Goal: Task Accomplishment & Management: Manage account settings

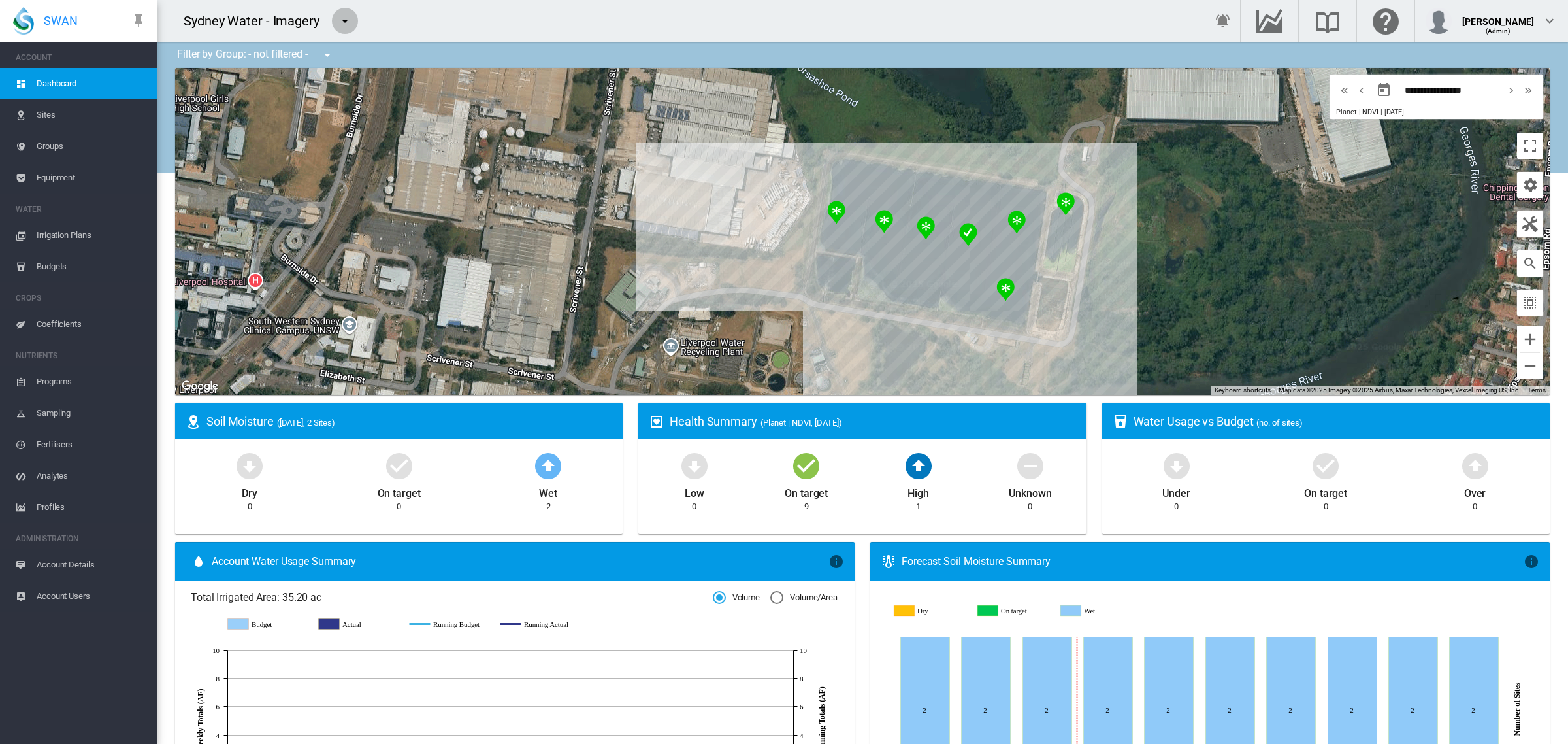
click at [346, 20] on md-icon "icon-menu-down" at bounding box center [345, 20] width 15 height 16
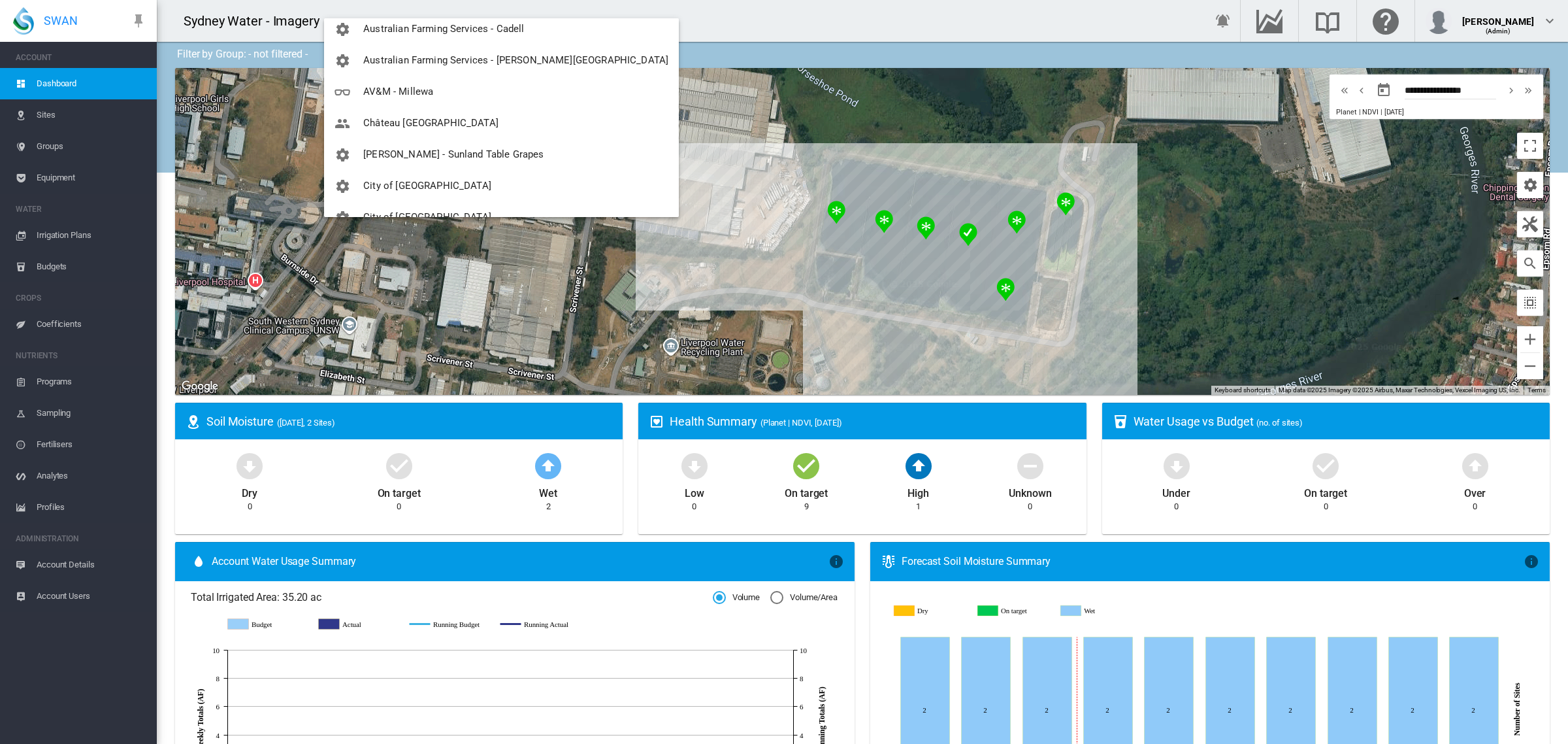
scroll to position [128, 0]
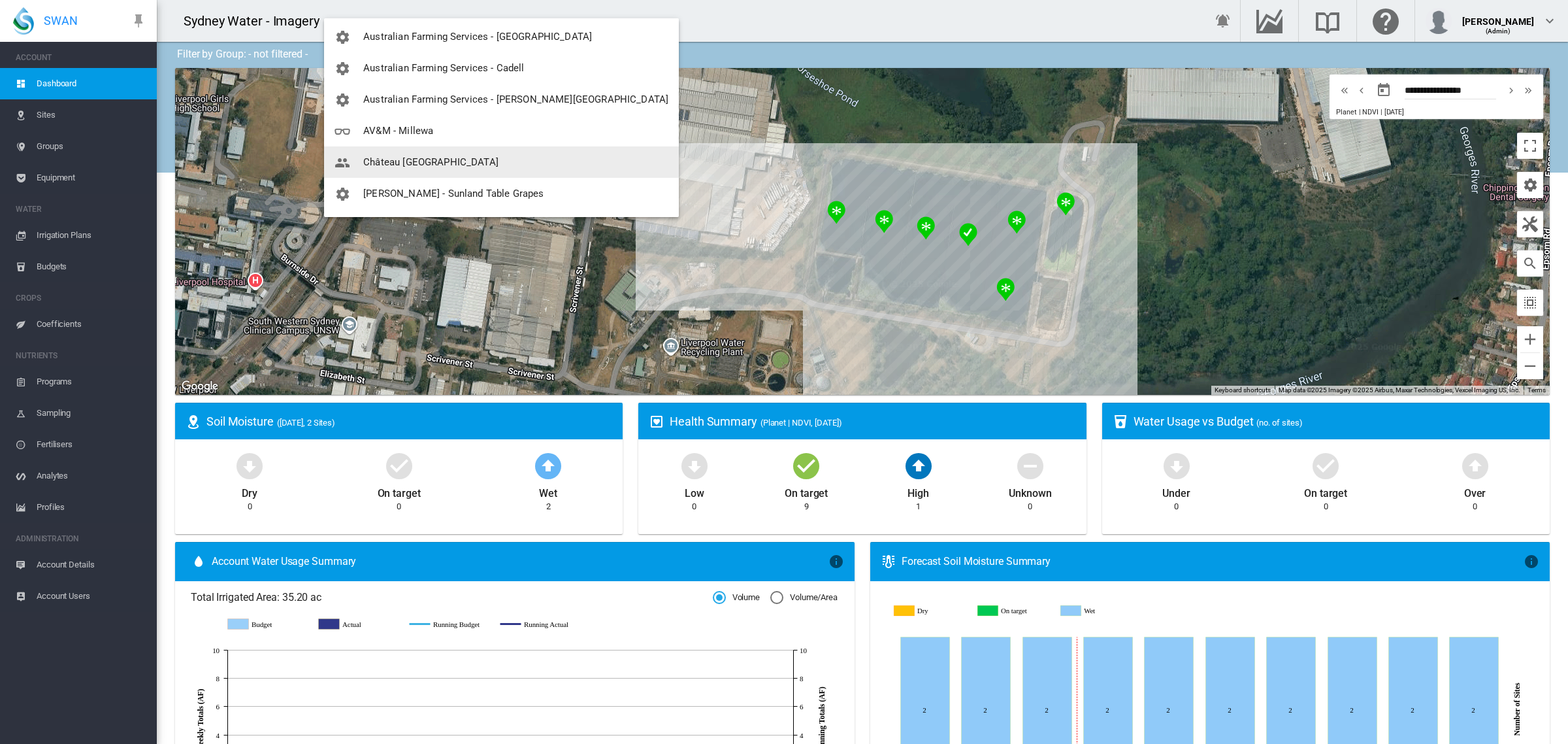
click at [530, 165] on button "Château [GEOGRAPHIC_DATA]" at bounding box center [501, 162] width 355 height 31
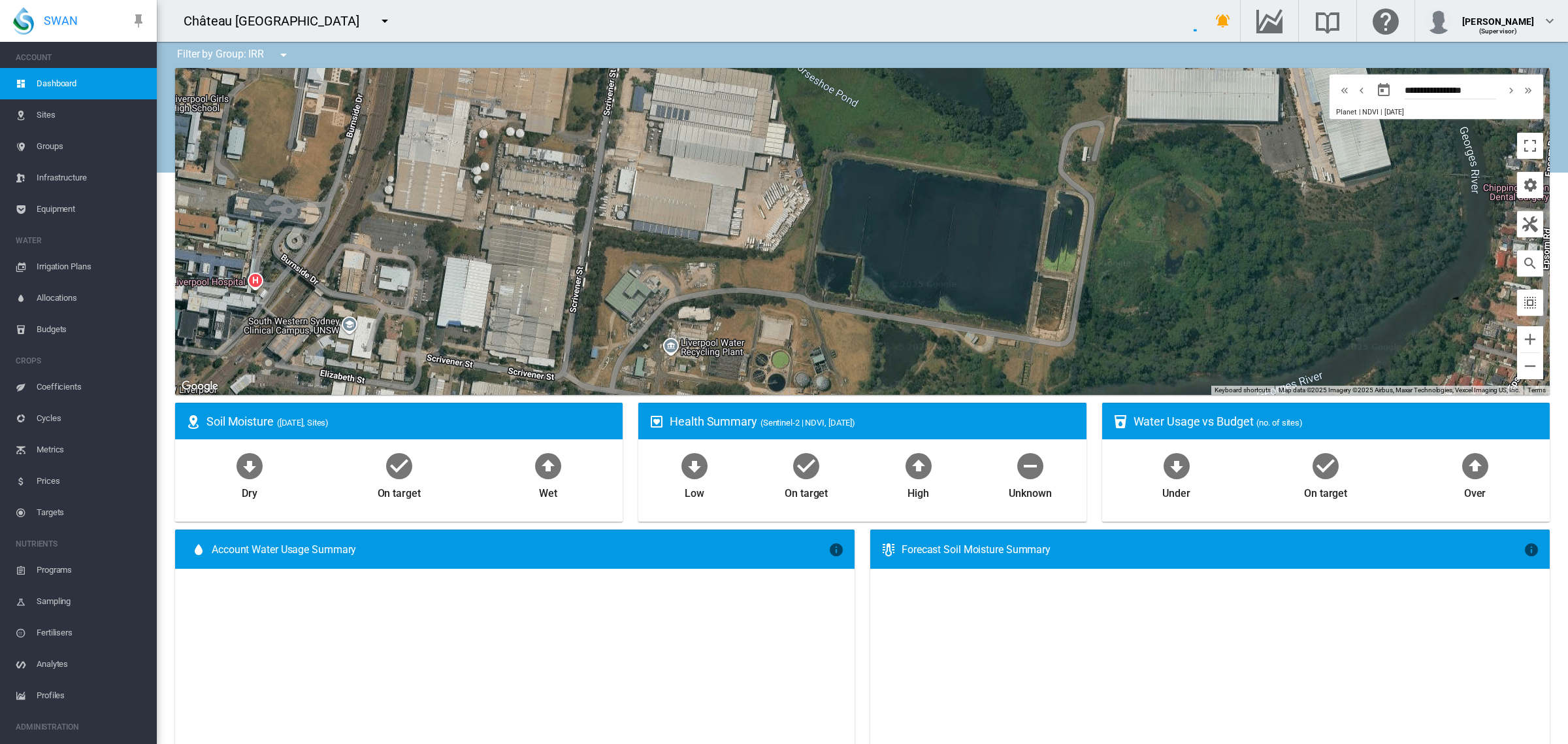
scroll to position [56, 0]
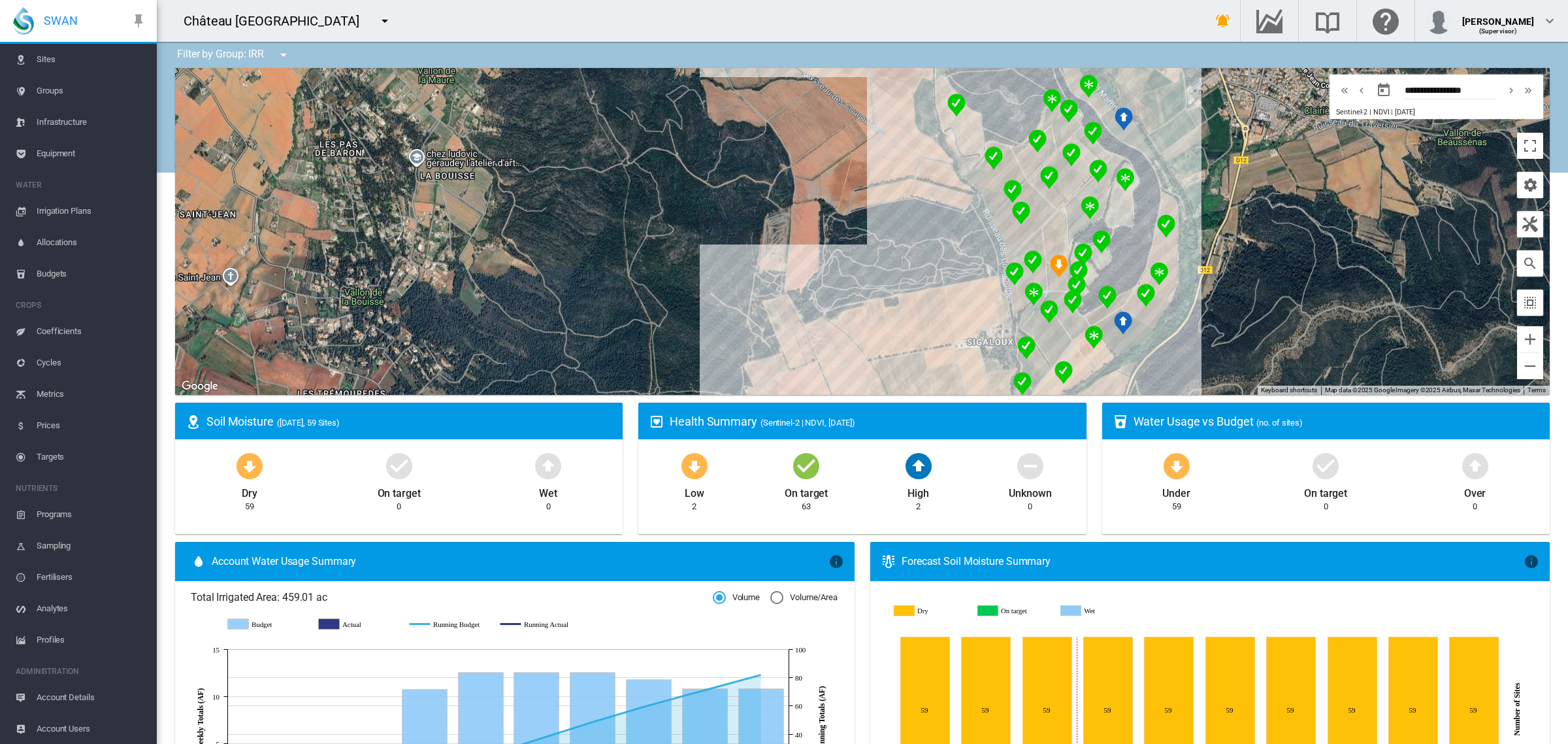
click at [78, 726] on span "Account Users" at bounding box center [91, 728] width 109 height 31
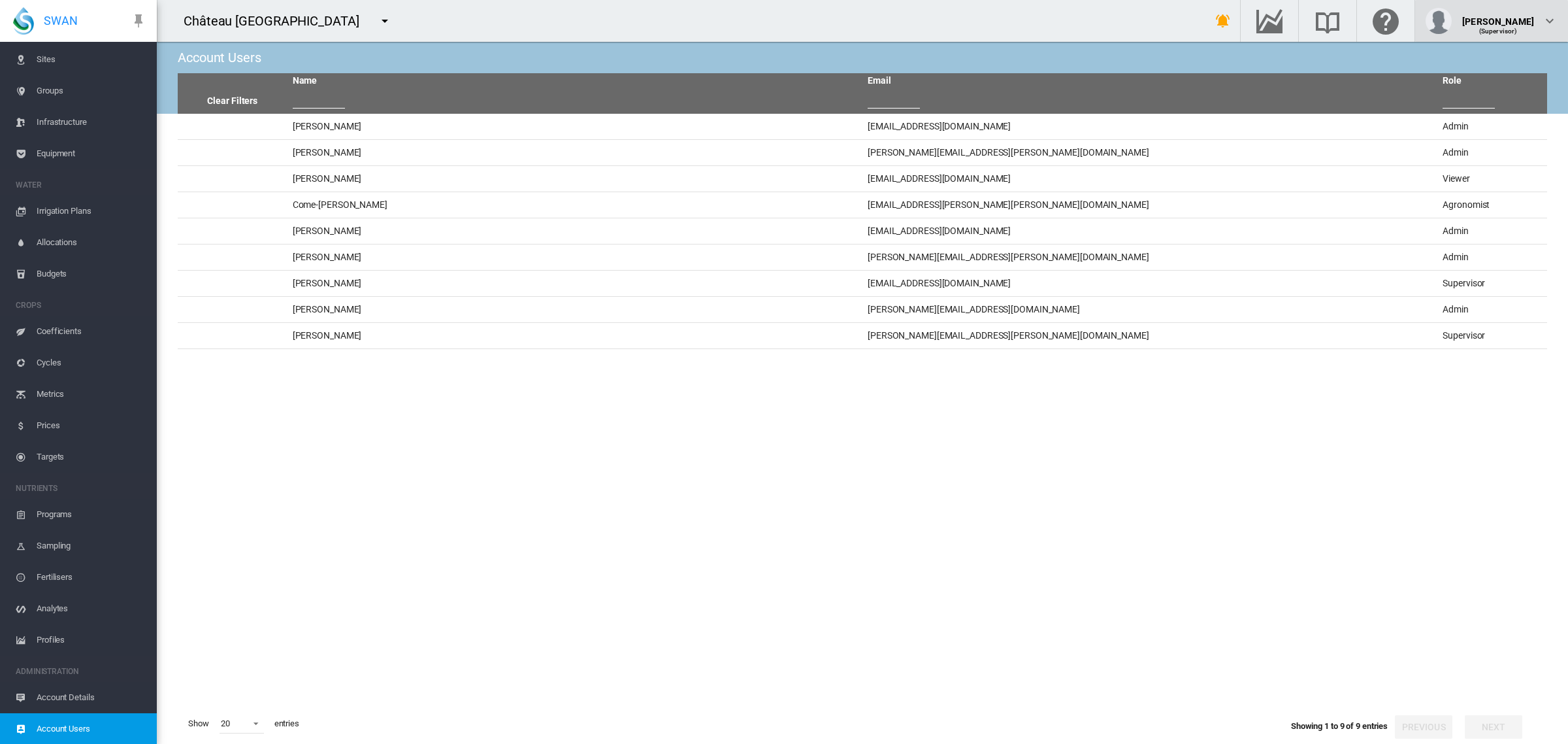
click at [1545, 22] on md-icon "icon-chevron-down" at bounding box center [1550, 20] width 15 height 16
click at [1545, 22] on md-backdrop at bounding box center [784, 372] width 1568 height 744
click at [377, 17] on md-icon "icon-menu-down" at bounding box center [385, 20] width 15 height 16
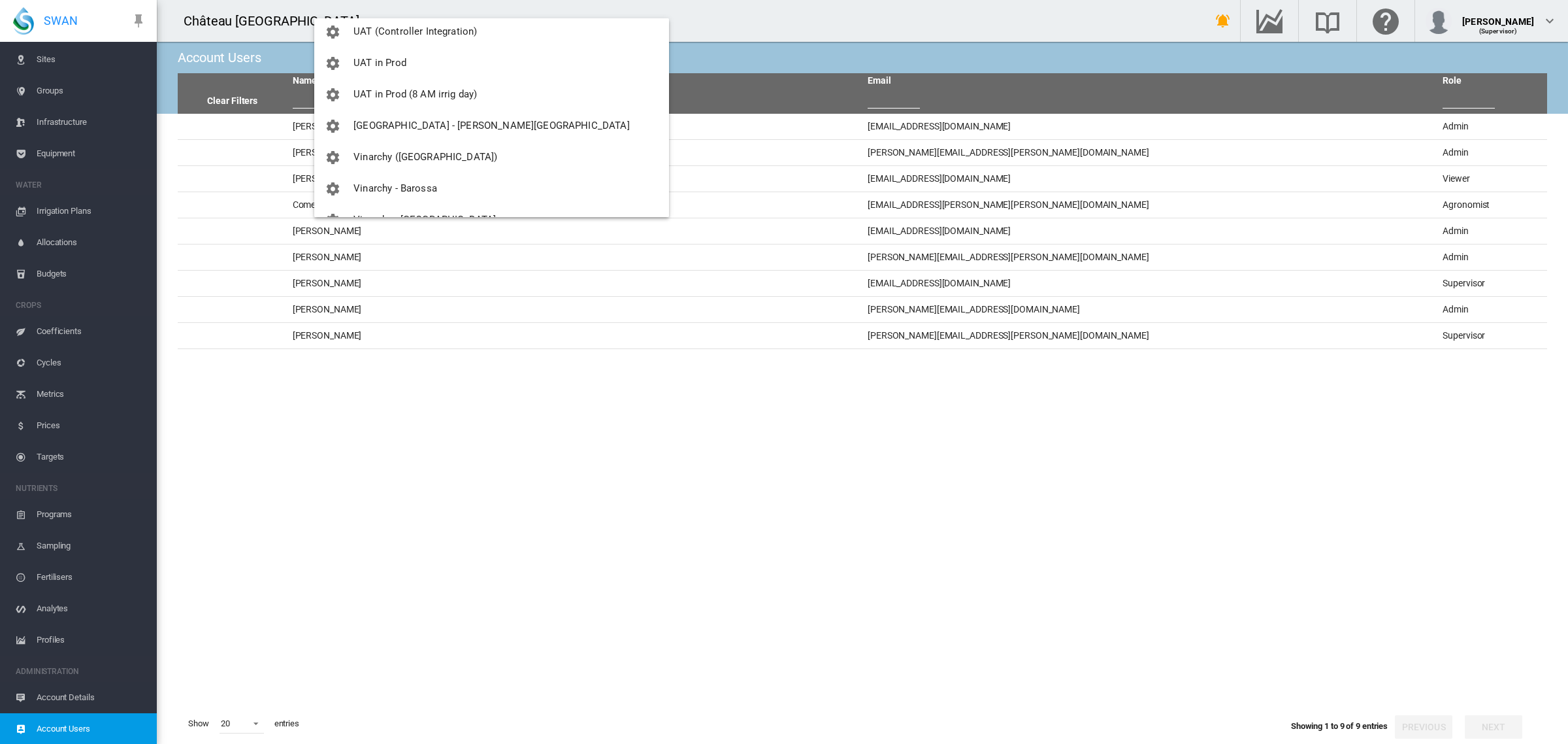
scroll to position [2226, 0]
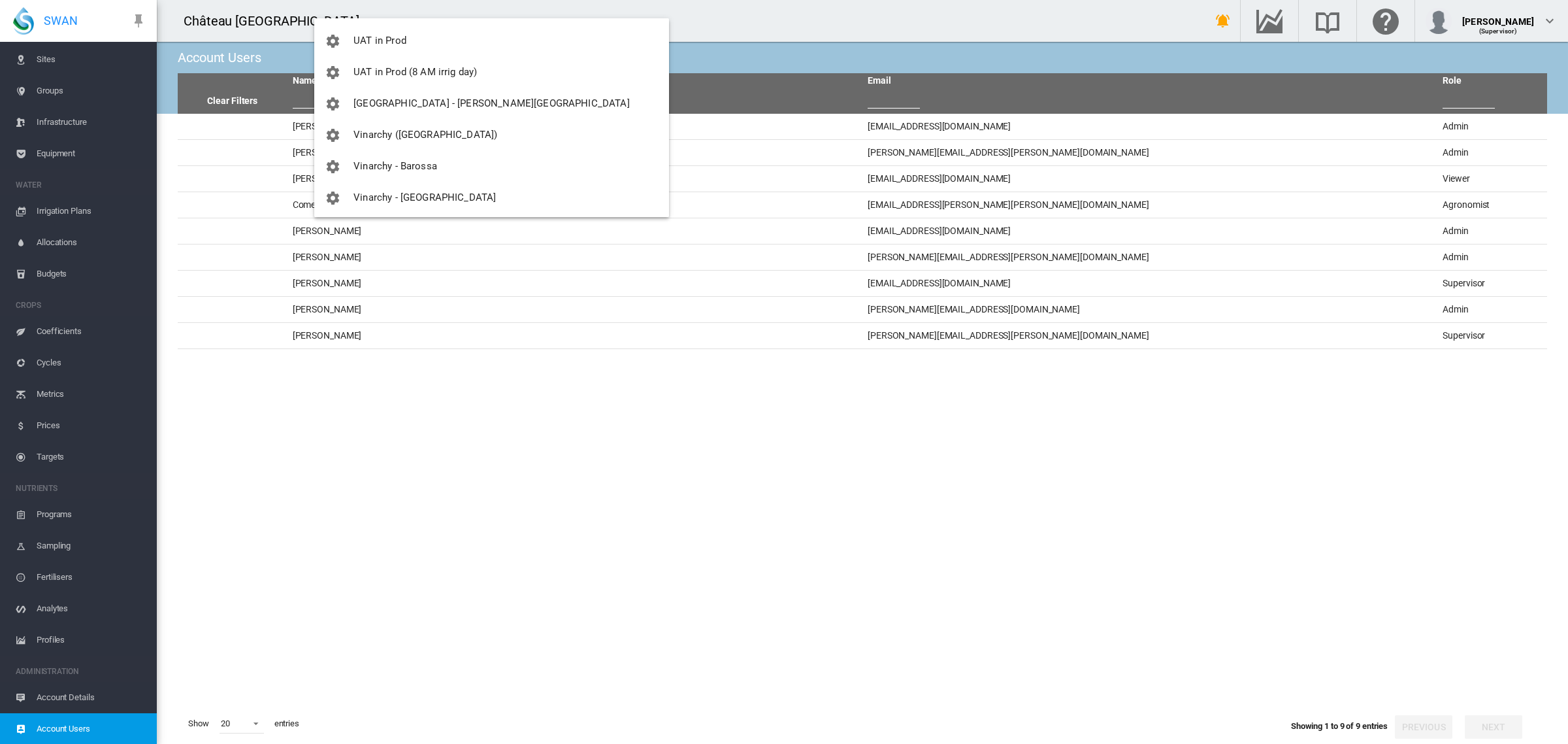
click at [317, 518] on md-backdrop at bounding box center [784, 372] width 1568 height 744
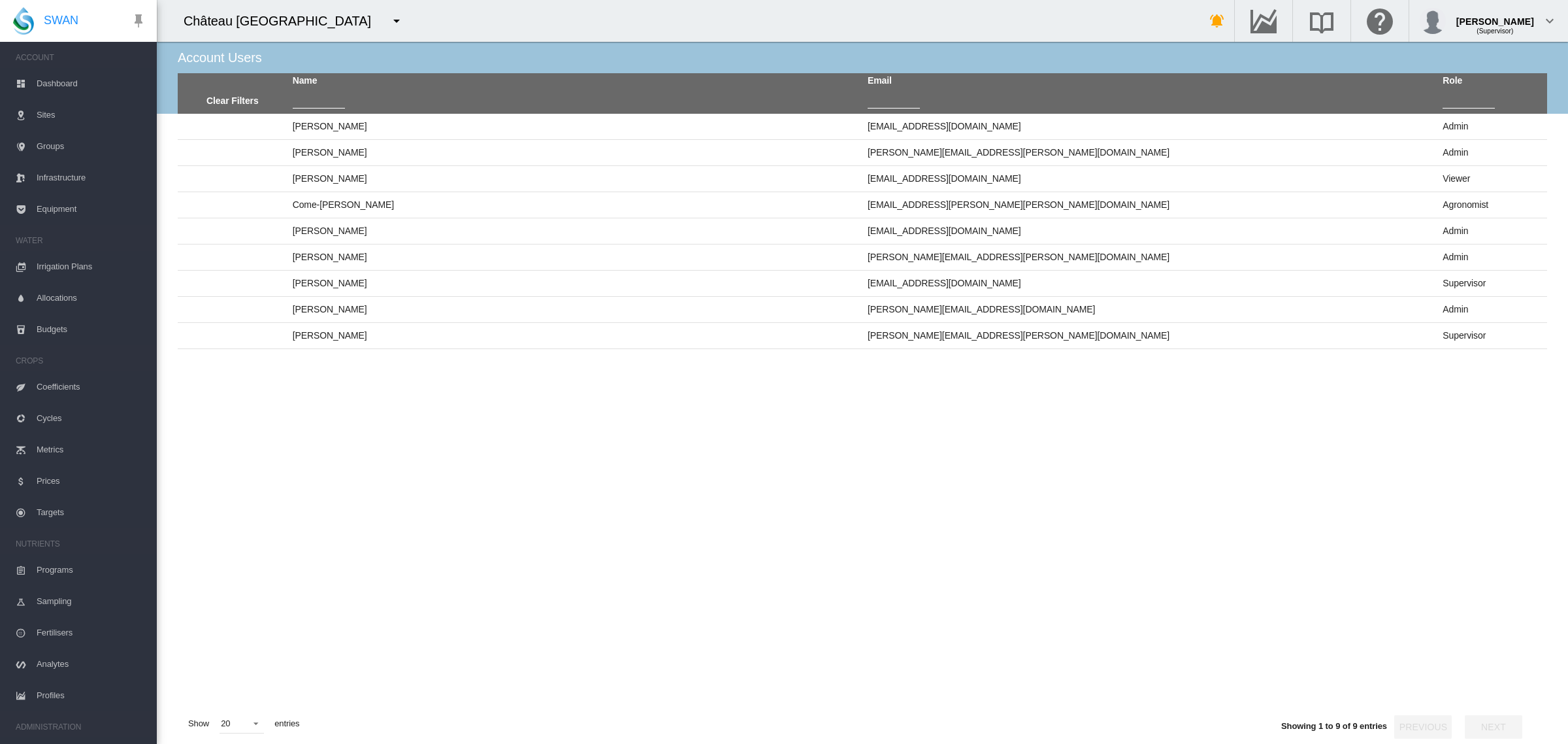
click at [388, 23] on md-icon "icon-menu-down" at bounding box center [396, 20] width 15 height 16
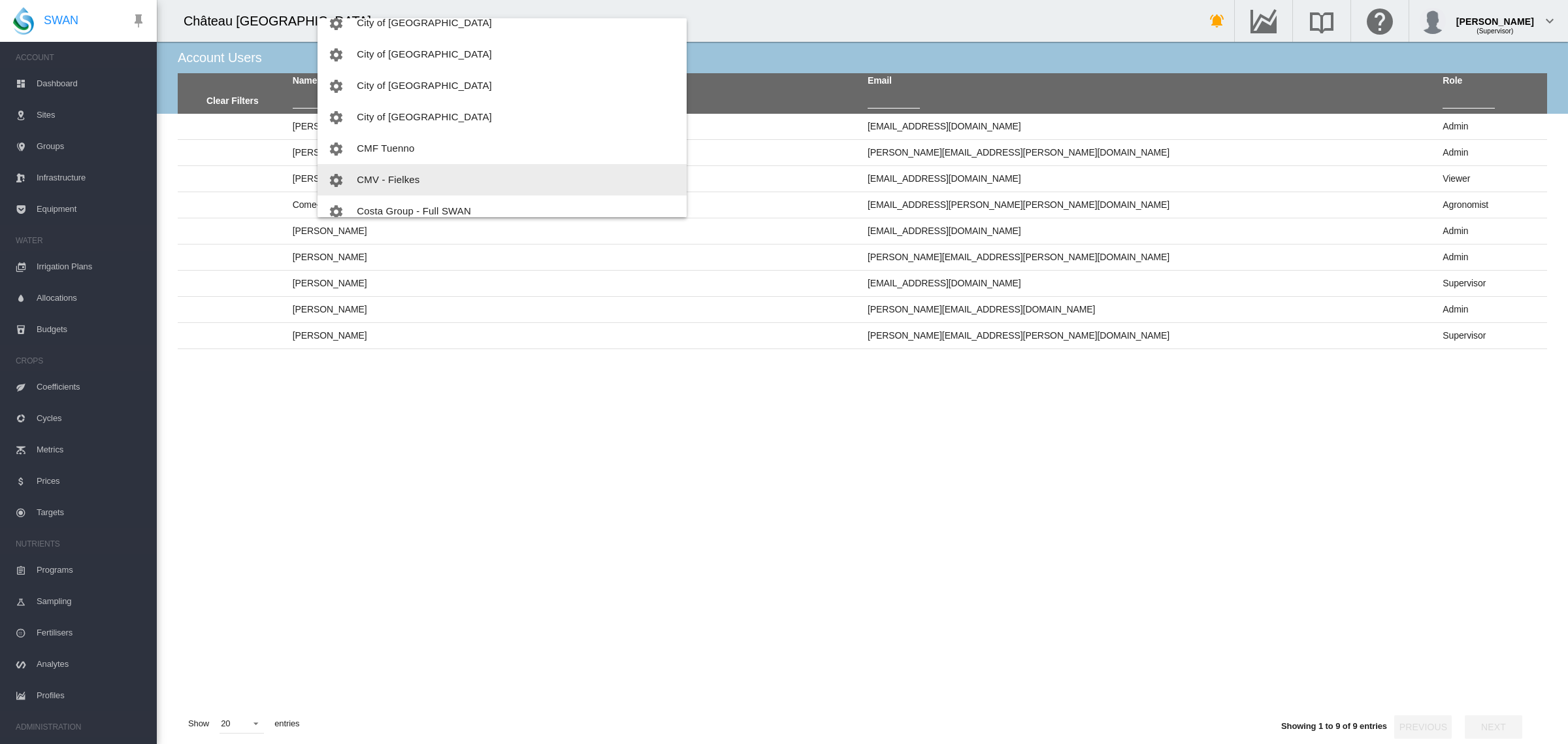
scroll to position [326, 0]
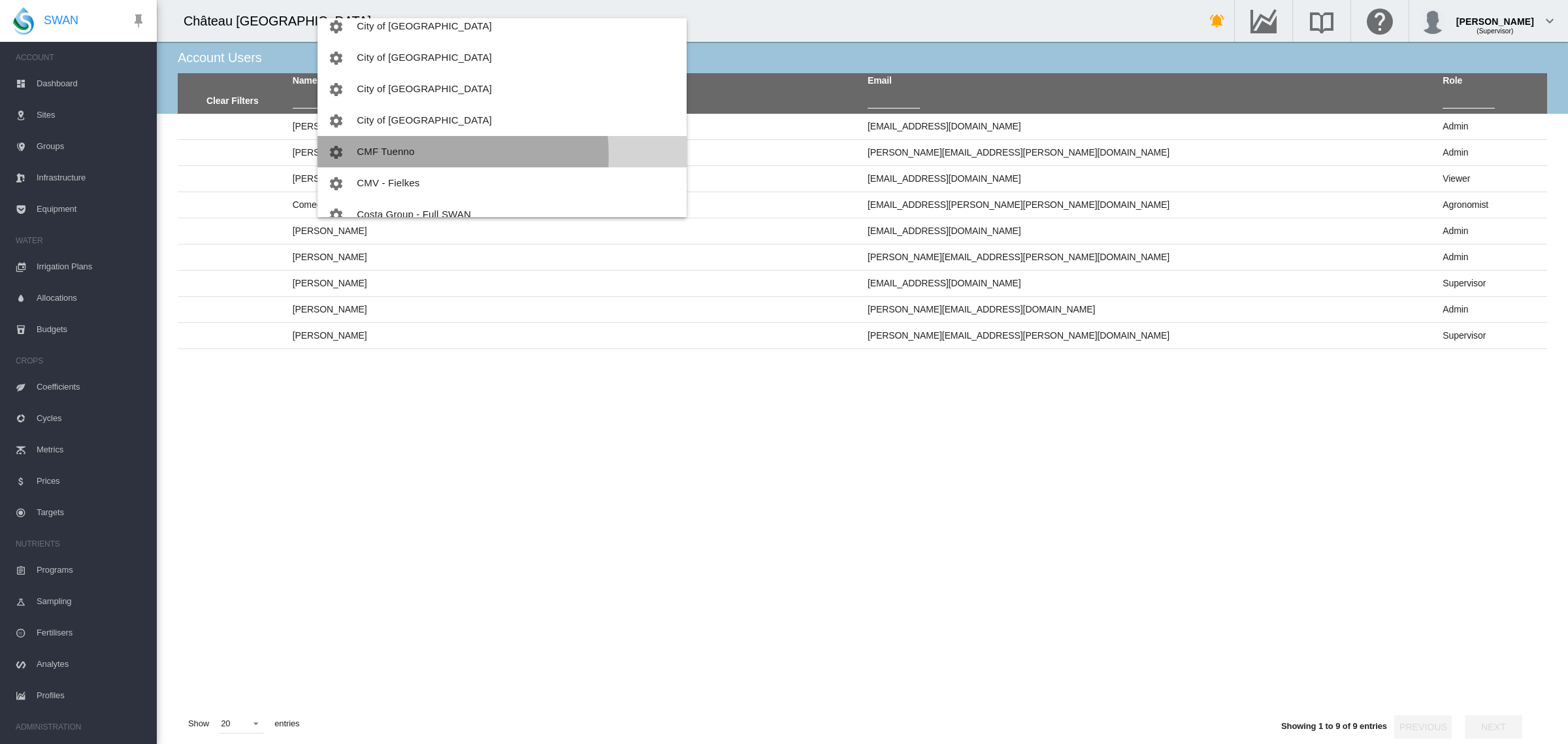
click at [382, 156] on span "CMF Tuenno" at bounding box center [385, 151] width 57 height 11
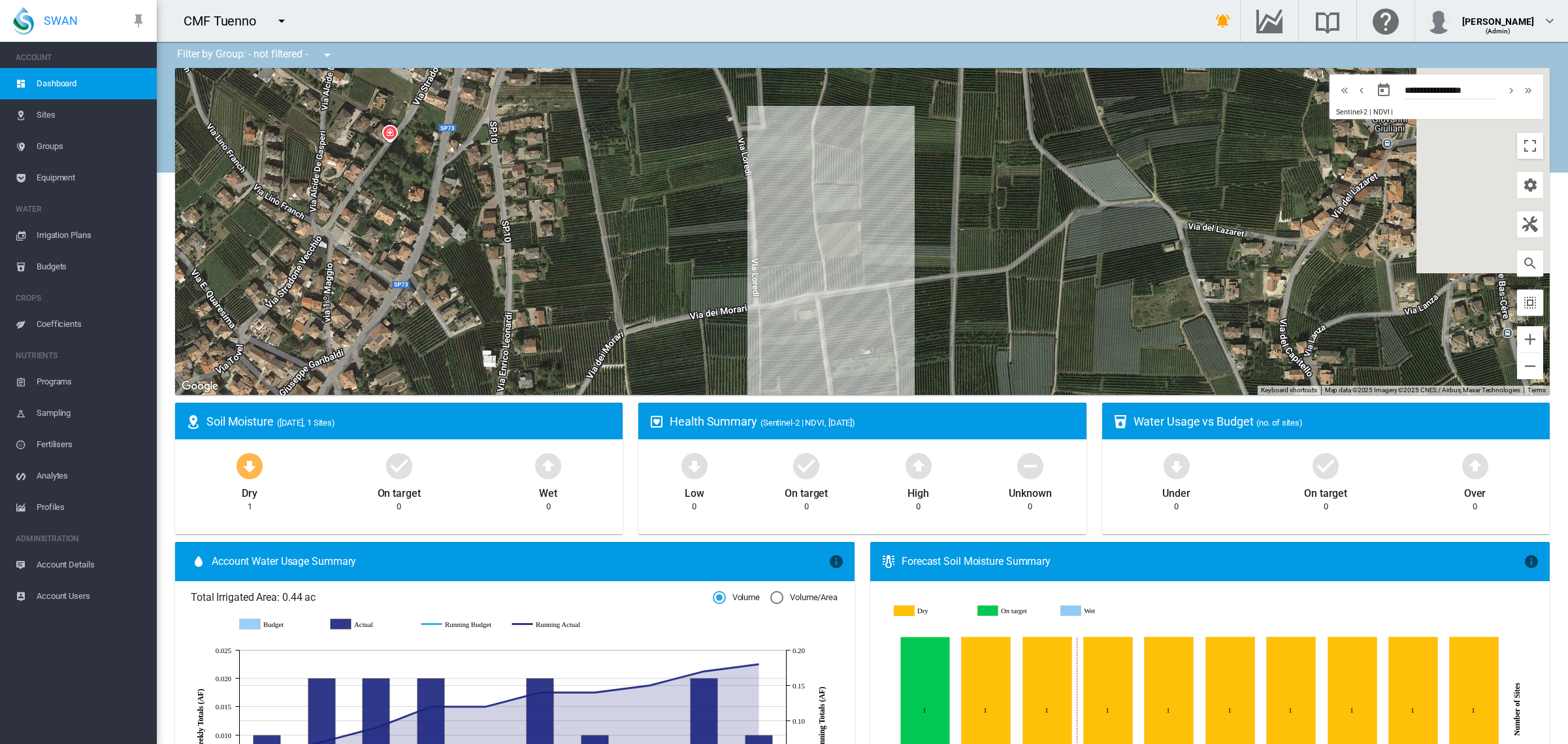
drag, startPoint x: 1065, startPoint y: 287, endPoint x: 922, endPoint y: 292, distance: 143.1
click at [922, 292] on div "To navigate, press the arrow keys." at bounding box center [862, 232] width 1375 height 326
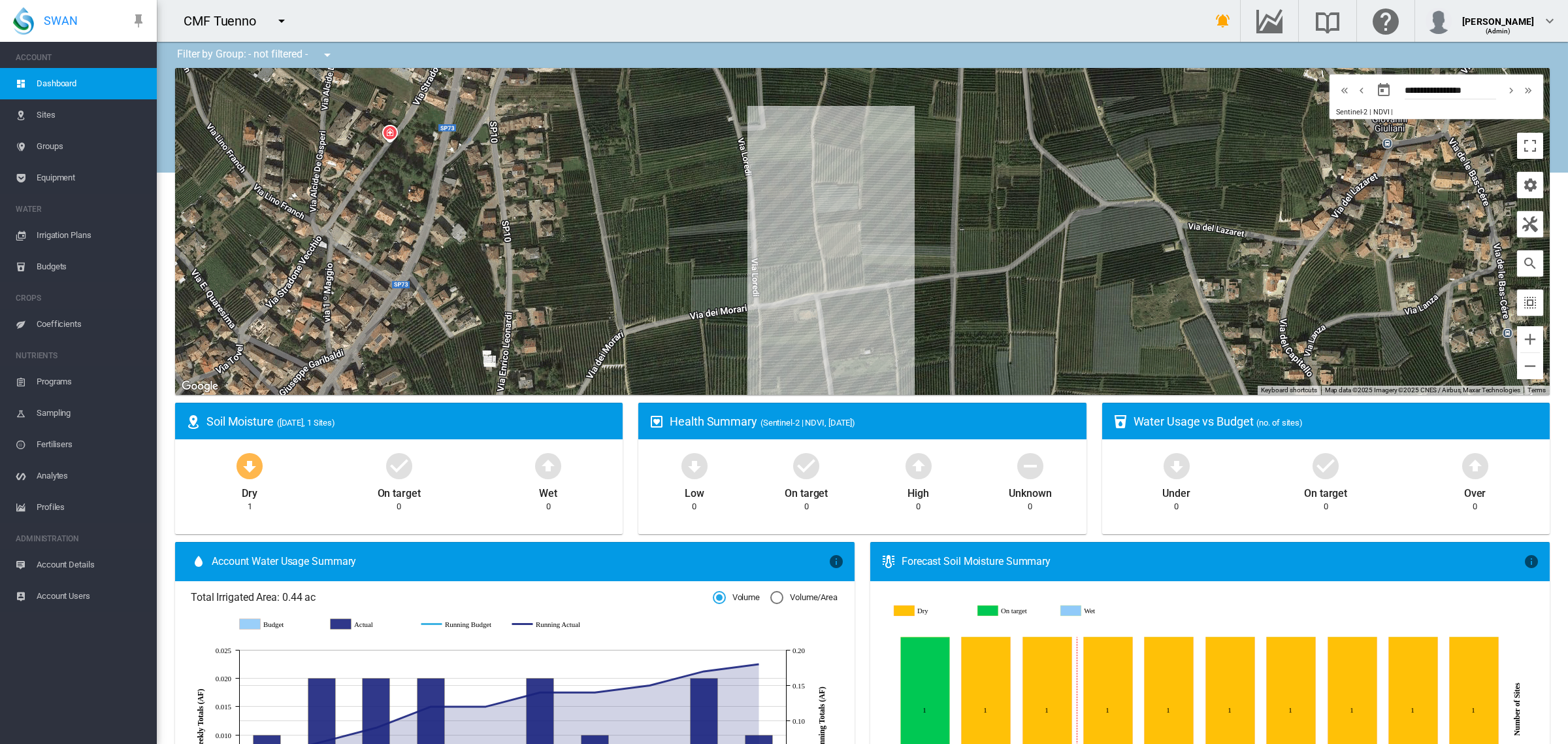
click at [50, 115] on span "Sites" at bounding box center [91, 115] width 109 height 31
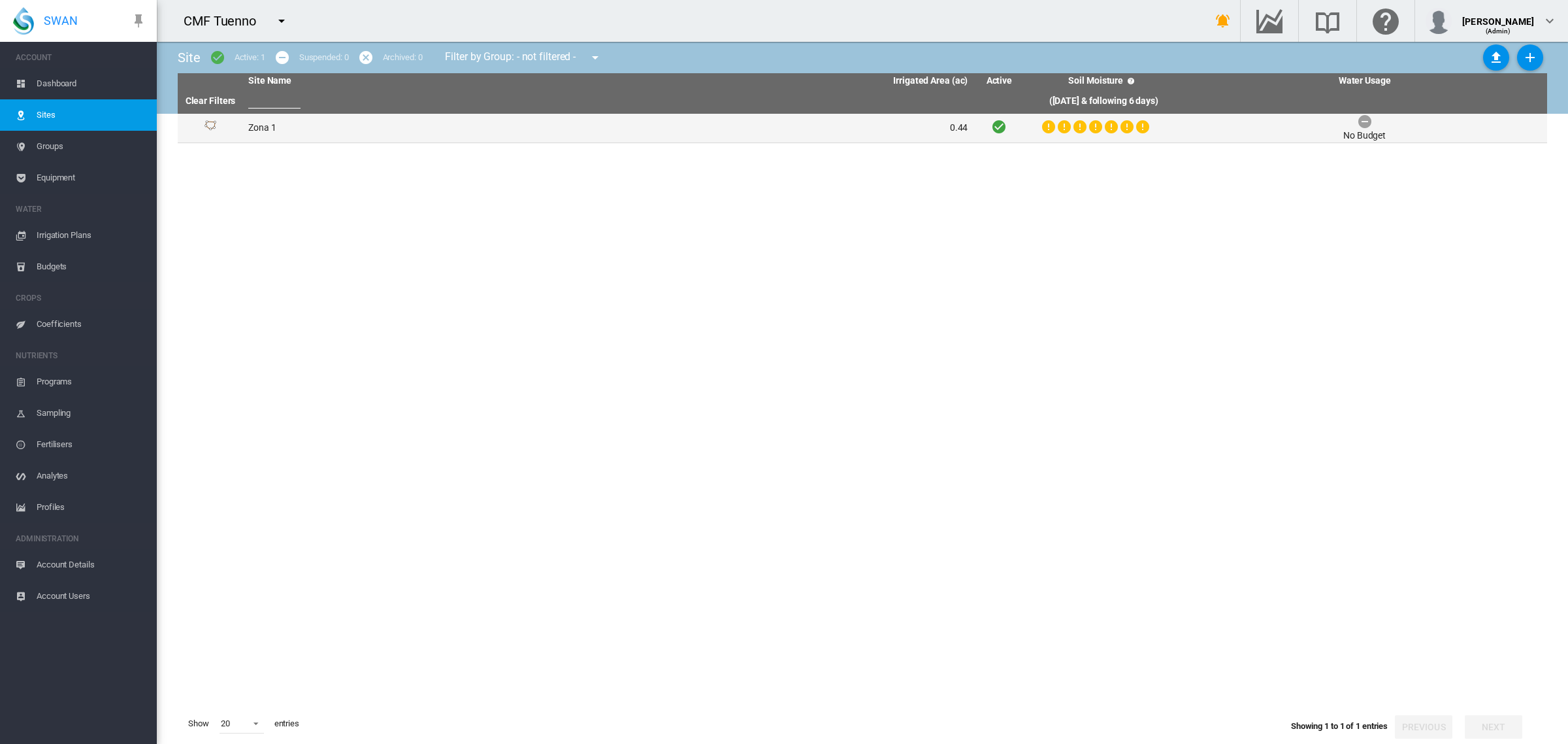
click at [269, 131] on td "Zona 1" at bounding box center [426, 129] width 366 height 29
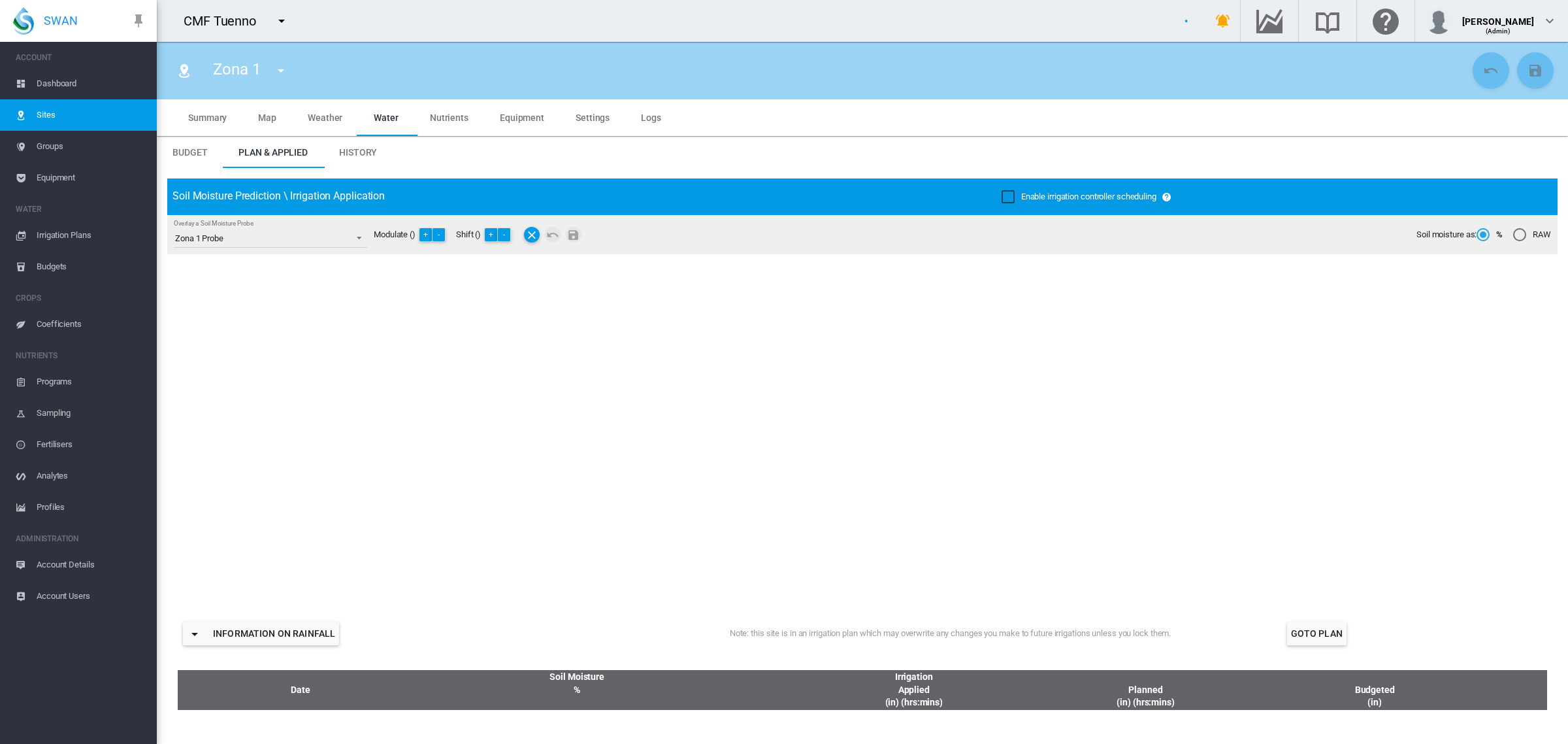
type input "****"
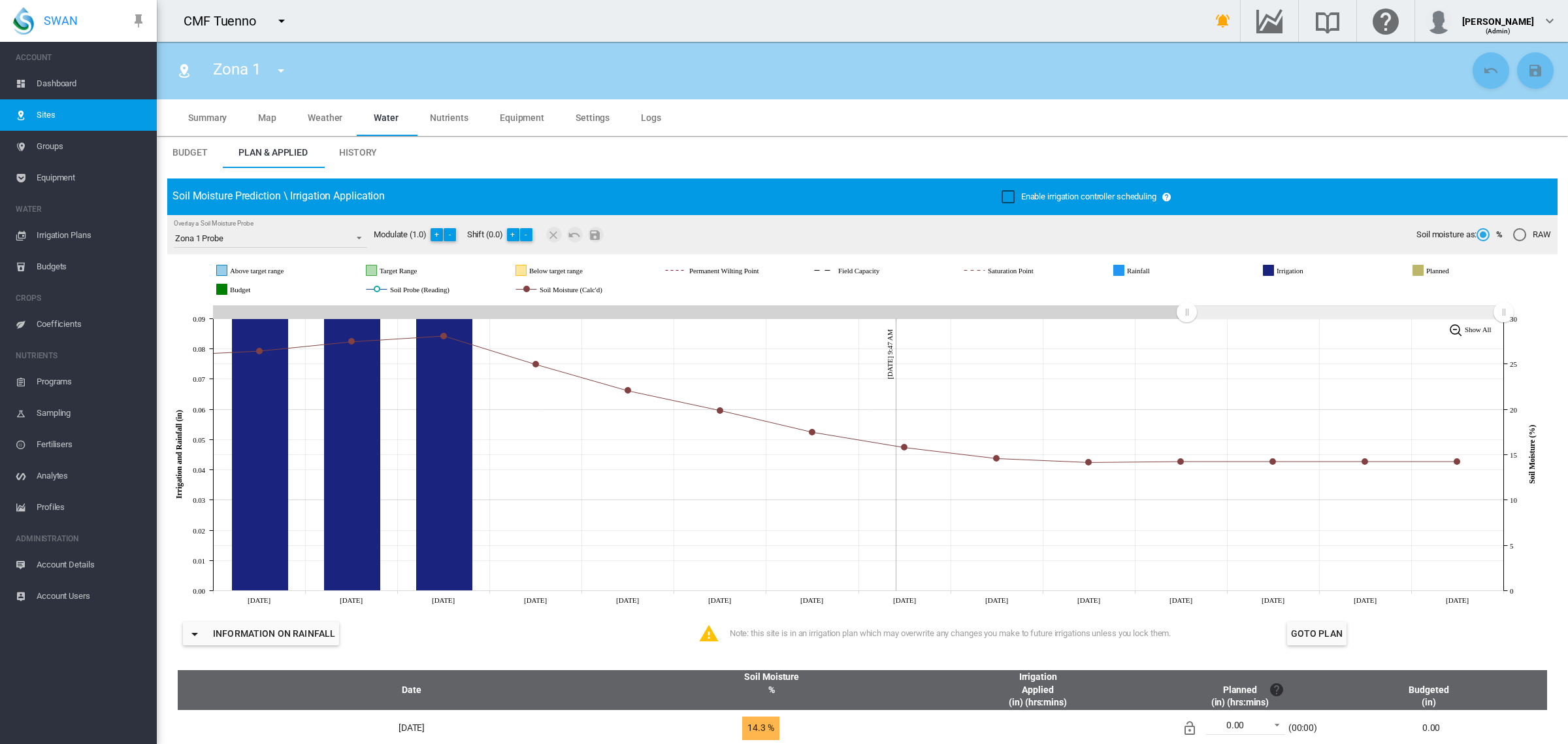
click at [366, 149] on span "History" at bounding box center [358, 151] width 38 height 10
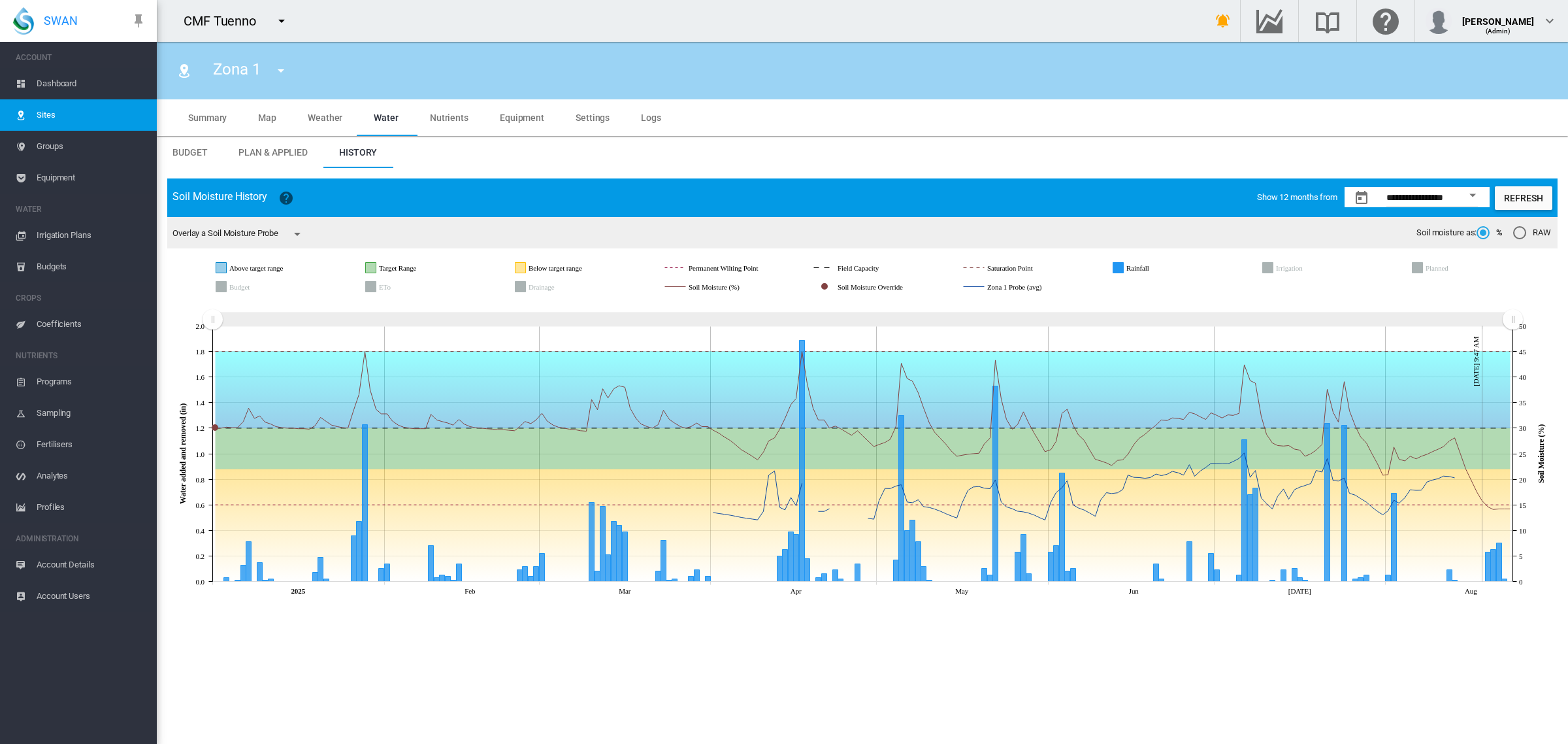
click at [1268, 264] on icon "Irrigation" at bounding box center [1268, 267] width 10 height 10
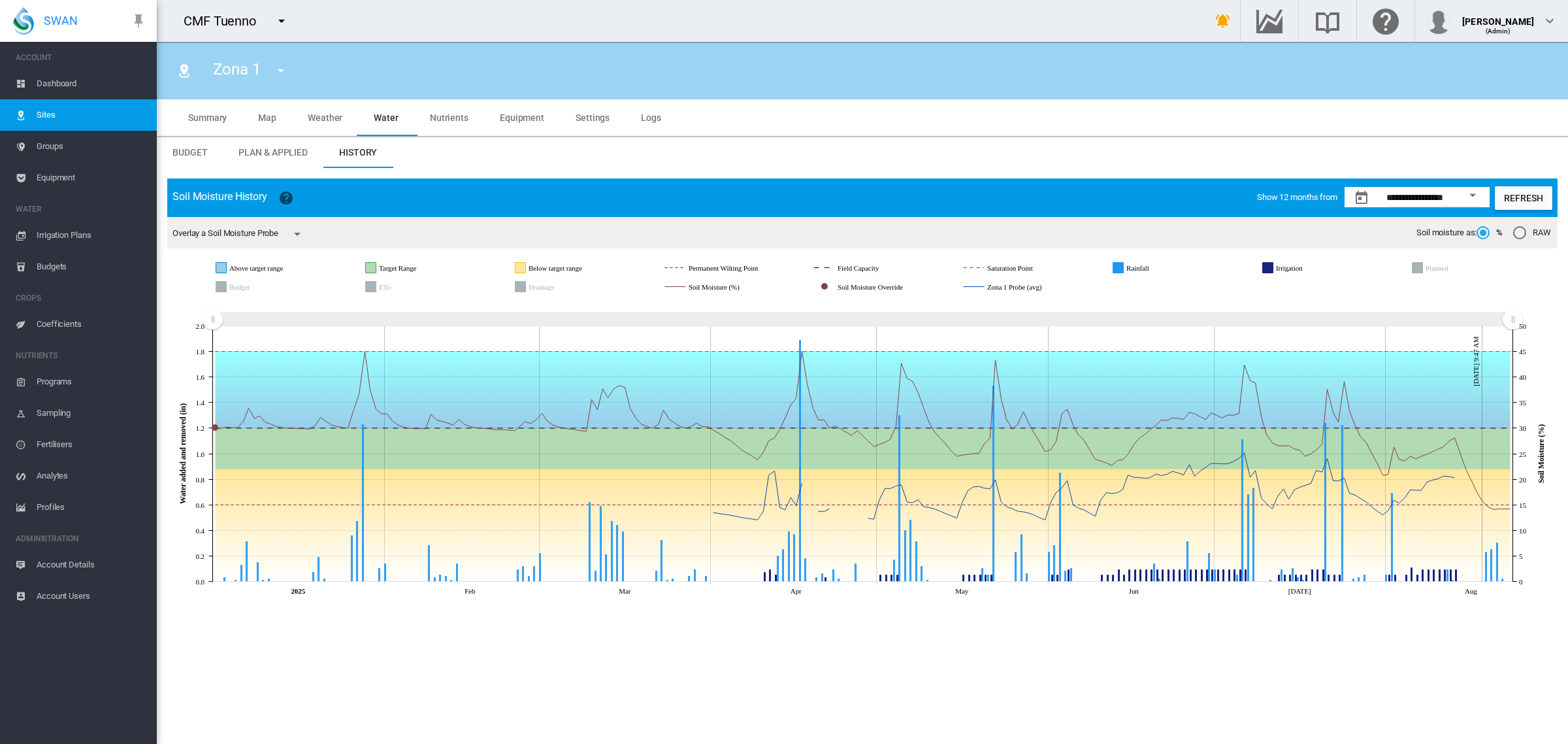
click at [520, 286] on icon "Drainage" at bounding box center [521, 286] width 10 height 10
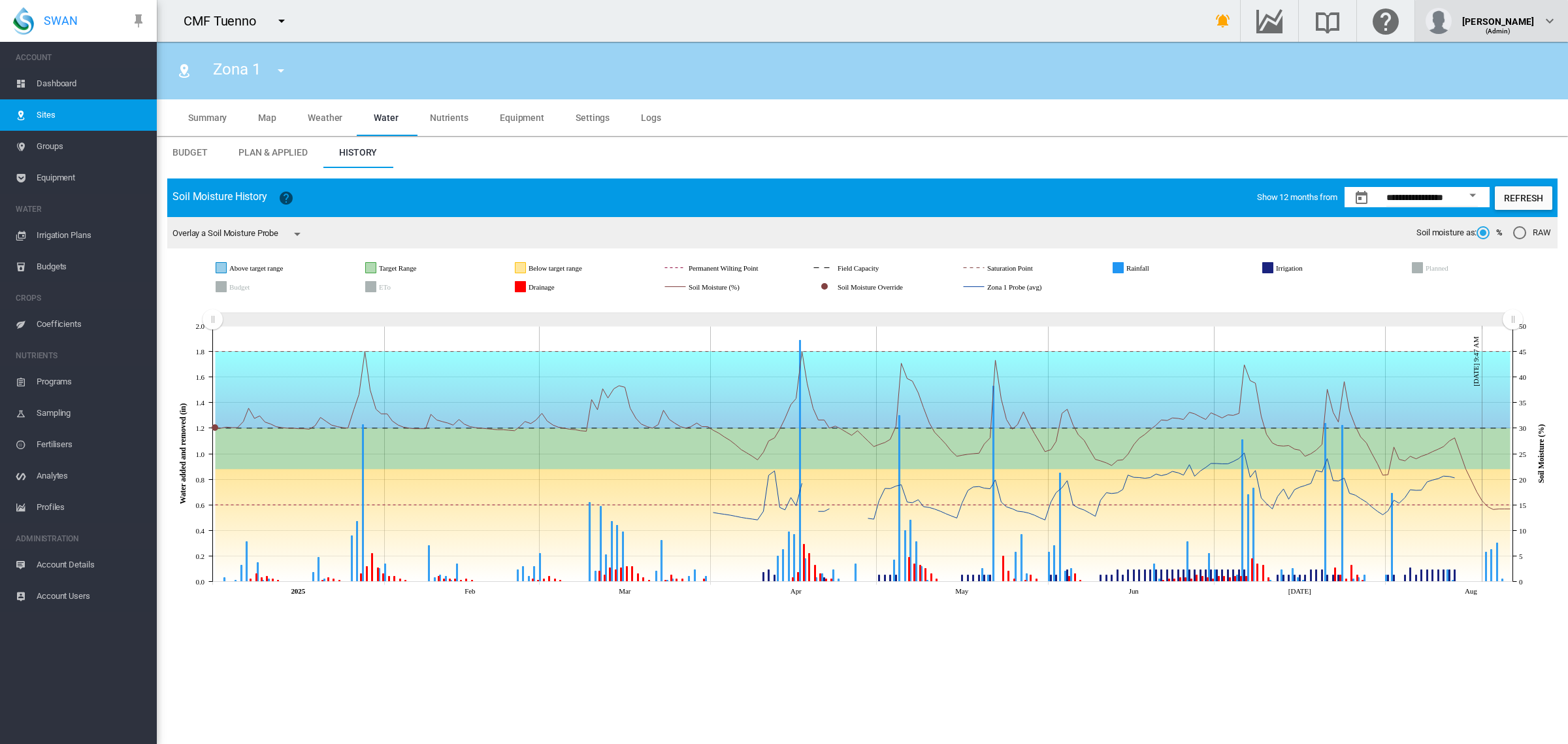
click at [1552, 15] on md-icon "icon-chevron-down" at bounding box center [1550, 20] width 15 height 16
click at [1508, 64] on button "My Profile" at bounding box center [1501, 62] width 126 height 21
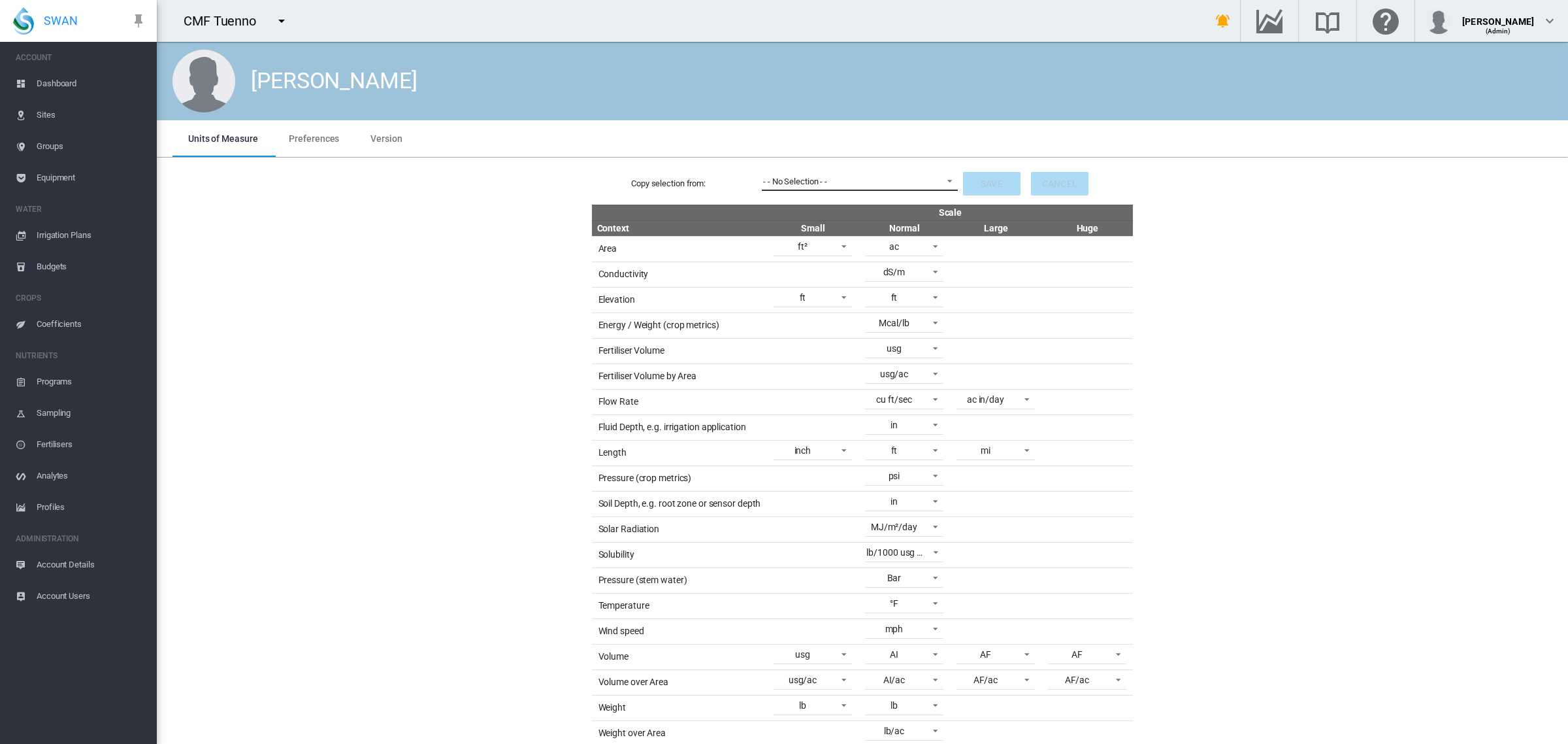
click at [939, 175] on span at bounding box center [945, 180] width 15 height 12
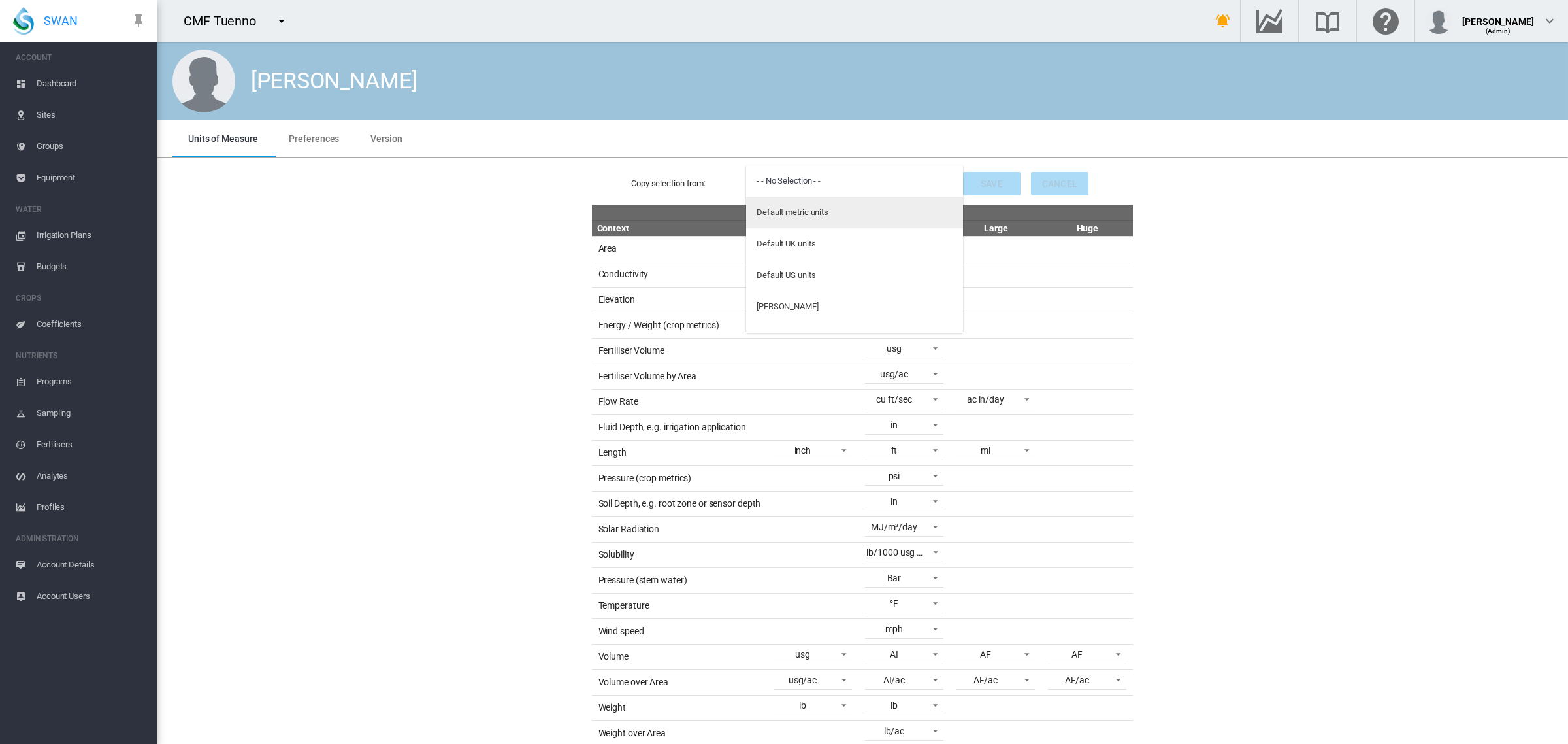
click at [903, 211] on md-option "Default metric units" at bounding box center [855, 212] width 217 height 31
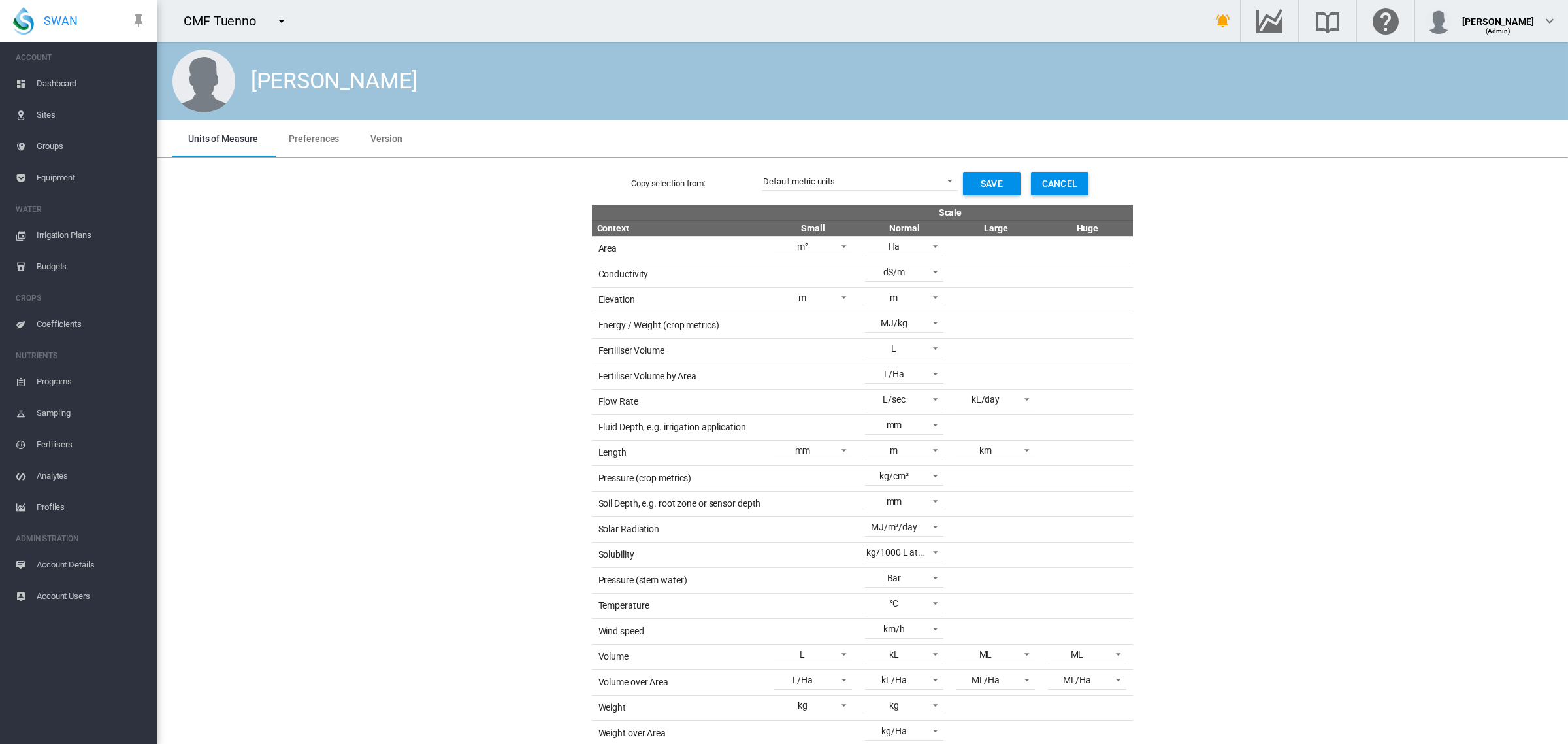
click at [991, 178] on button "Save" at bounding box center [992, 184] width 57 height 24
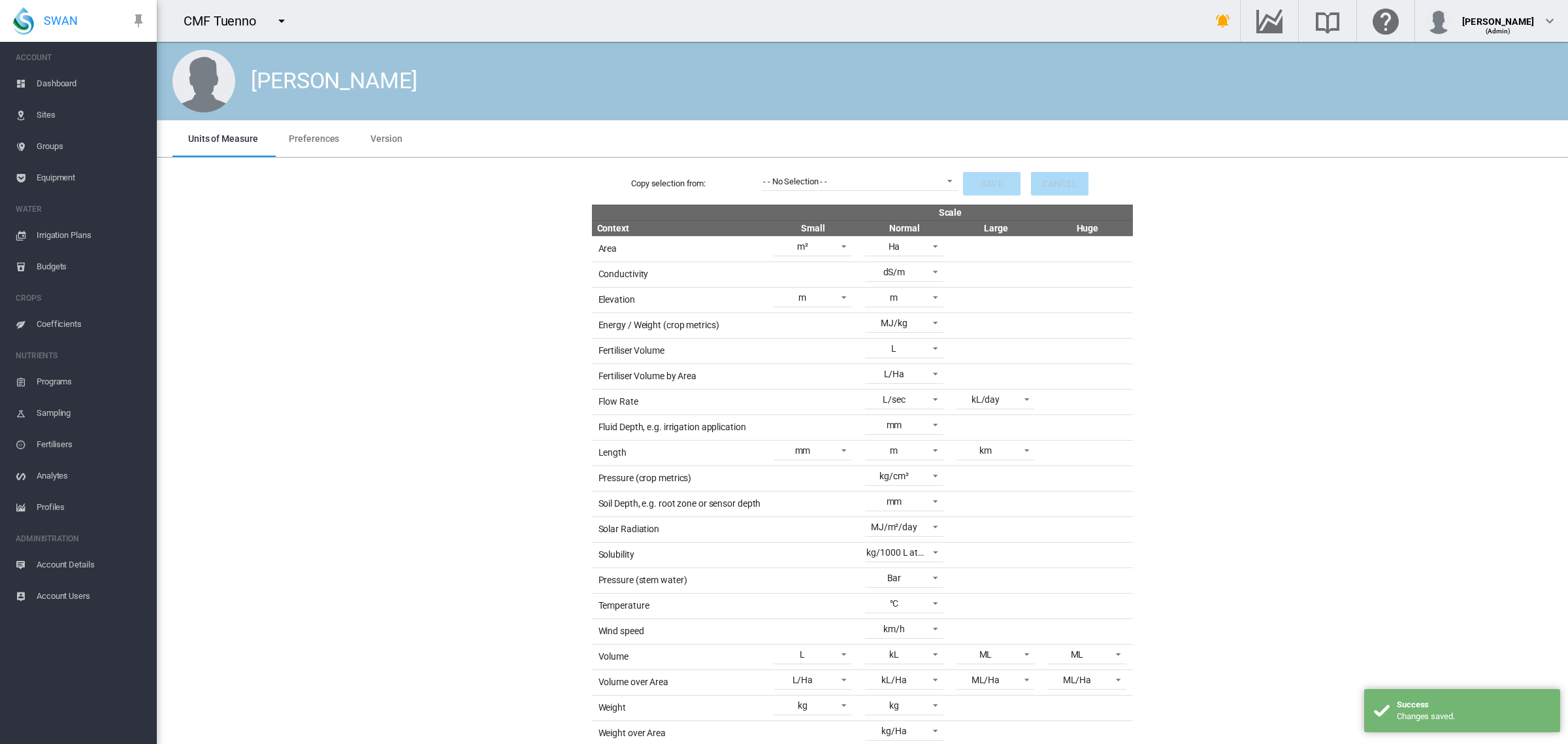
click at [50, 107] on span "Sites" at bounding box center [91, 115] width 109 height 31
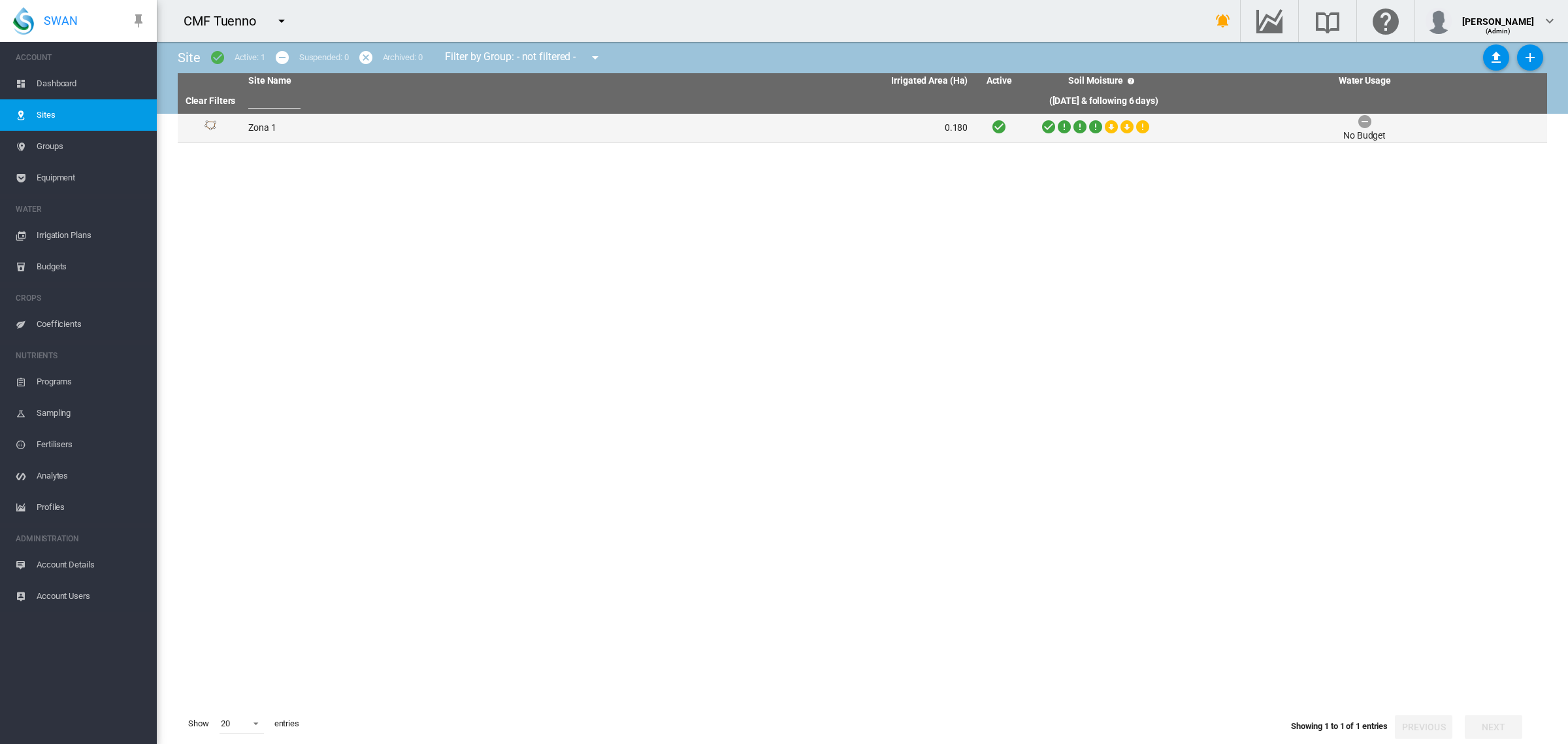
click at [266, 123] on td "Zona 1" at bounding box center [426, 129] width 366 height 29
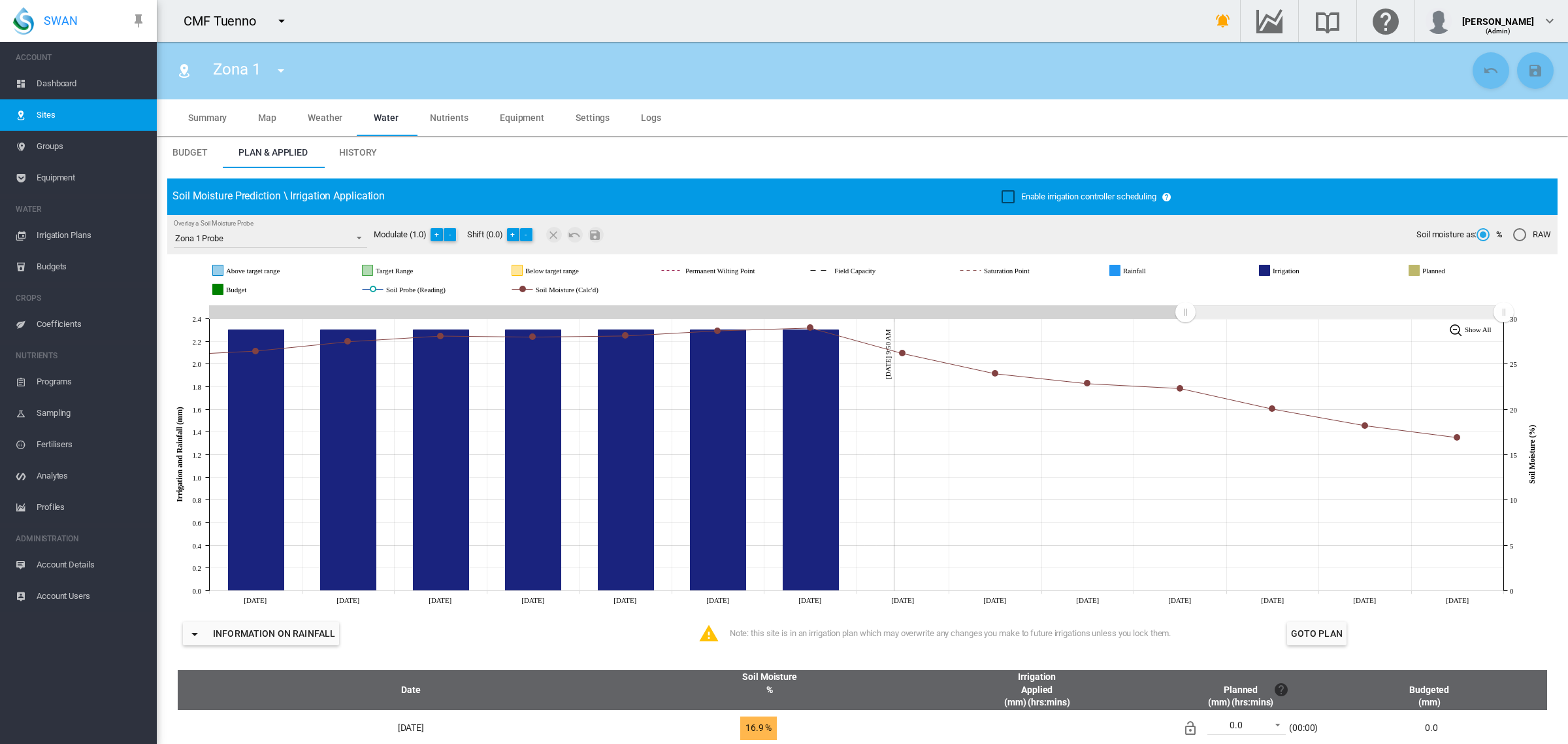
click at [353, 152] on span "History" at bounding box center [358, 151] width 38 height 10
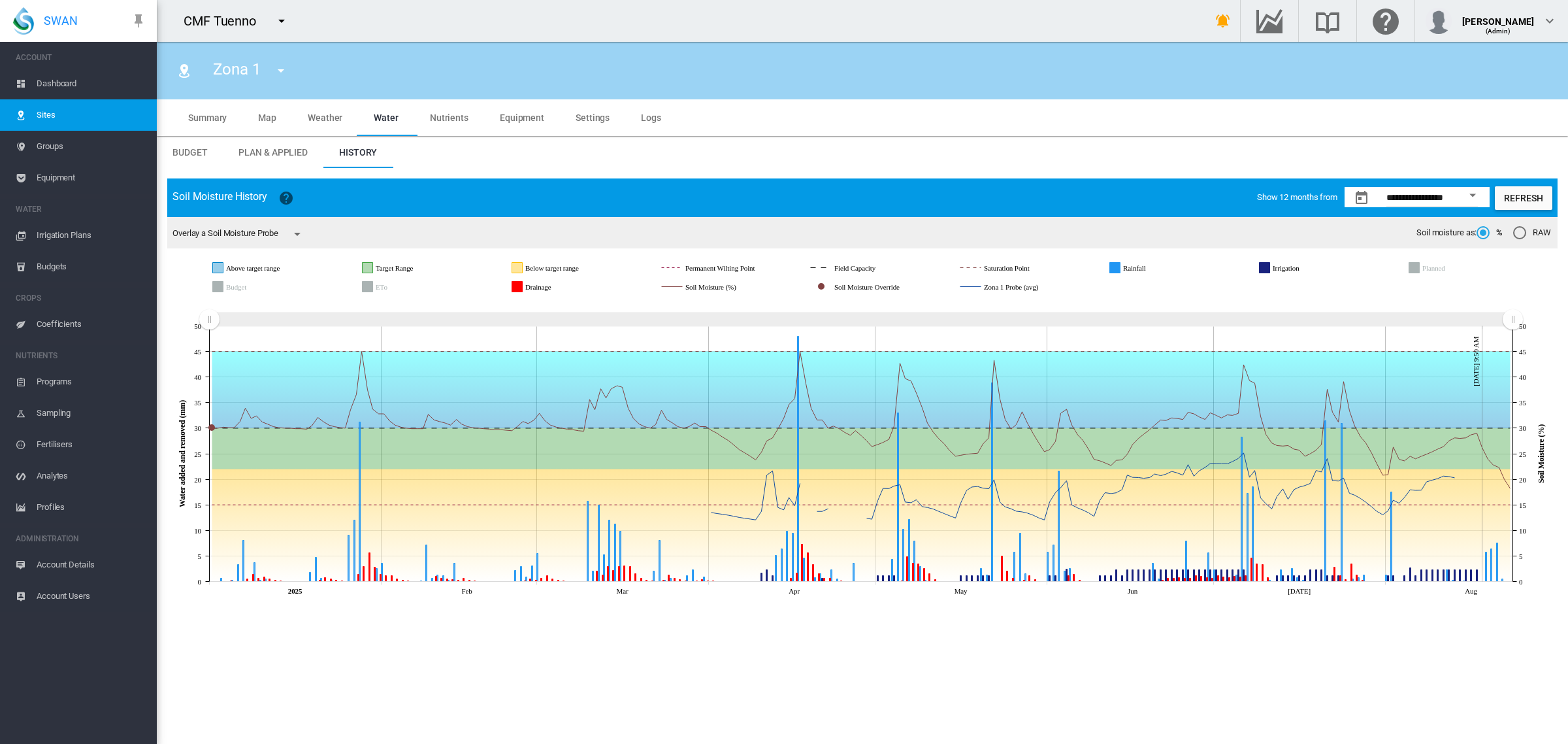
click at [271, 153] on span "Plan & Applied" at bounding box center [273, 151] width 69 height 10
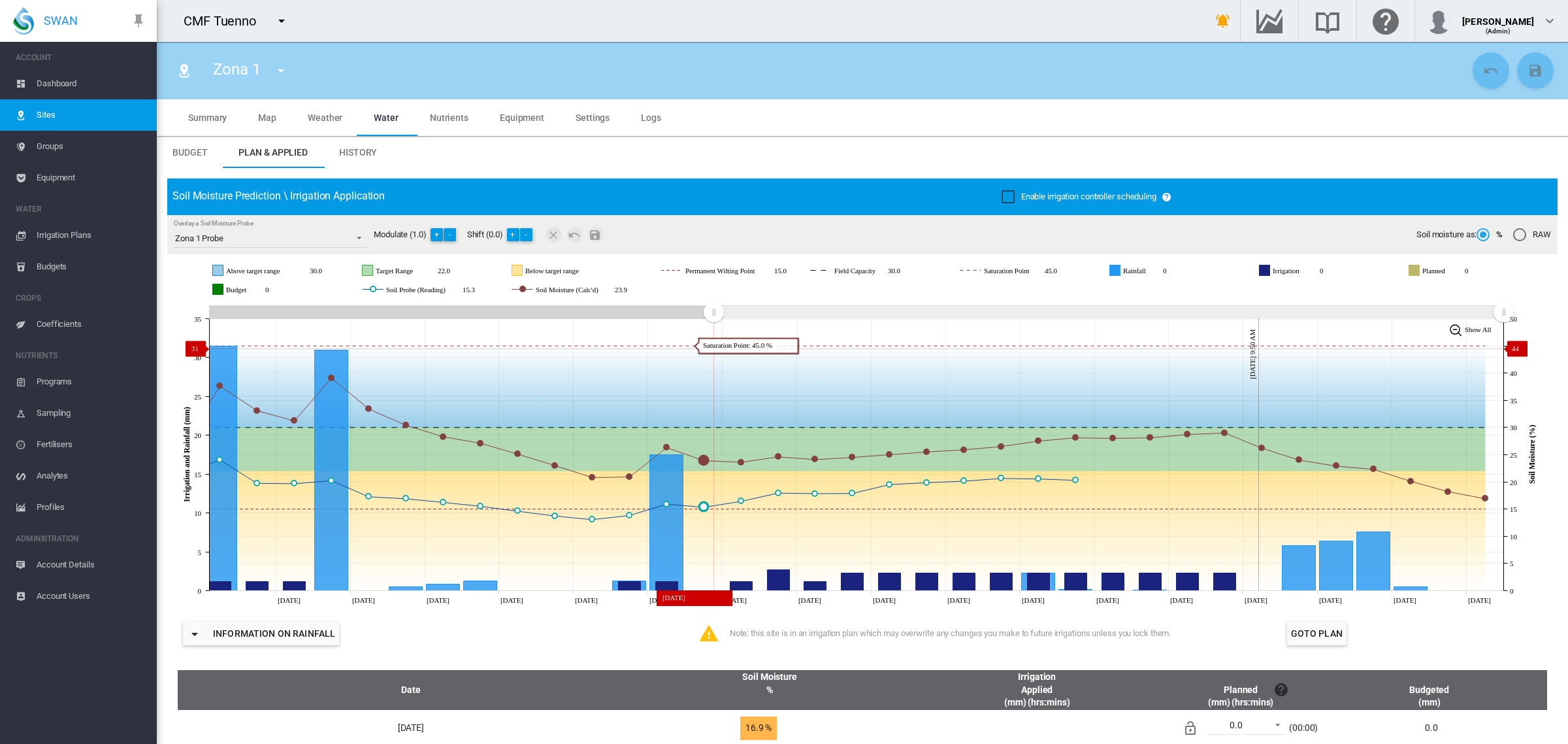
drag, startPoint x: 1178, startPoint y: 308, endPoint x: 689, endPoint y: 348, distance: 490.6
click at [714, 348] on icon "JavaScript chart by amCharts 3.21.15 Jul 23 Jul 25 Jul 27 Jul 29 Jul 31 Aug 02 …" at bounding box center [856, 454] width 1378 height 305
click at [353, 239] on span "Overlay a Soil Moisture Probe: \a Zona 1 Probe\a" at bounding box center [355, 236] width 15 height 12
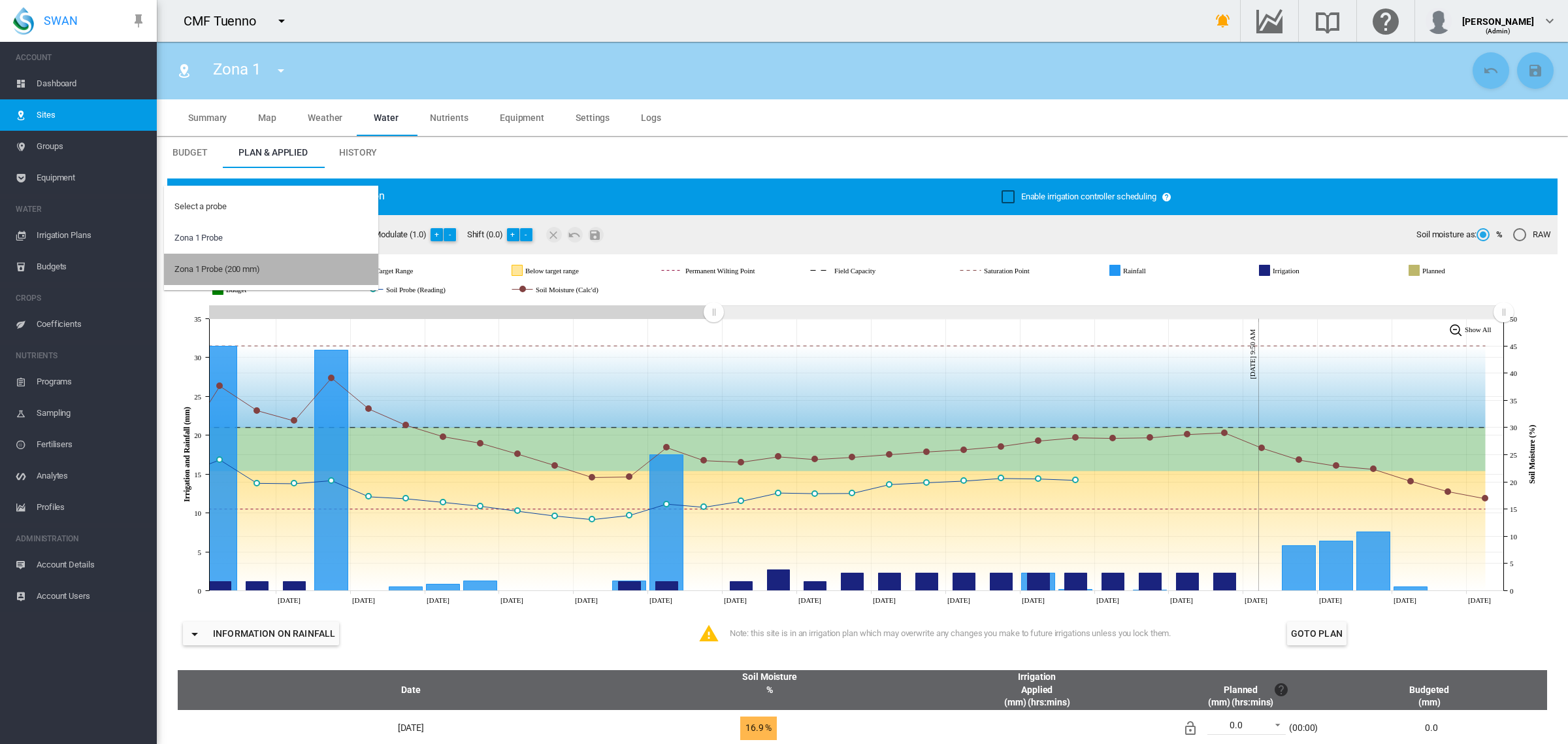
click at [317, 264] on md-option "Zona 1 Probe (200 mm)" at bounding box center [271, 269] width 214 height 31
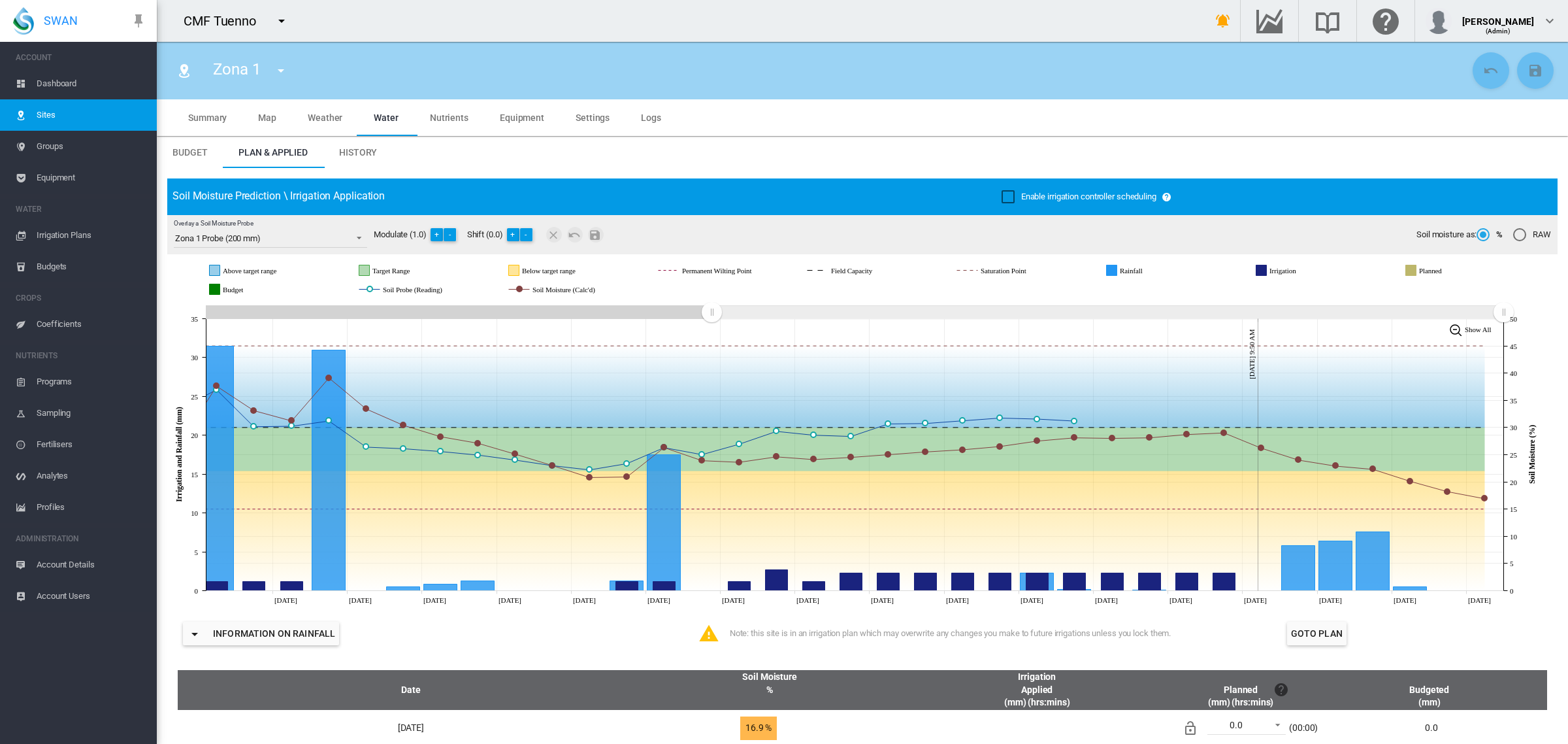
click at [366, 152] on span "History" at bounding box center [358, 151] width 38 height 10
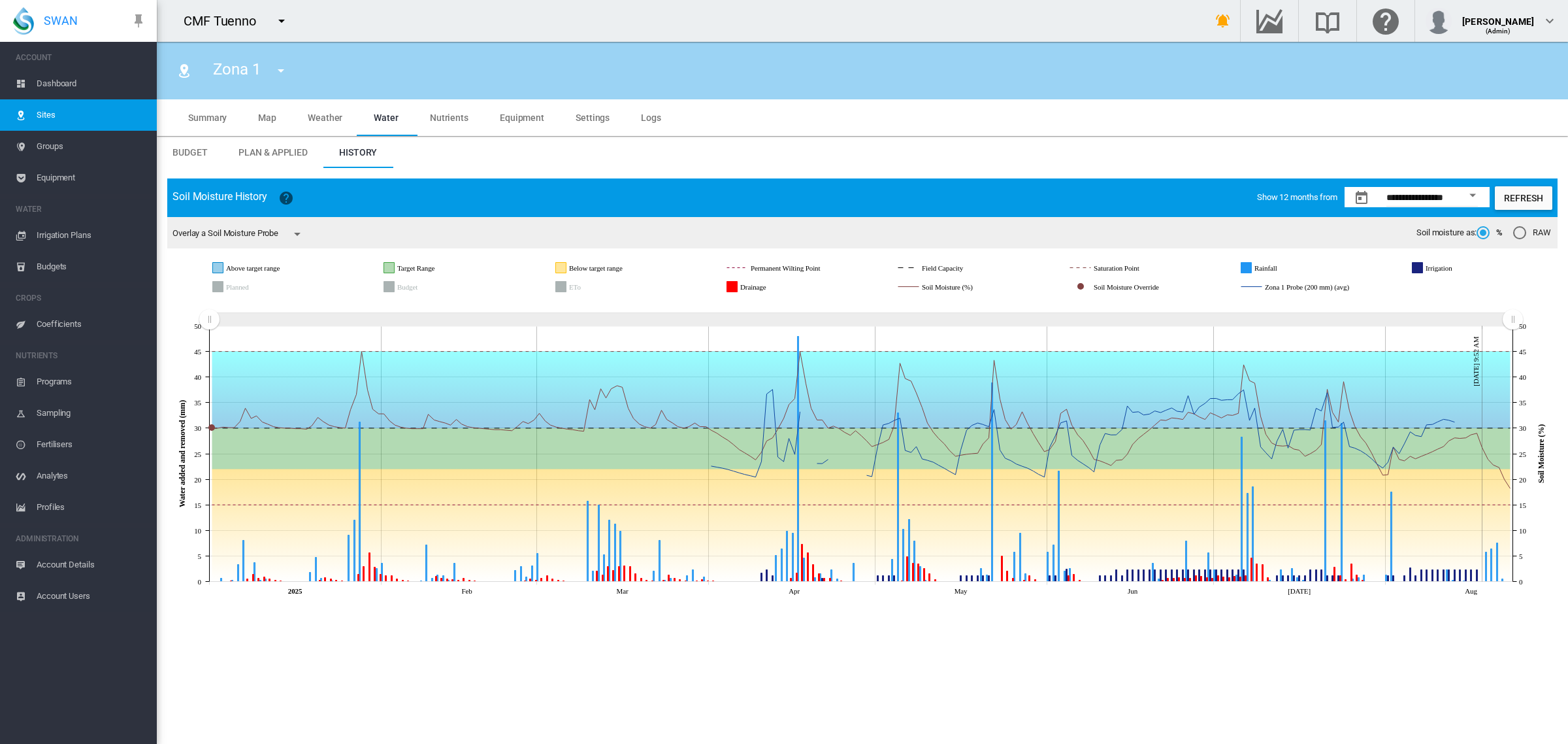
click at [301, 234] on md-icon "icon-menu-down" at bounding box center [297, 233] width 15 height 16
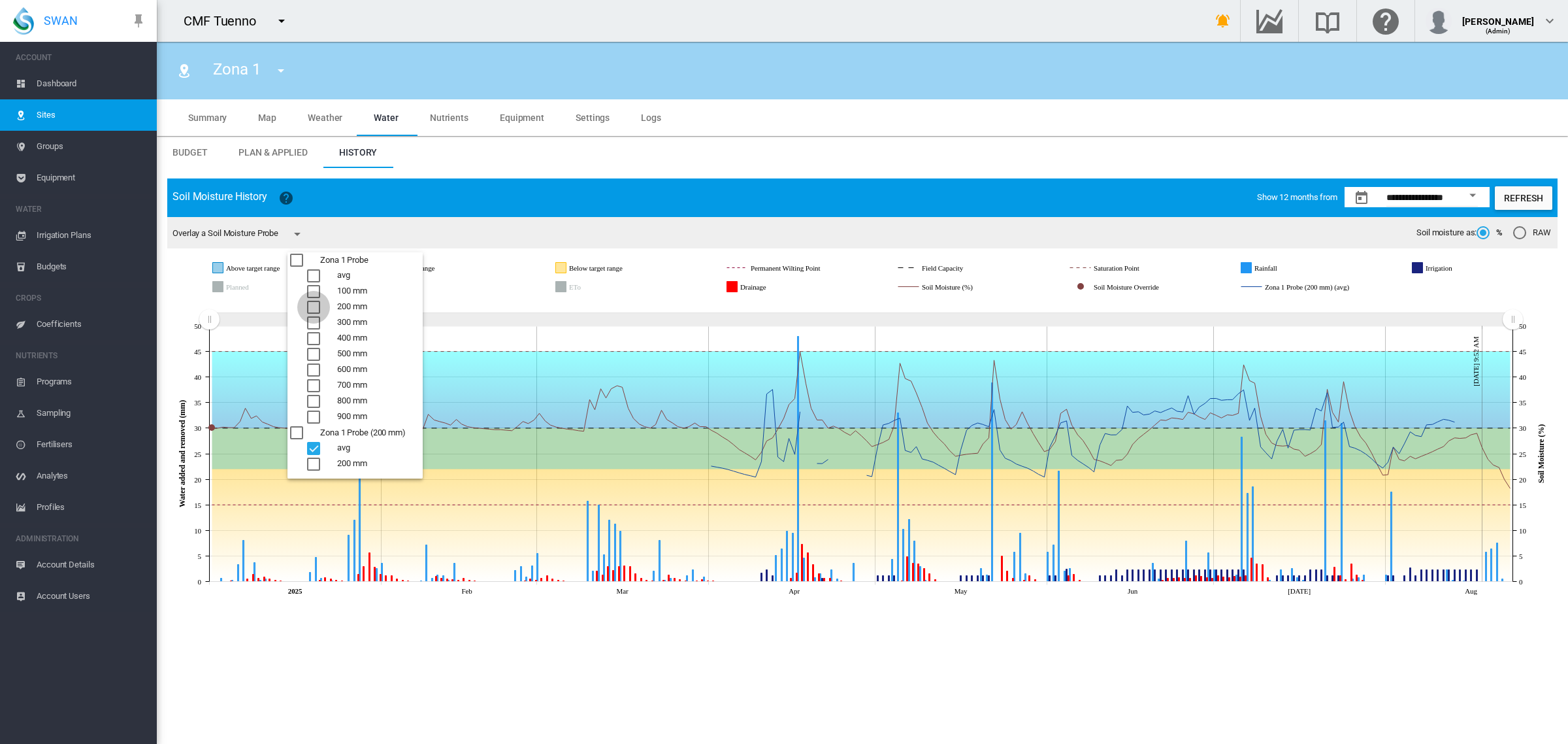
click at [315, 305] on div "200 mm" at bounding box center [314, 307] width 13 height 13
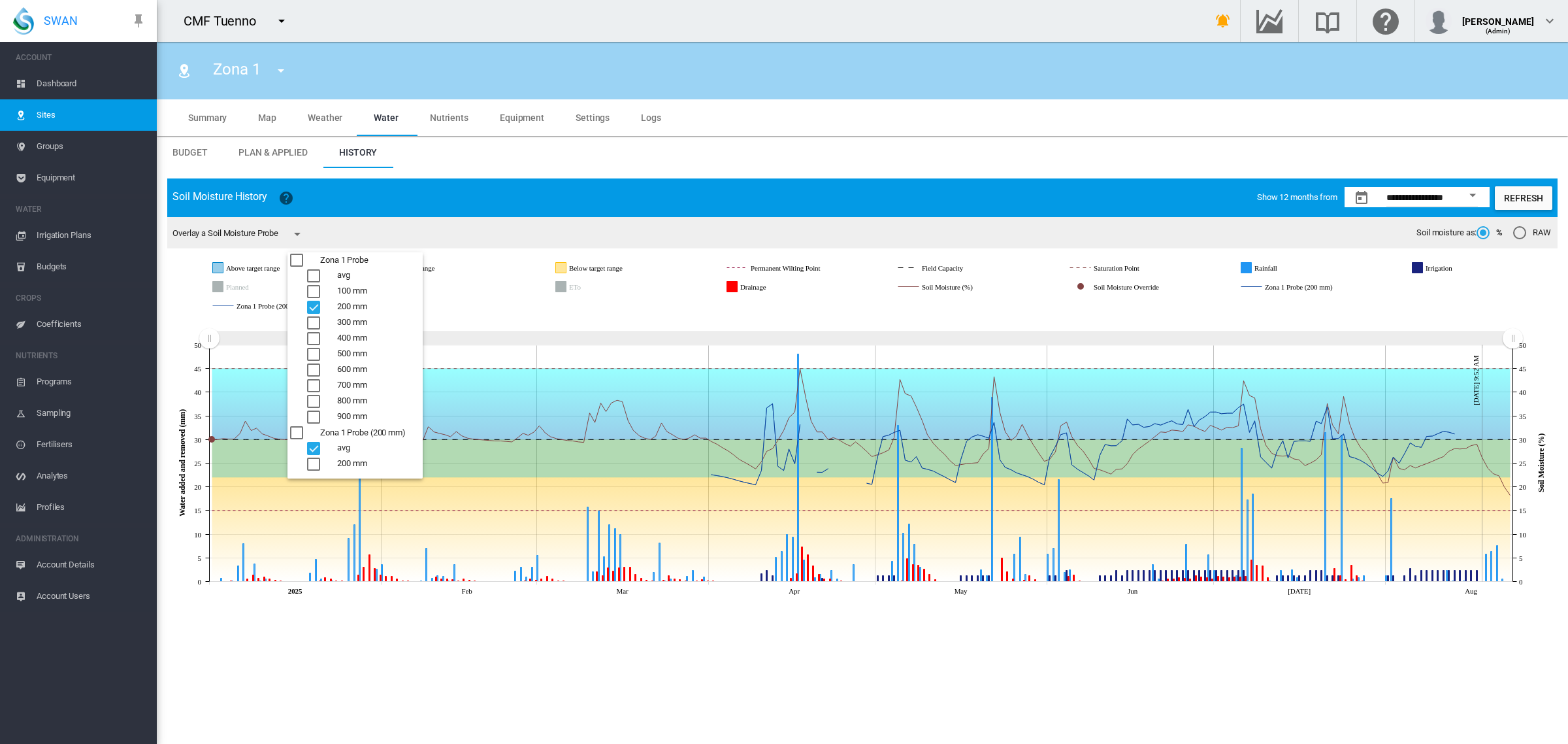
click at [315, 449] on div "avg" at bounding box center [314, 449] width 13 height 13
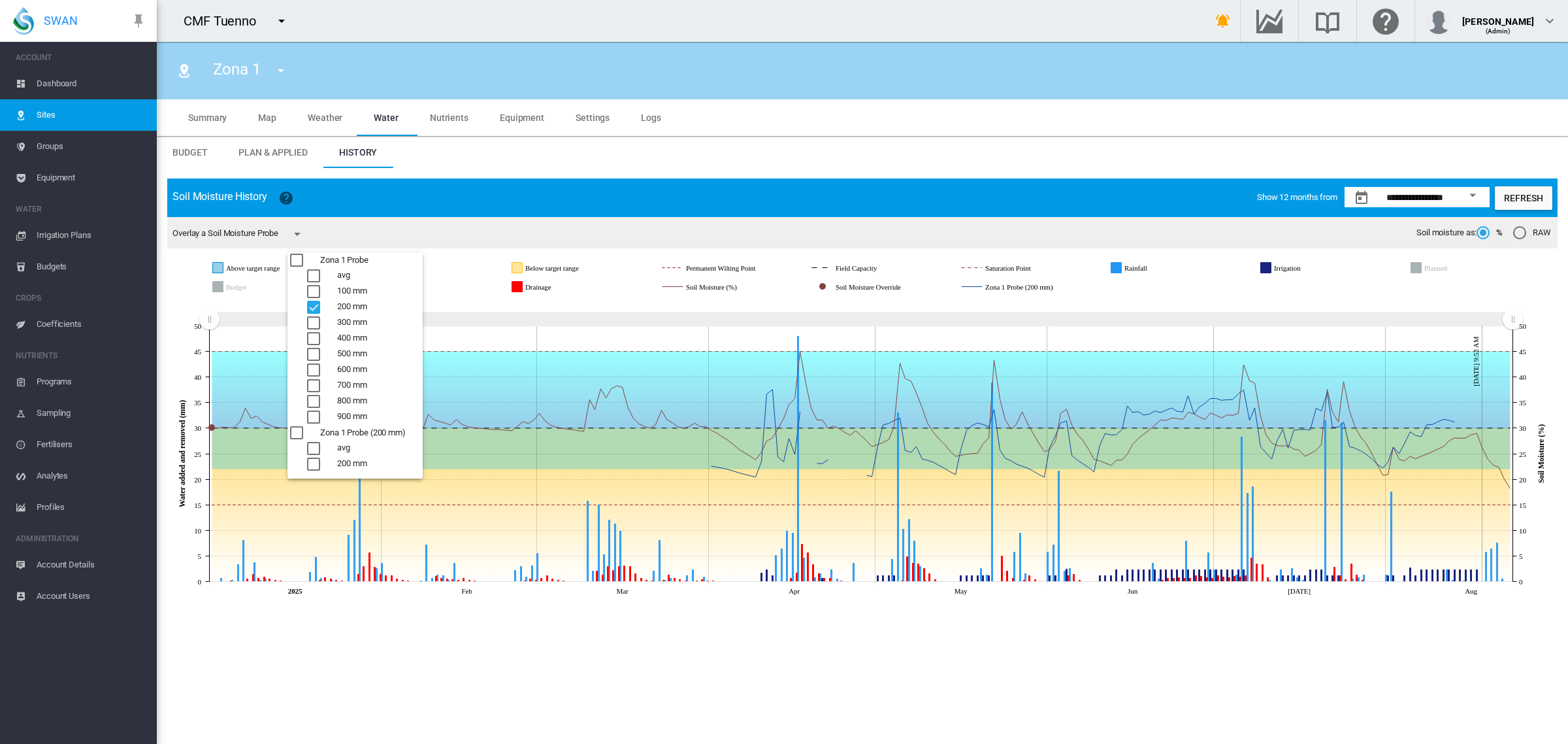
click at [799, 688] on md-backdrop at bounding box center [784, 372] width 1568 height 744
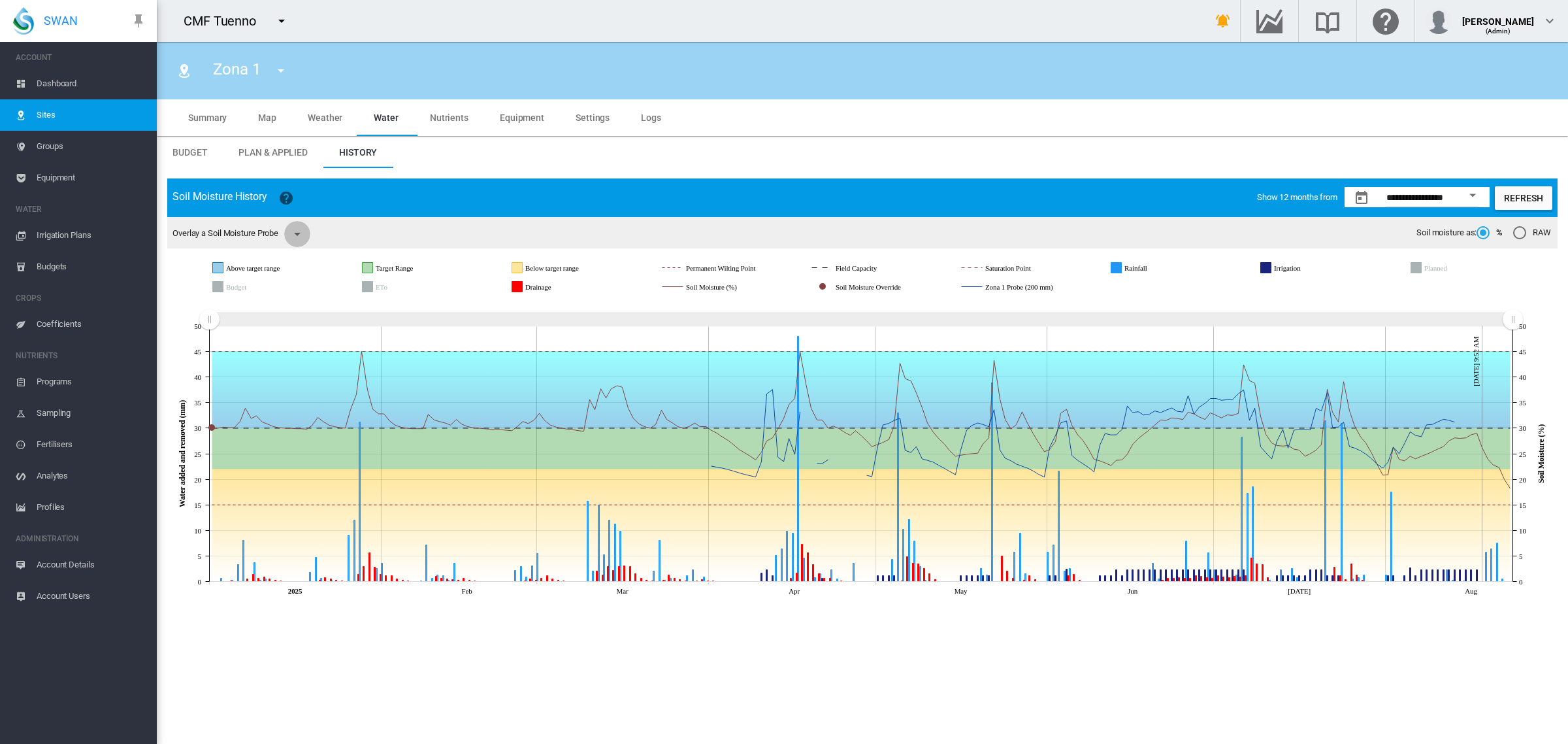
click at [302, 233] on md-icon "icon-menu-down" at bounding box center [297, 233] width 15 height 16
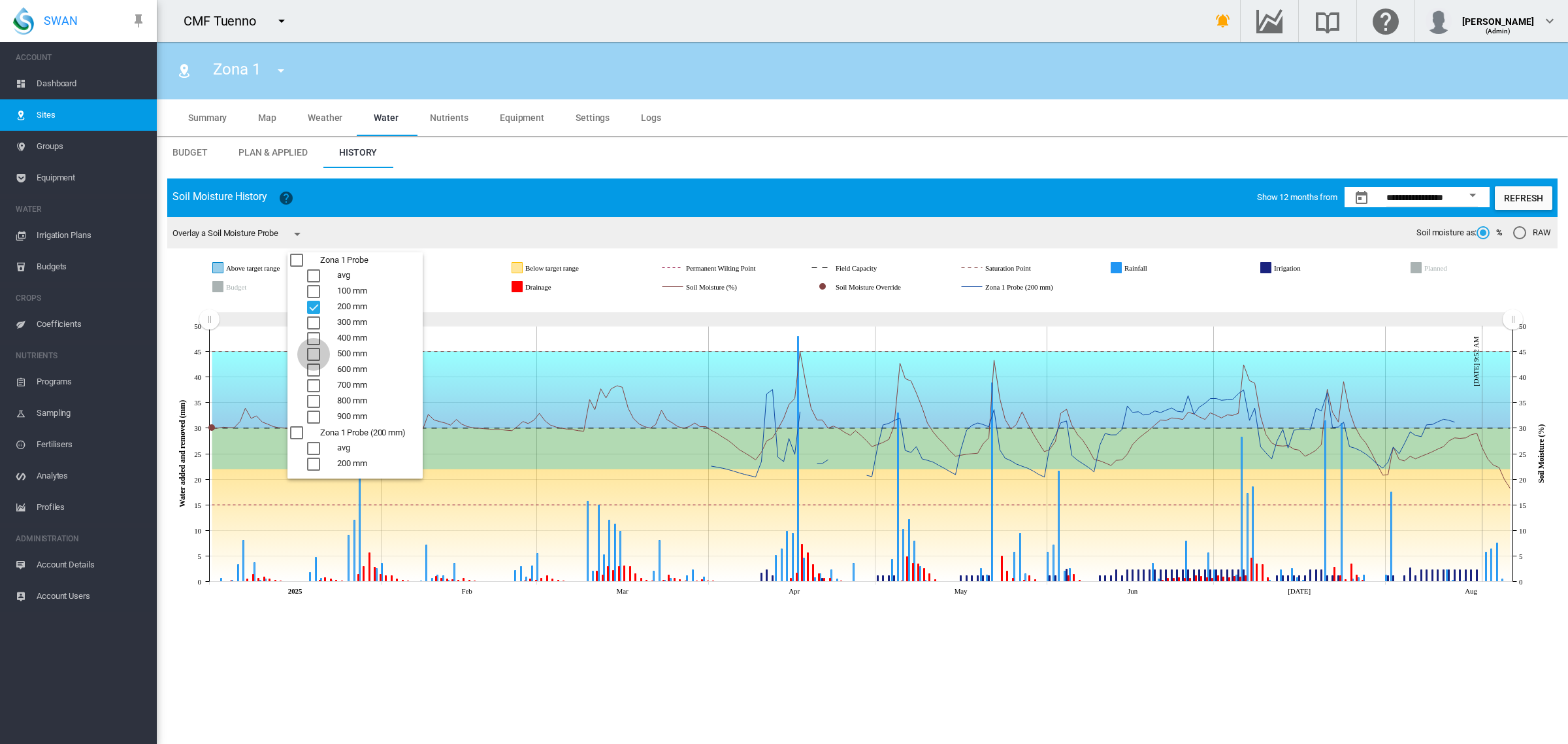
click at [315, 352] on div "500 mm" at bounding box center [314, 354] width 13 height 13
click at [576, 151] on md-backdrop at bounding box center [784, 372] width 1568 height 744
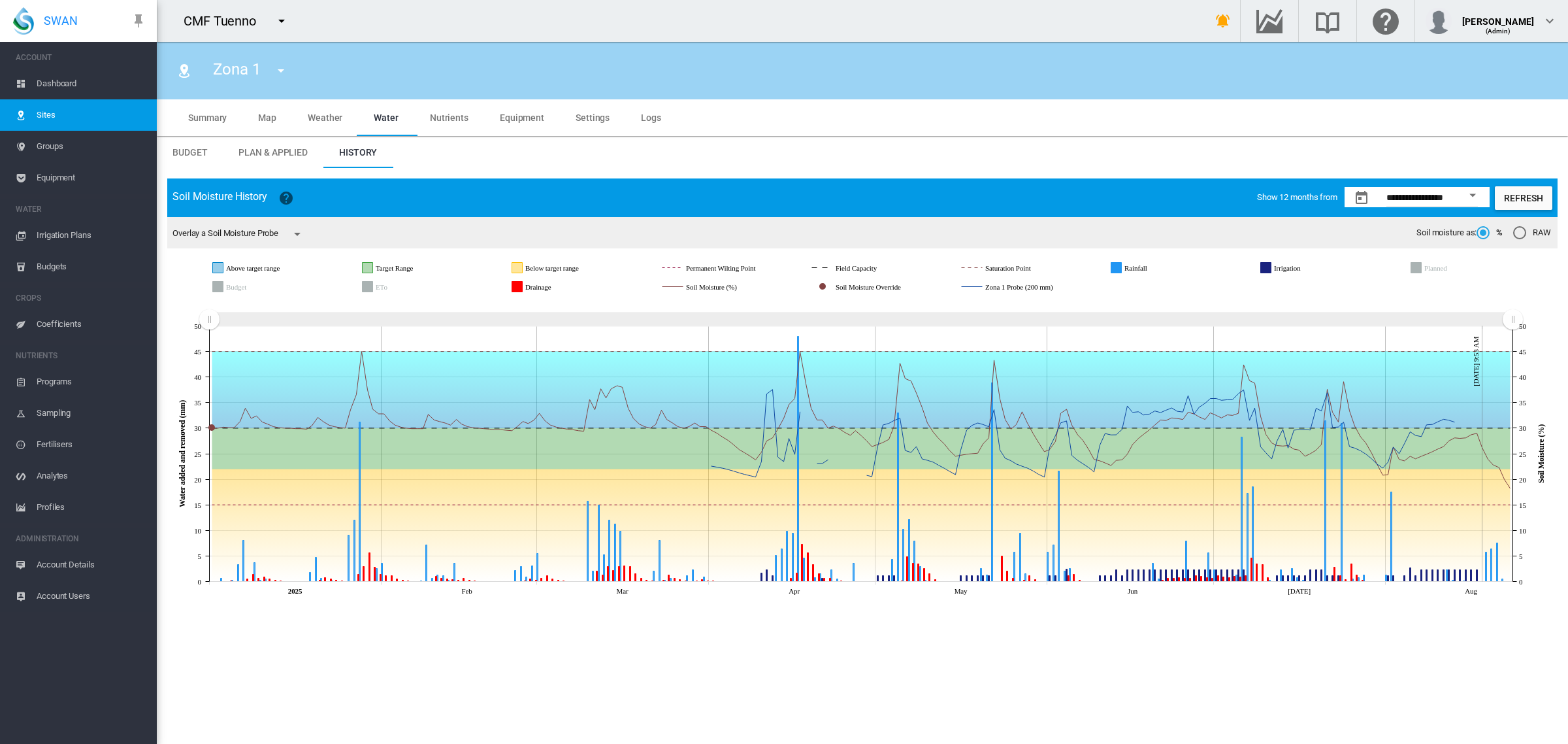
click at [302, 232] on md-icon "icon-menu-down" at bounding box center [297, 233] width 15 height 16
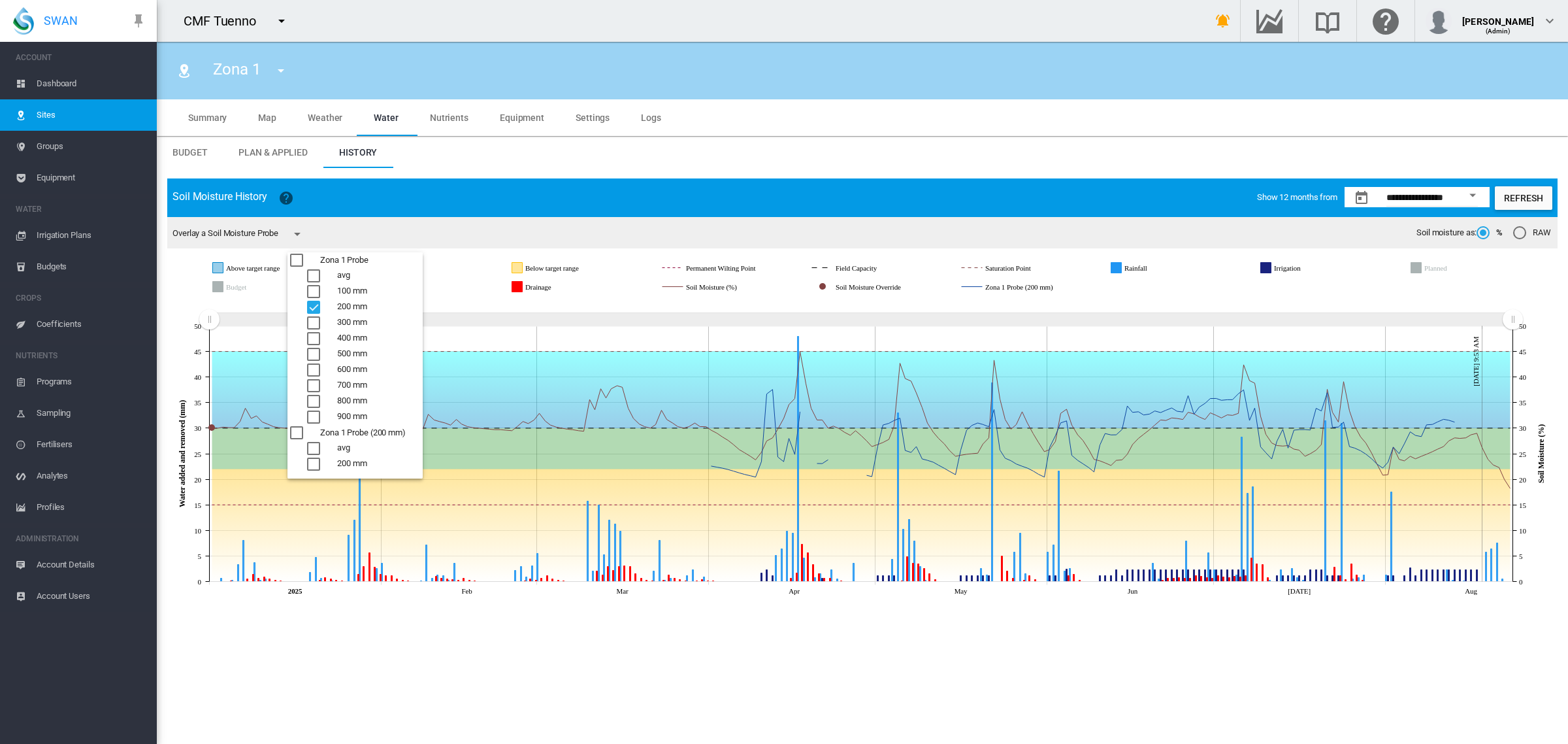
click at [315, 460] on div "200 mm" at bounding box center [314, 464] width 13 height 13
click at [315, 274] on div "avg" at bounding box center [314, 275] width 13 height 13
click at [315, 305] on div "200 mm" at bounding box center [314, 307] width 13 height 13
click at [313, 308] on div "200 mm" at bounding box center [314, 307] width 13 height 13
click at [312, 275] on div "avg" at bounding box center [314, 275] width 13 height 13
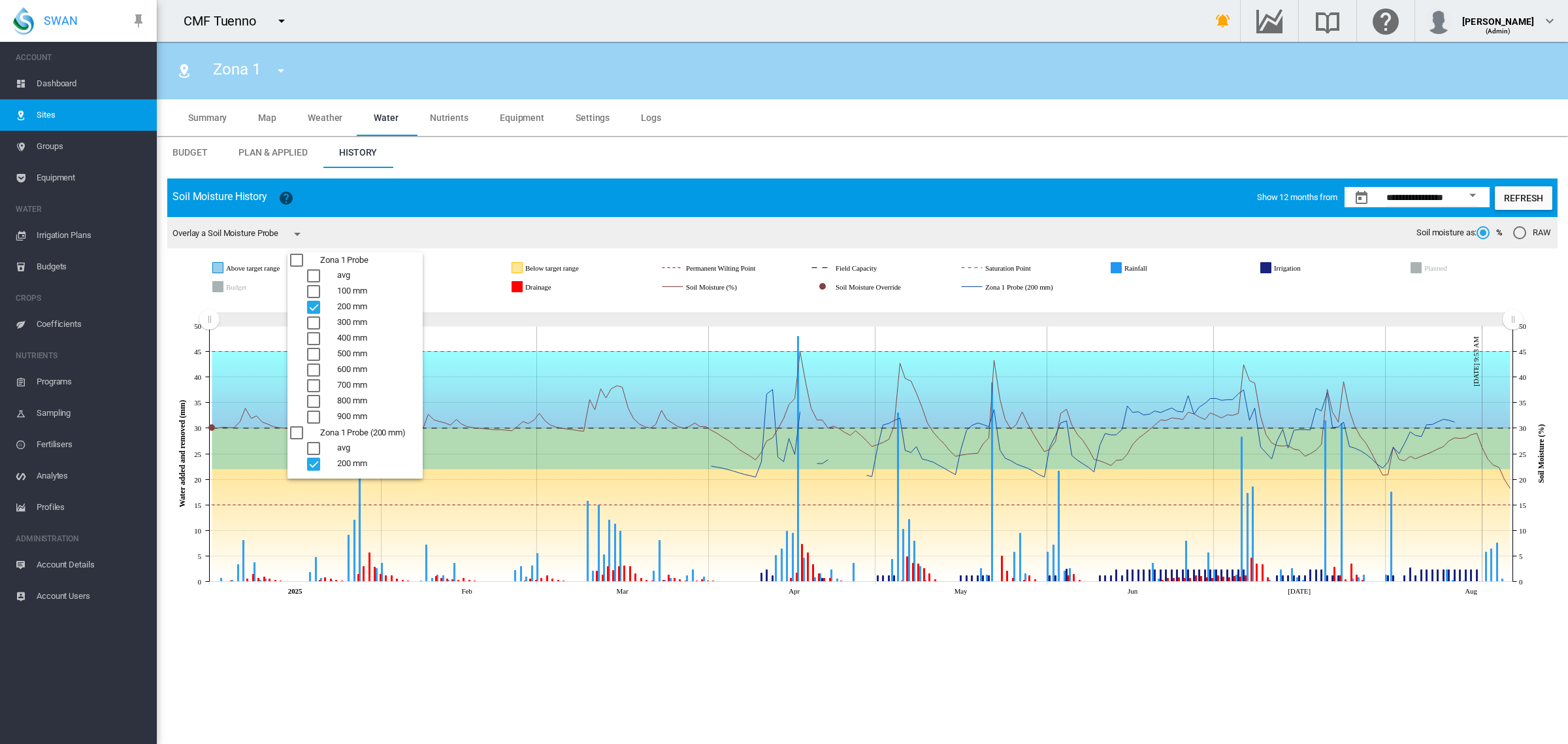
click at [311, 465] on div "200 mm" at bounding box center [314, 464] width 13 height 13
click at [315, 447] on div "avg" at bounding box center [314, 449] width 13 height 13
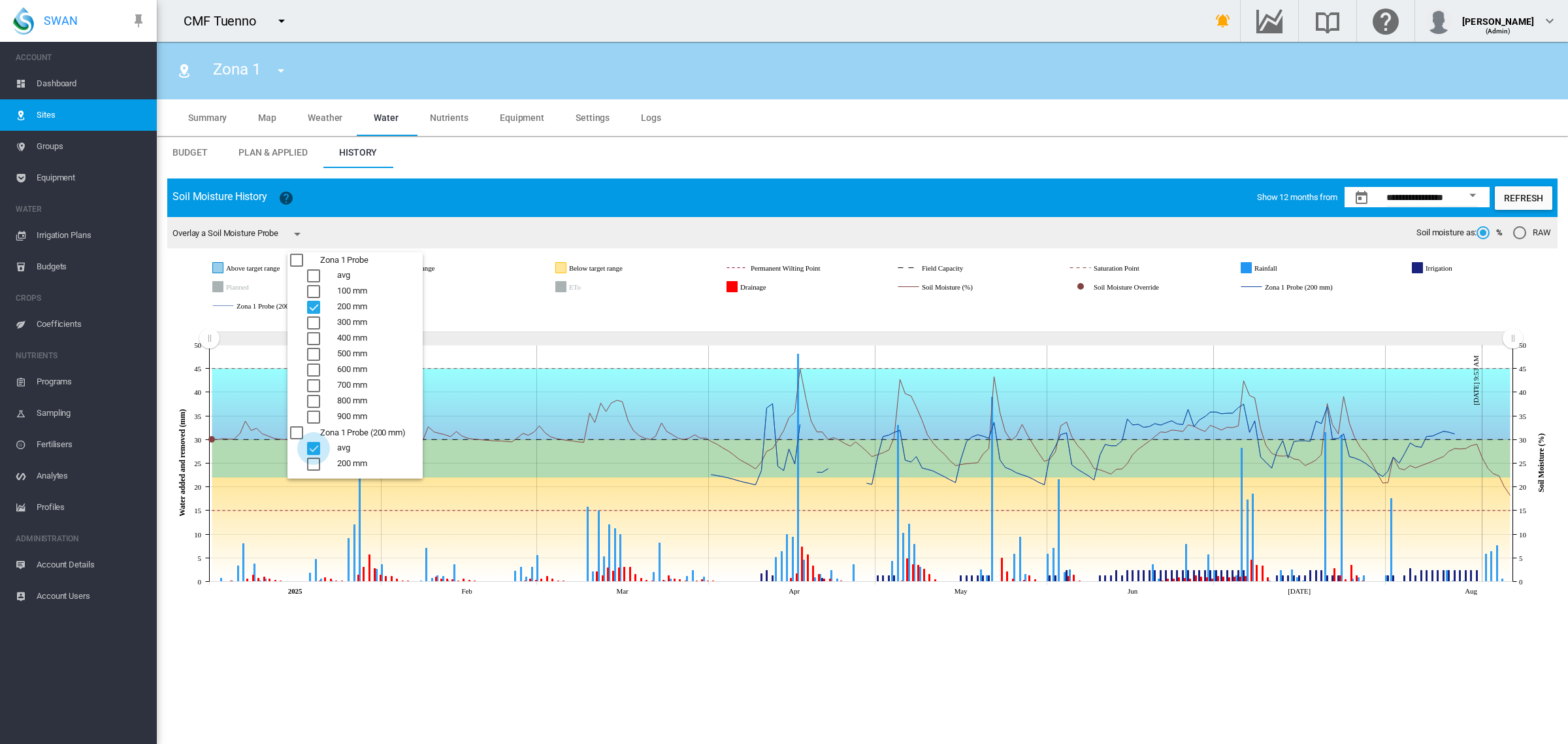
click at [315, 447] on div "avg" at bounding box center [314, 449] width 13 height 13
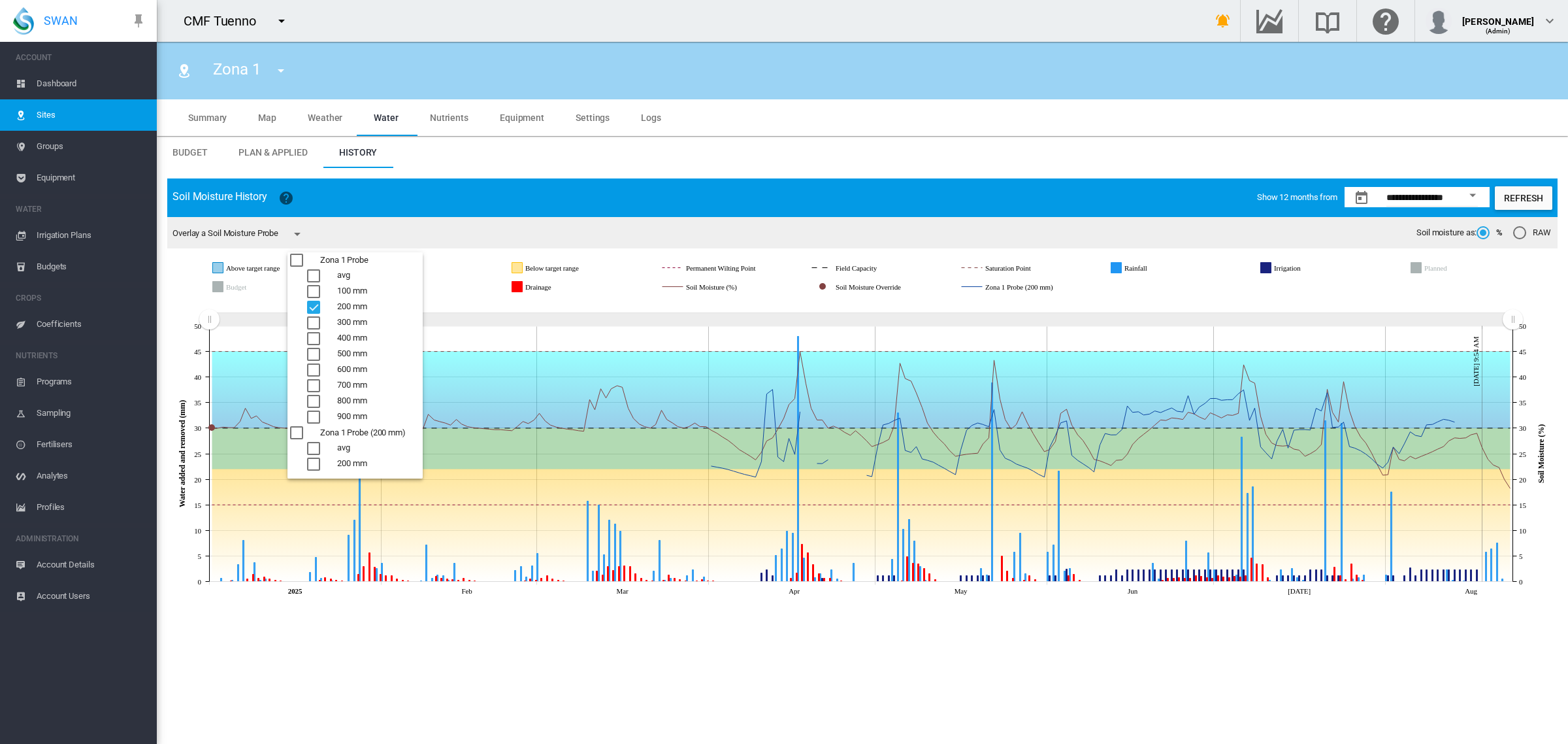
click at [523, 681] on md-backdrop at bounding box center [784, 372] width 1568 height 744
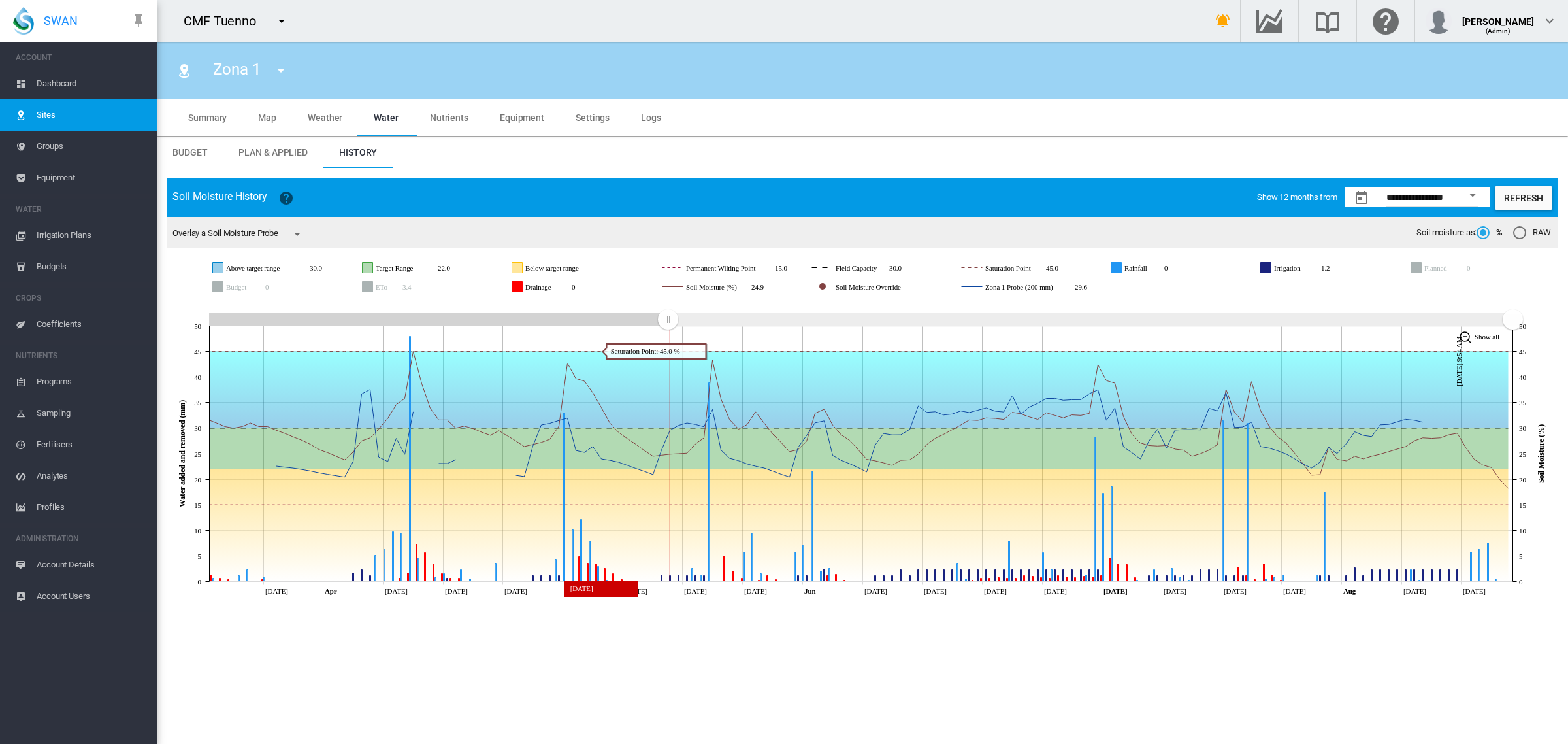
drag, startPoint x: 400, startPoint y: 345, endPoint x: 655, endPoint y: 369, distance: 256.1
click at [668, 371] on icon "JavaScript chart by amCharts 3.21.15 Mar 31 Apr Apr 14 Apr 21 Apr 28 May May 12…" at bounding box center [861, 450] width 1390 height 302
click at [302, 234] on md-icon "icon-menu-down" at bounding box center [297, 233] width 15 height 16
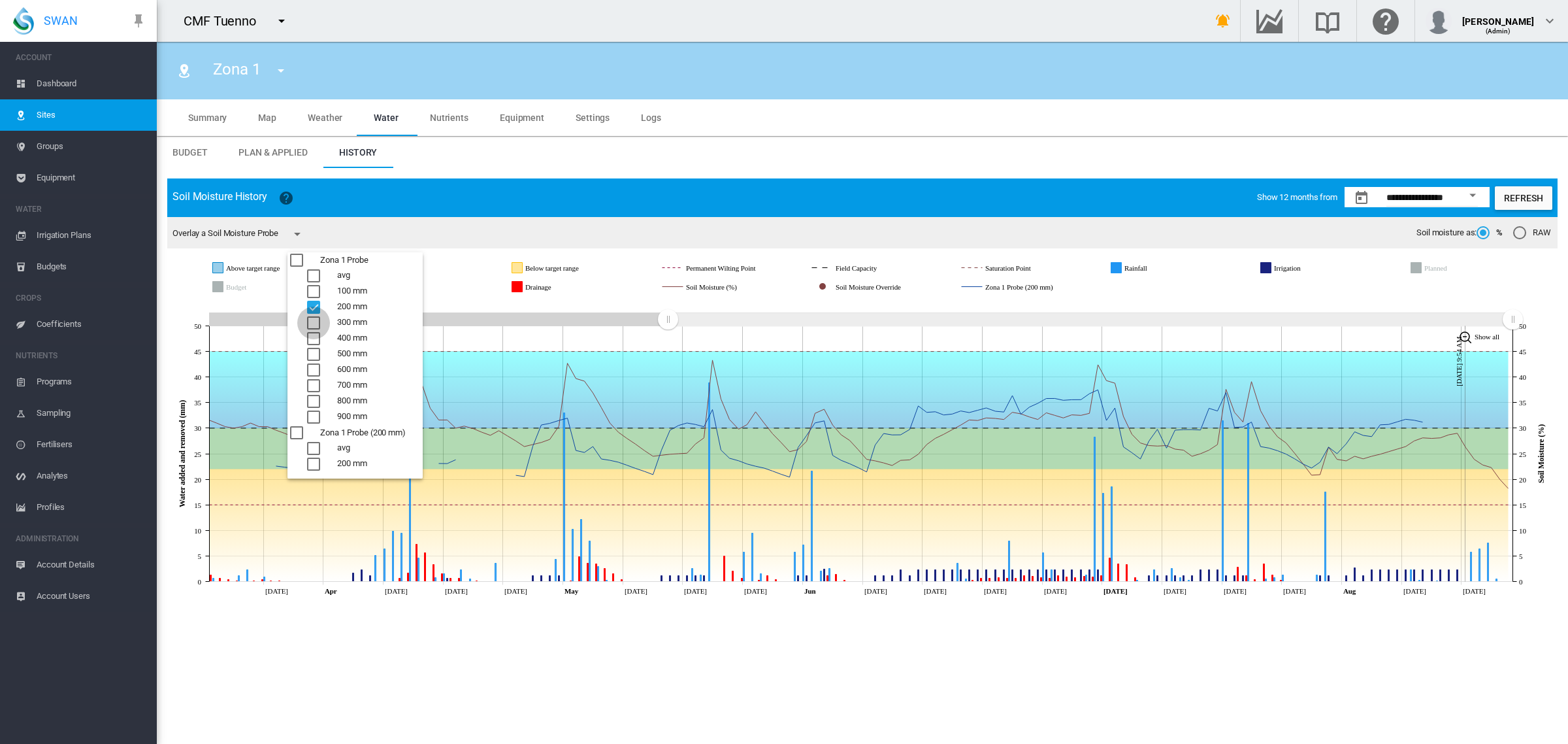
click at [317, 321] on div "300 mm" at bounding box center [314, 323] width 13 height 13
click at [317, 337] on div "400 mm" at bounding box center [314, 338] width 13 height 13
click at [315, 364] on div "600 mm" at bounding box center [314, 370] width 13 height 13
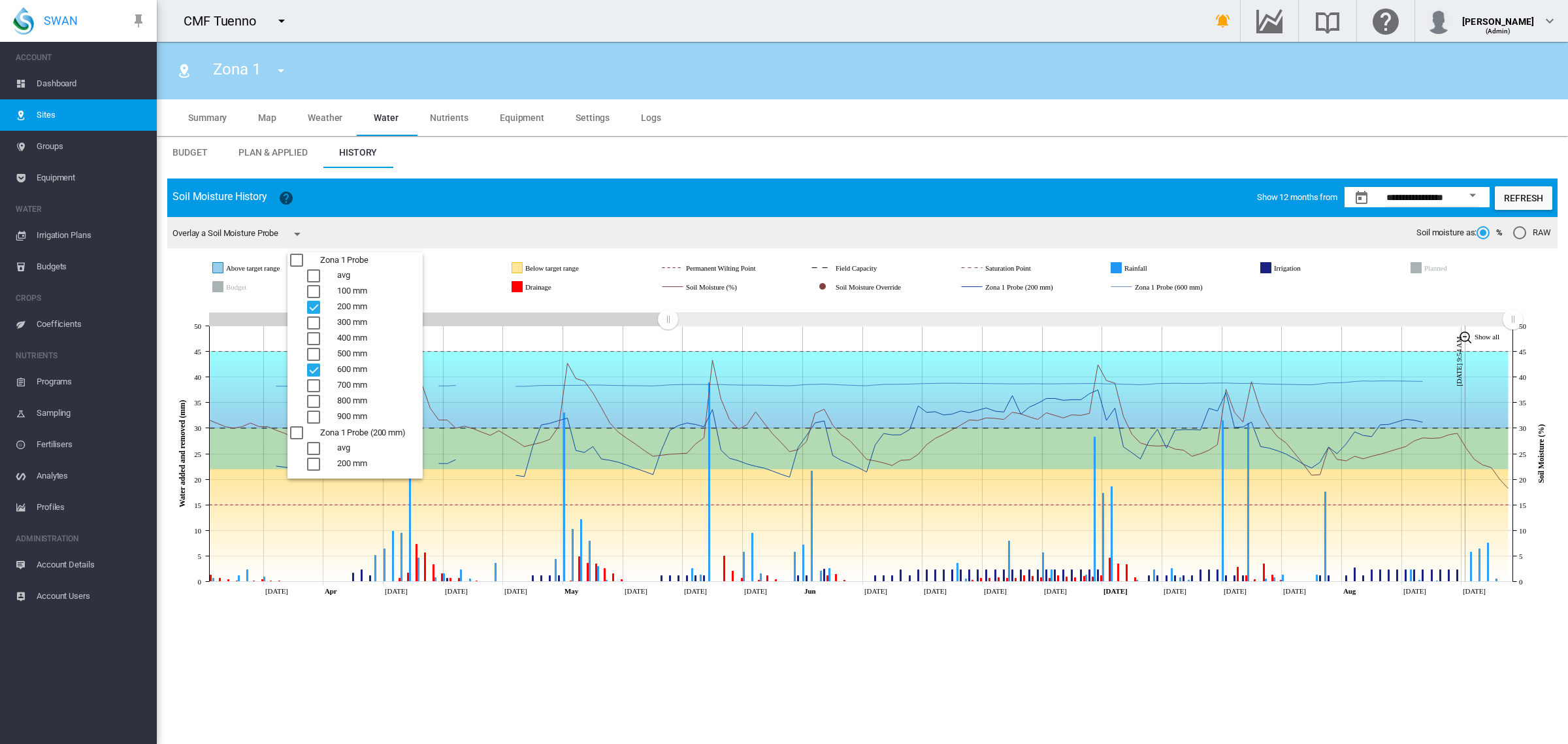
click at [315, 364] on div "600 mm" at bounding box center [314, 370] width 13 height 13
click at [315, 383] on div "700 mm" at bounding box center [314, 386] width 13 height 13
click at [892, 664] on md-backdrop at bounding box center [784, 372] width 1568 height 744
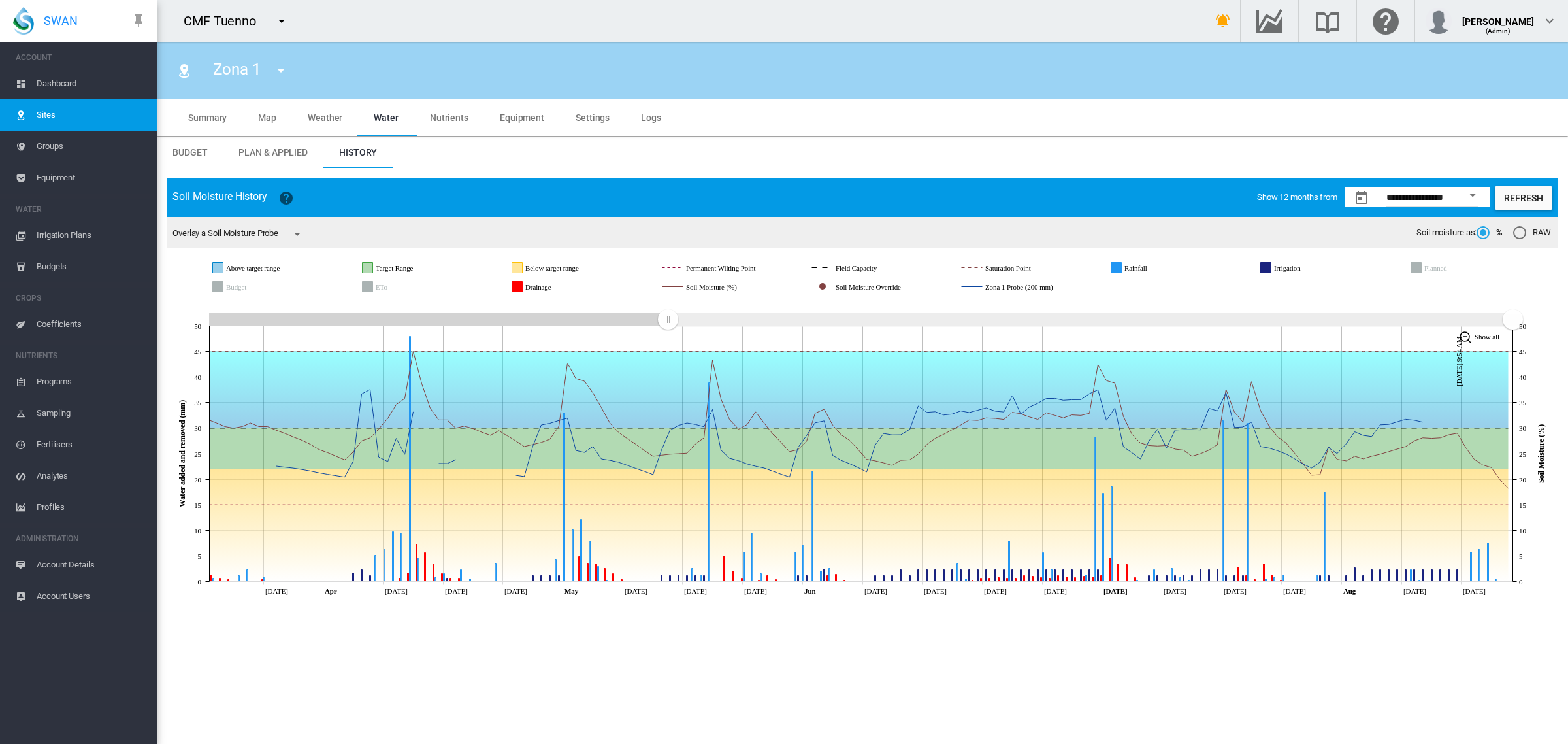
click at [57, 142] on span "Groups" at bounding box center [91, 146] width 109 height 31
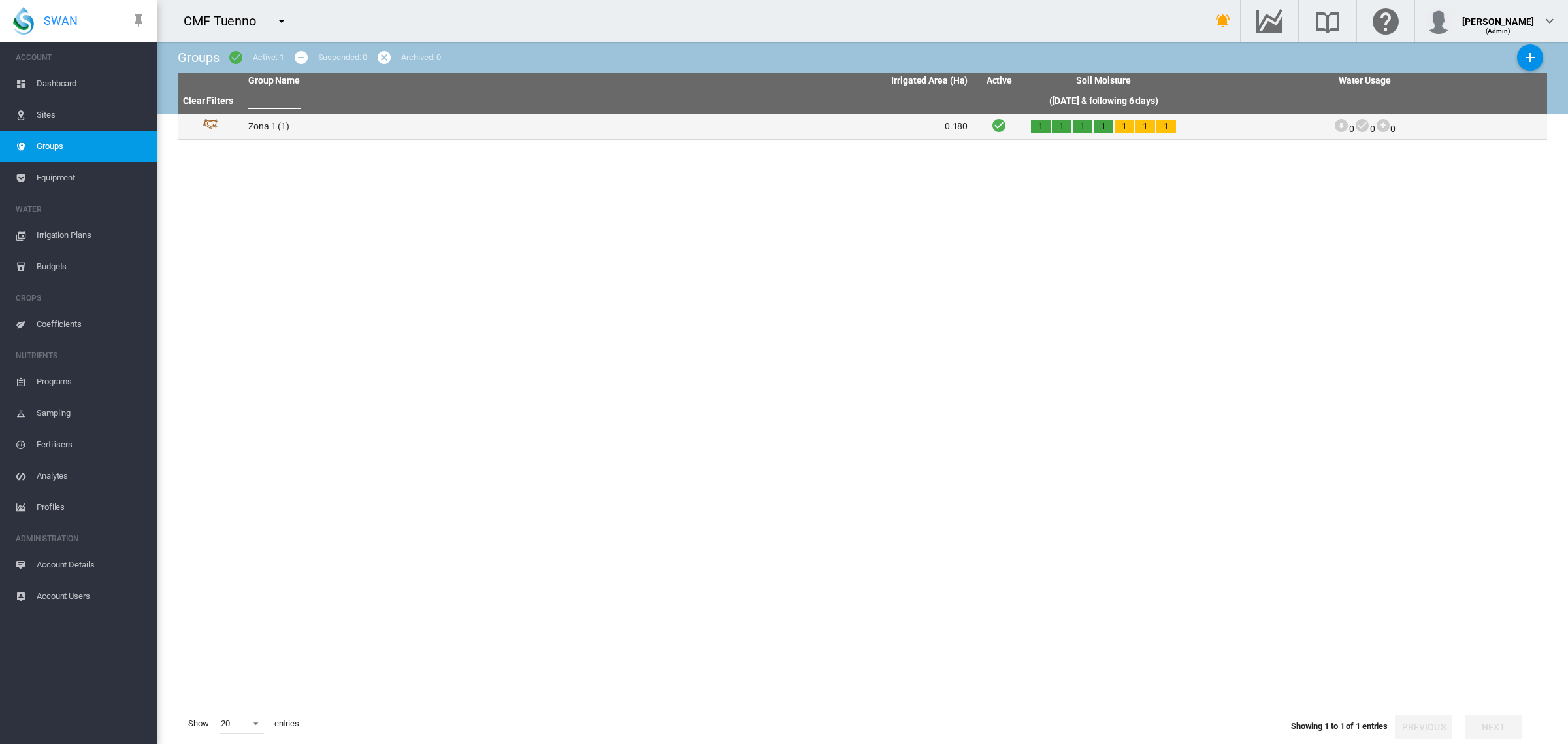
click at [278, 121] on td "Zona 1 (1)" at bounding box center [426, 127] width 366 height 26
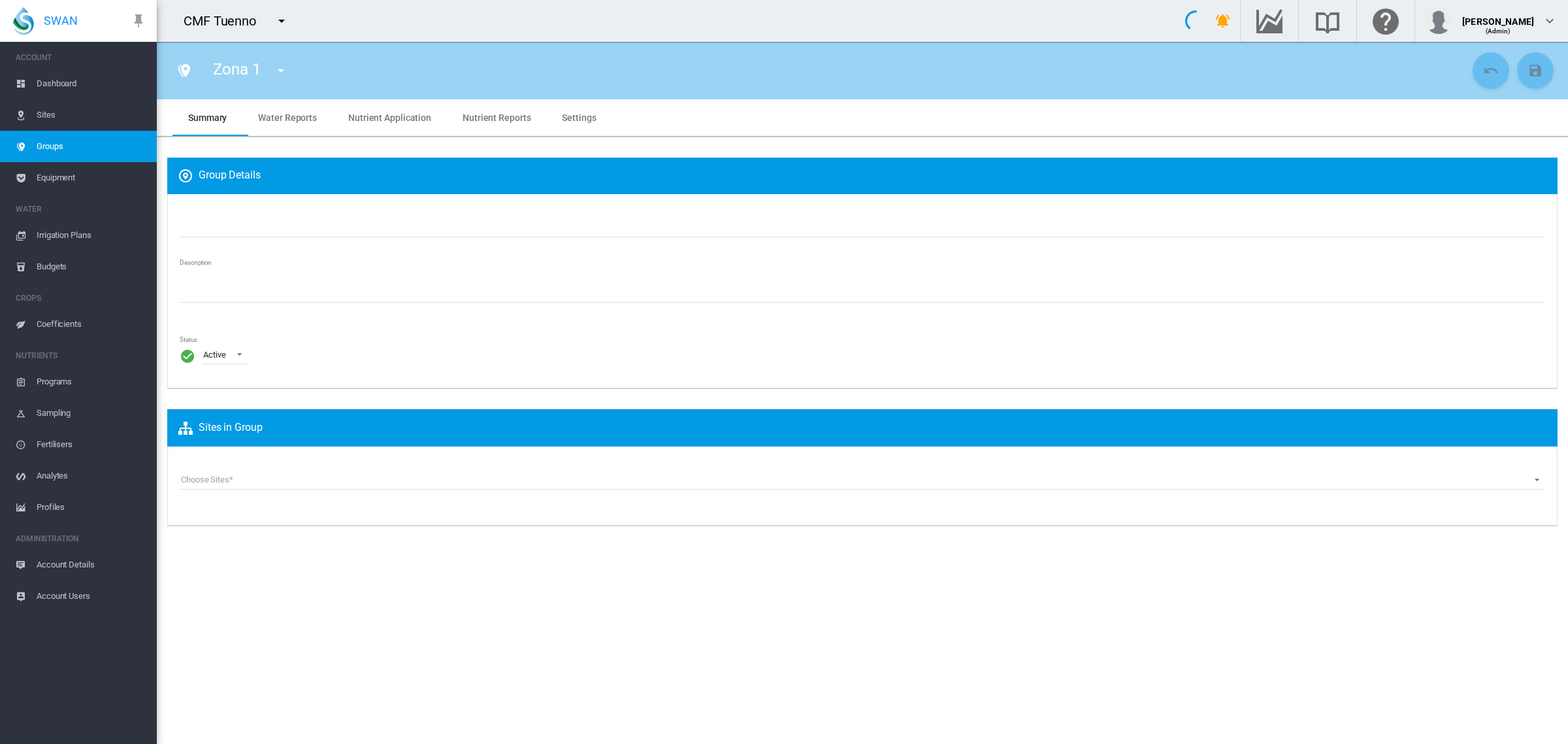
type input "******"
type textarea "**********"
type input "*"
type input "**"
type input "*"
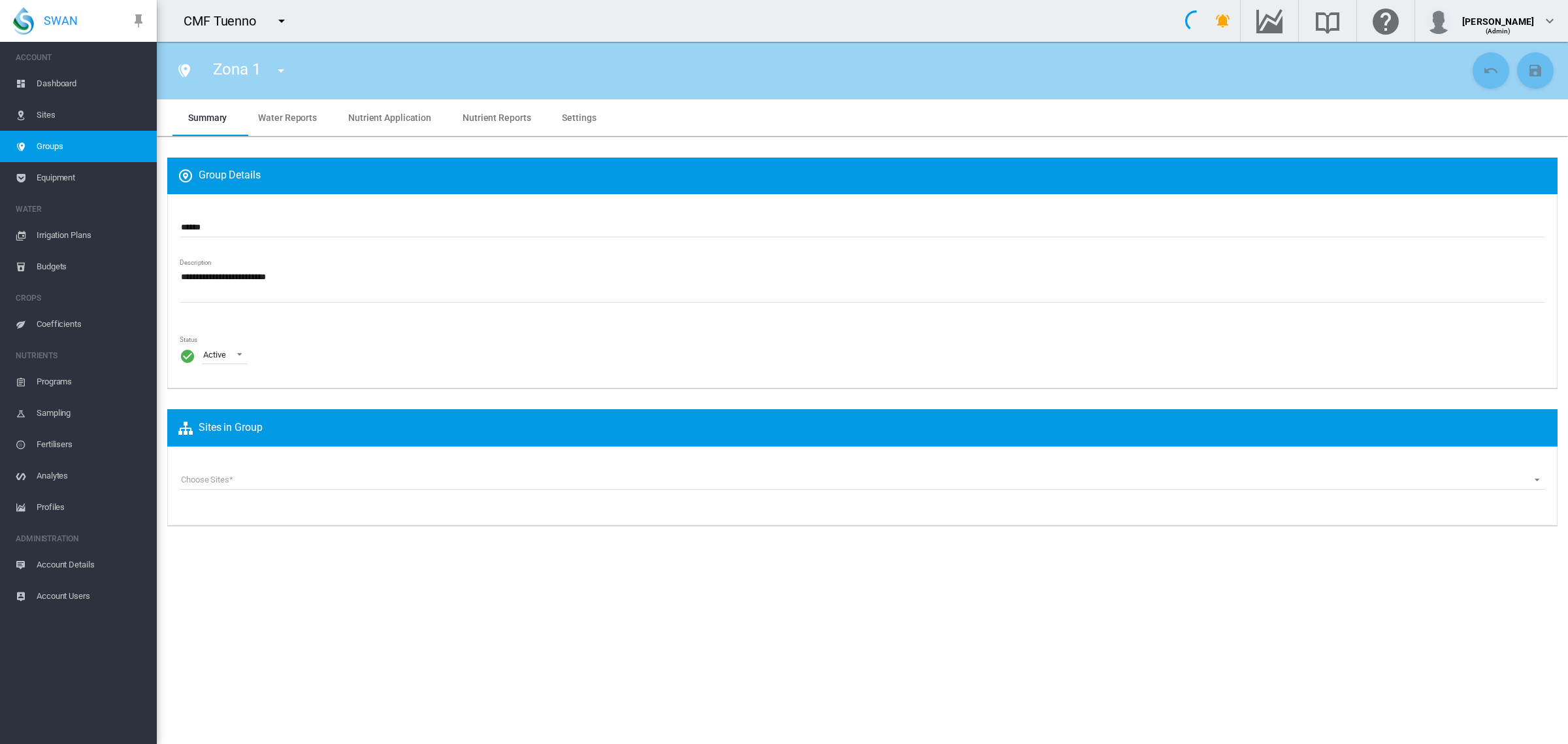
type input "***"
click at [296, 115] on span "Water Reports" at bounding box center [287, 117] width 59 height 10
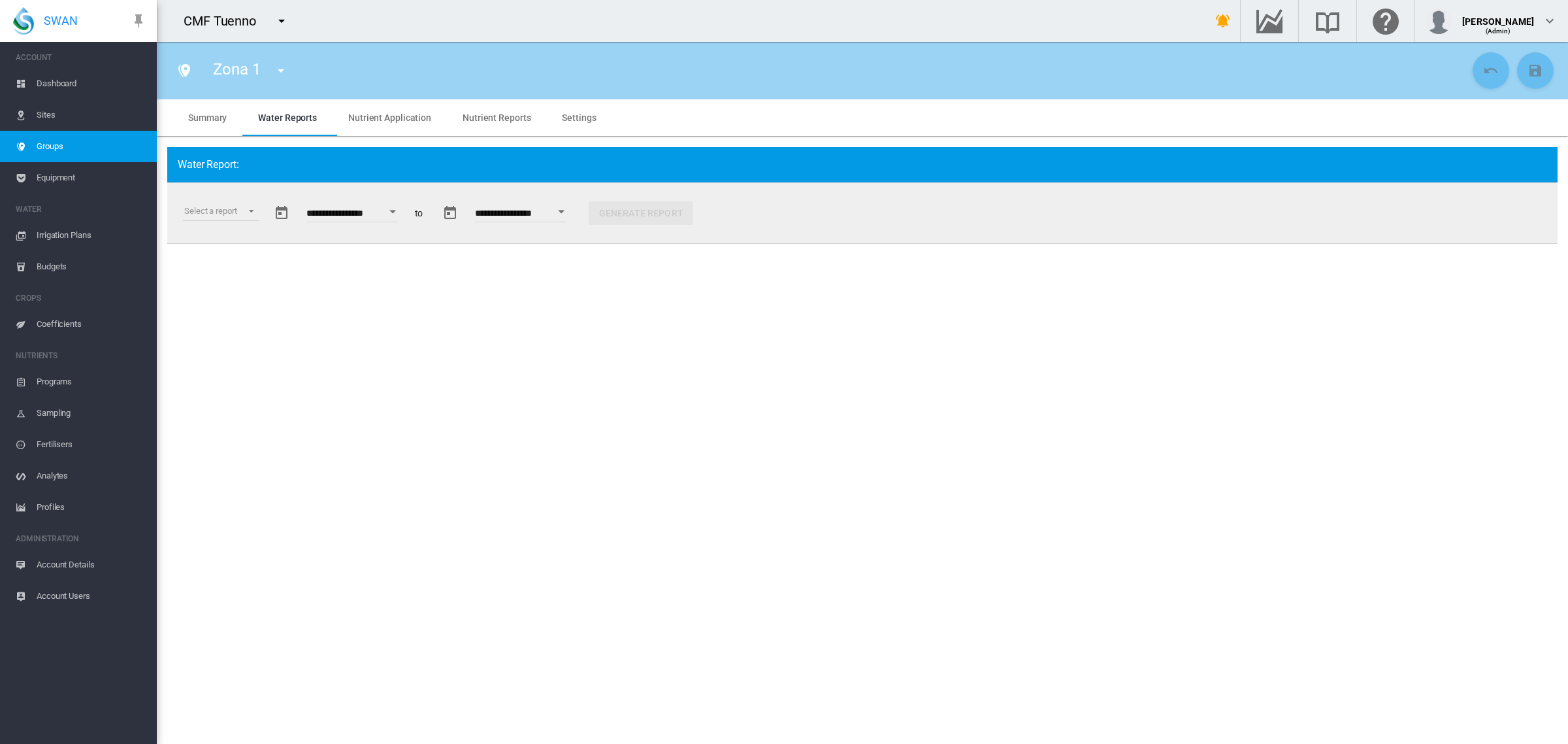
click at [396, 212] on div "Open calendar" at bounding box center [392, 212] width 6 height 4
click at [408, 399] on span "1" at bounding box center [406, 403] width 26 height 26
type input "**********"
click at [253, 209] on md-select "Select a report Data Extract Irrigation Planned and Applied Soil Moisture Statu…" at bounding box center [222, 212] width 77 height 20
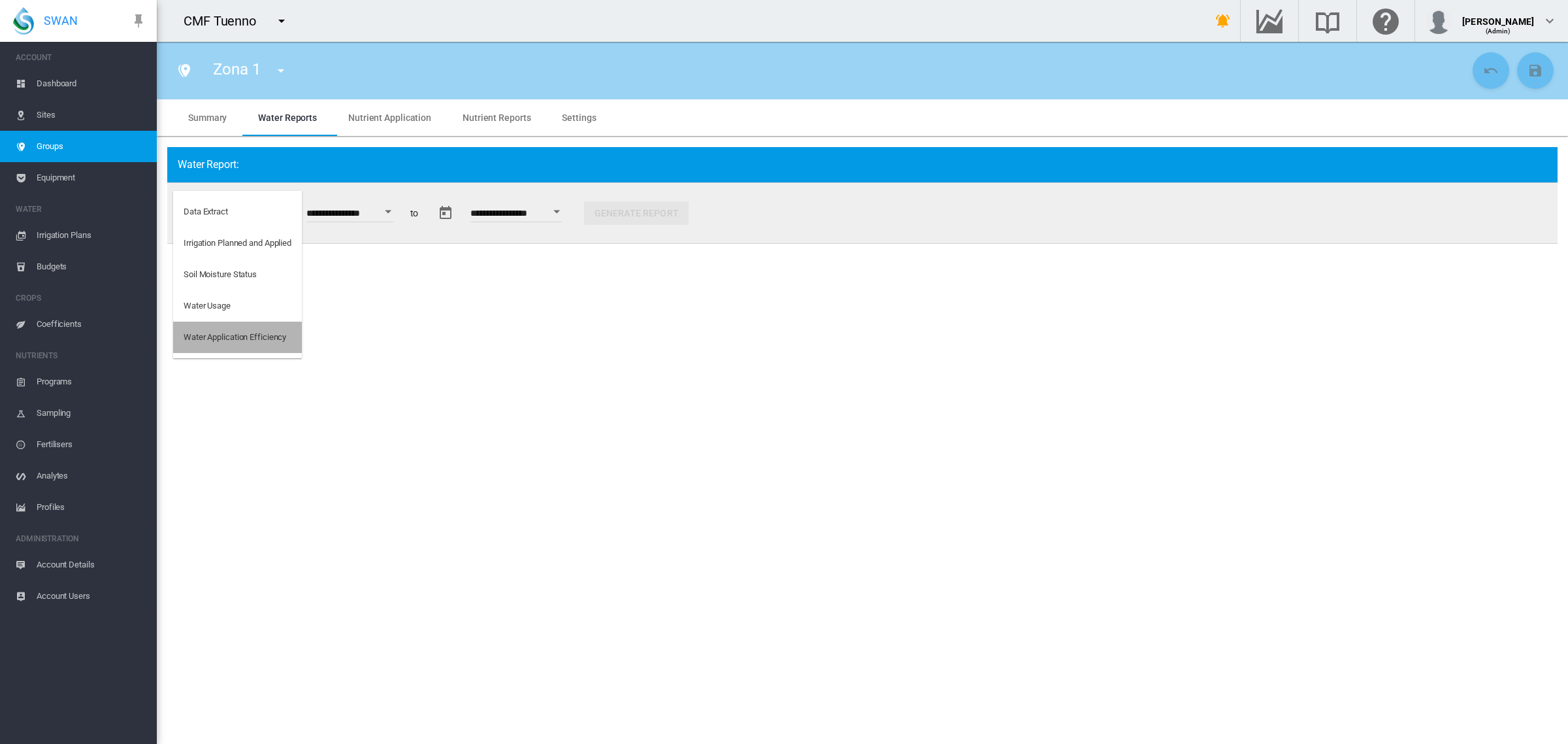
click at [240, 332] on div "Water Application Efficiency" at bounding box center [234, 336] width 103 height 12
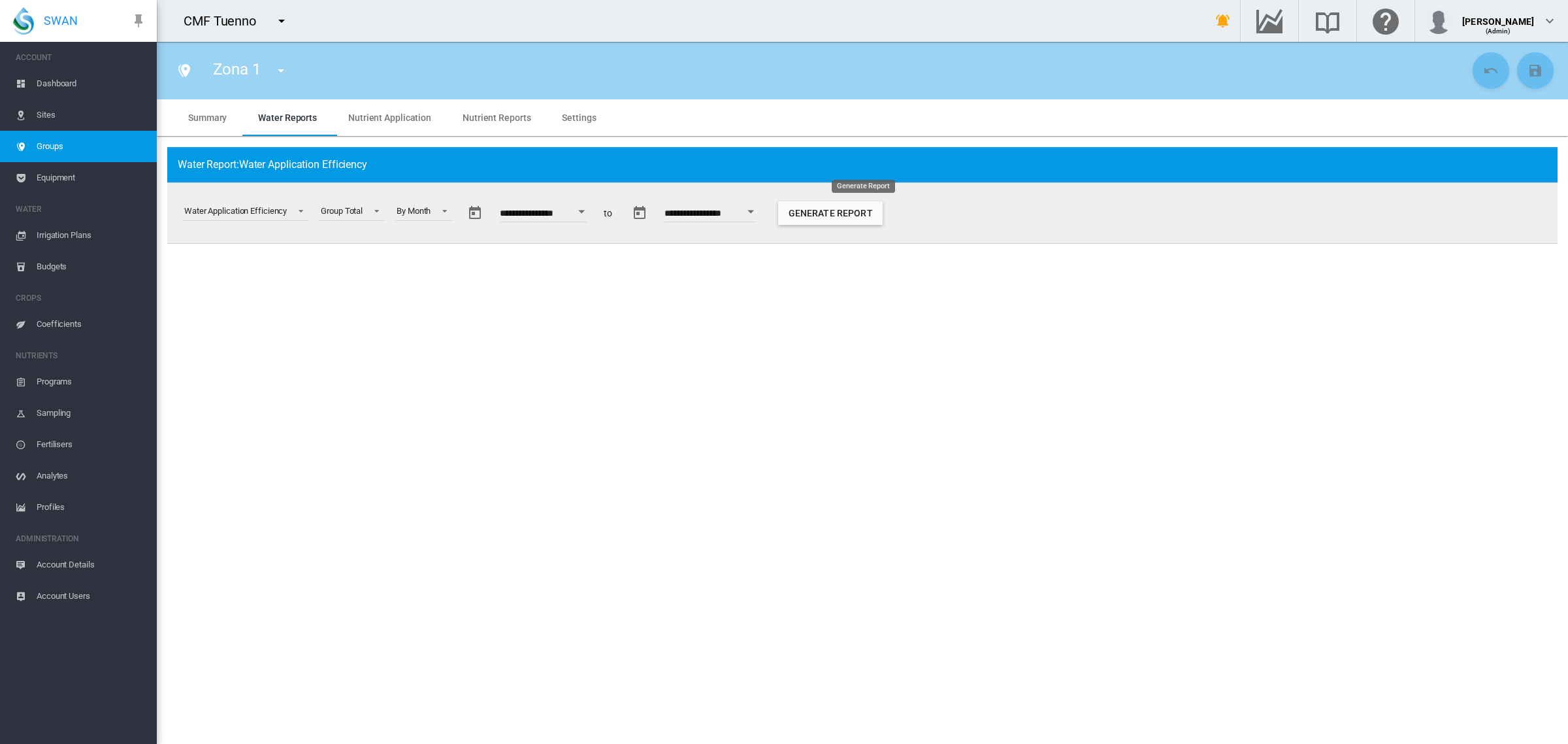
click at [863, 210] on button "Generate Report" at bounding box center [830, 213] width 105 height 24
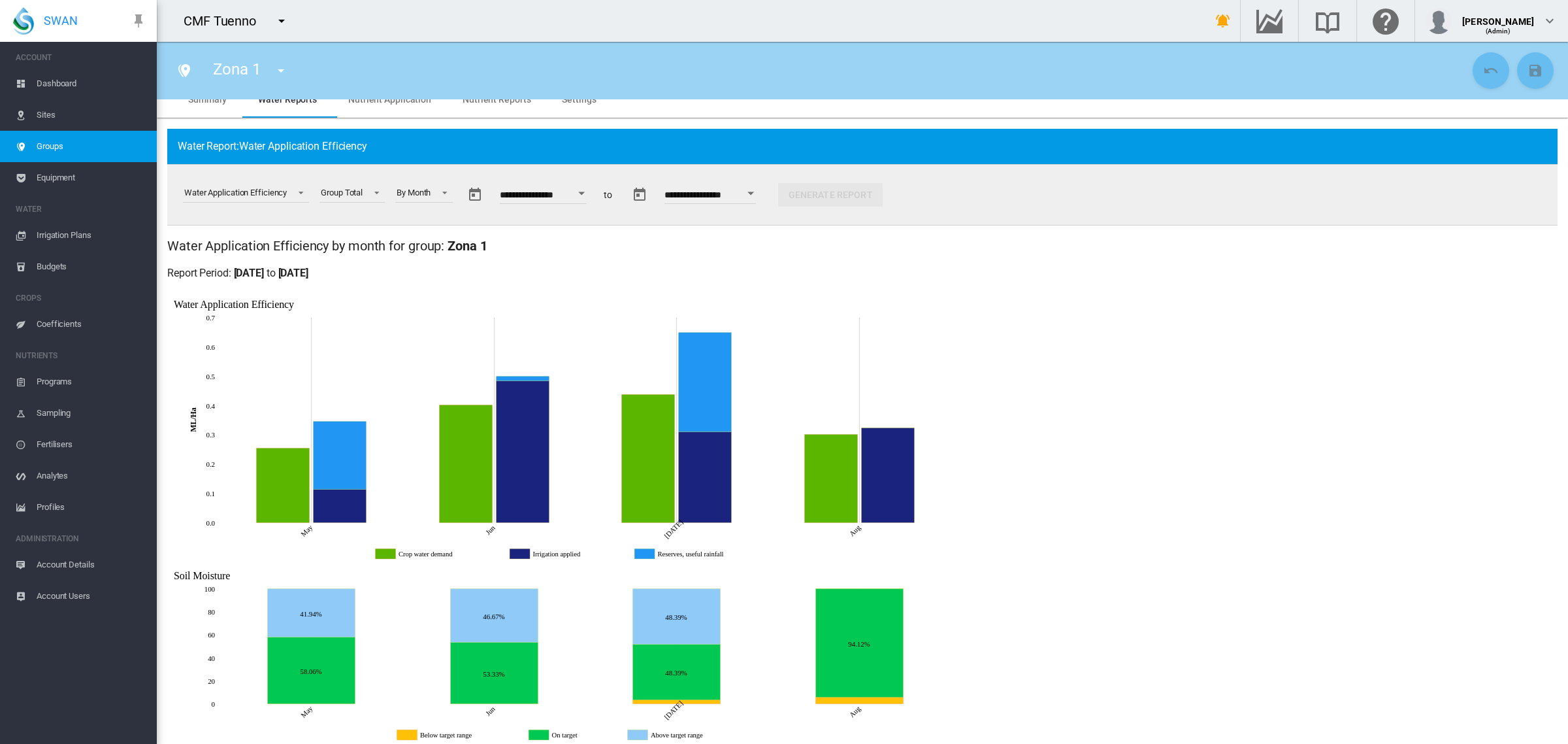
scroll to position [33, 0]
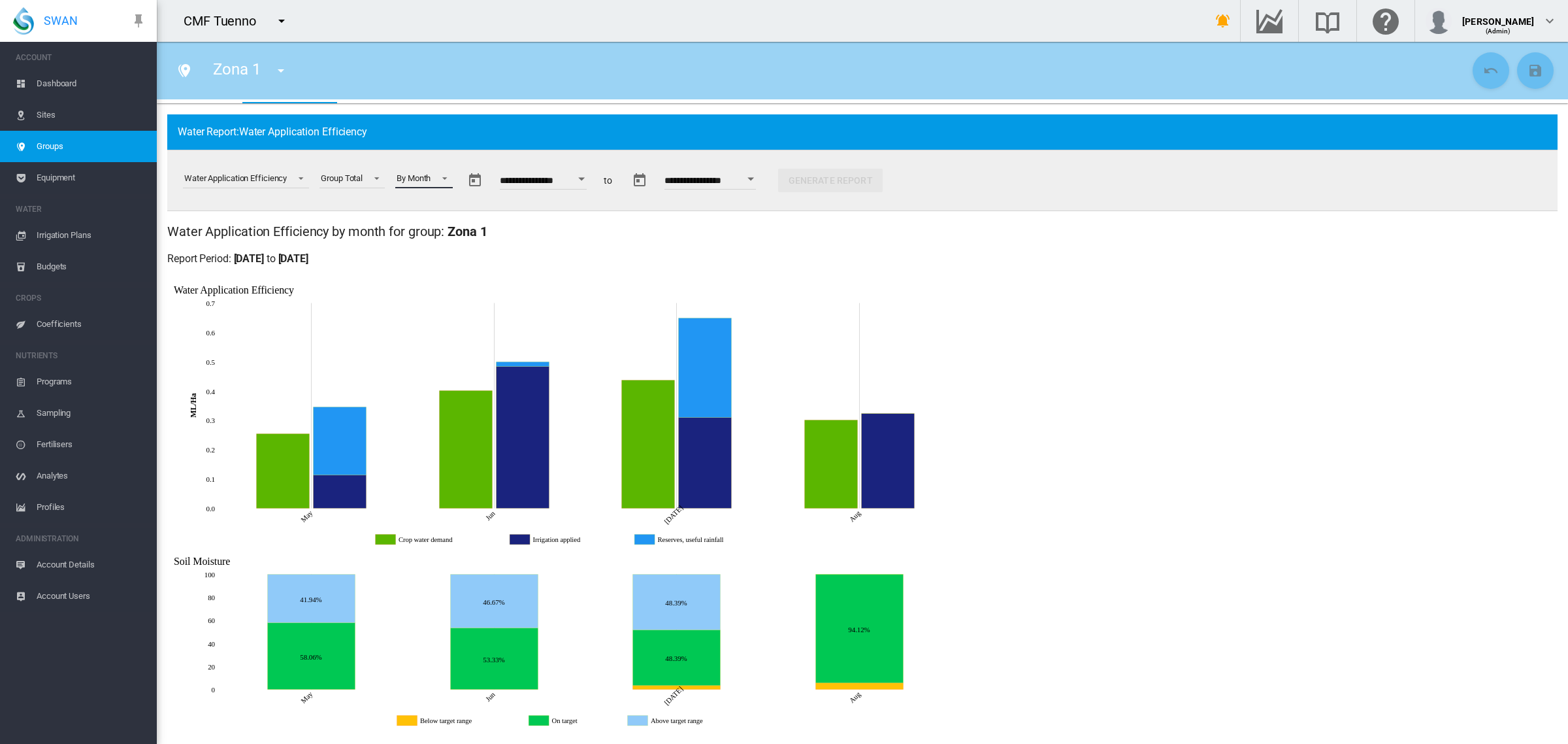
click at [449, 180] on span at bounding box center [440, 177] width 15 height 12
click at [432, 204] on md-option "By Week" at bounding box center [432, 211] width 88 height 31
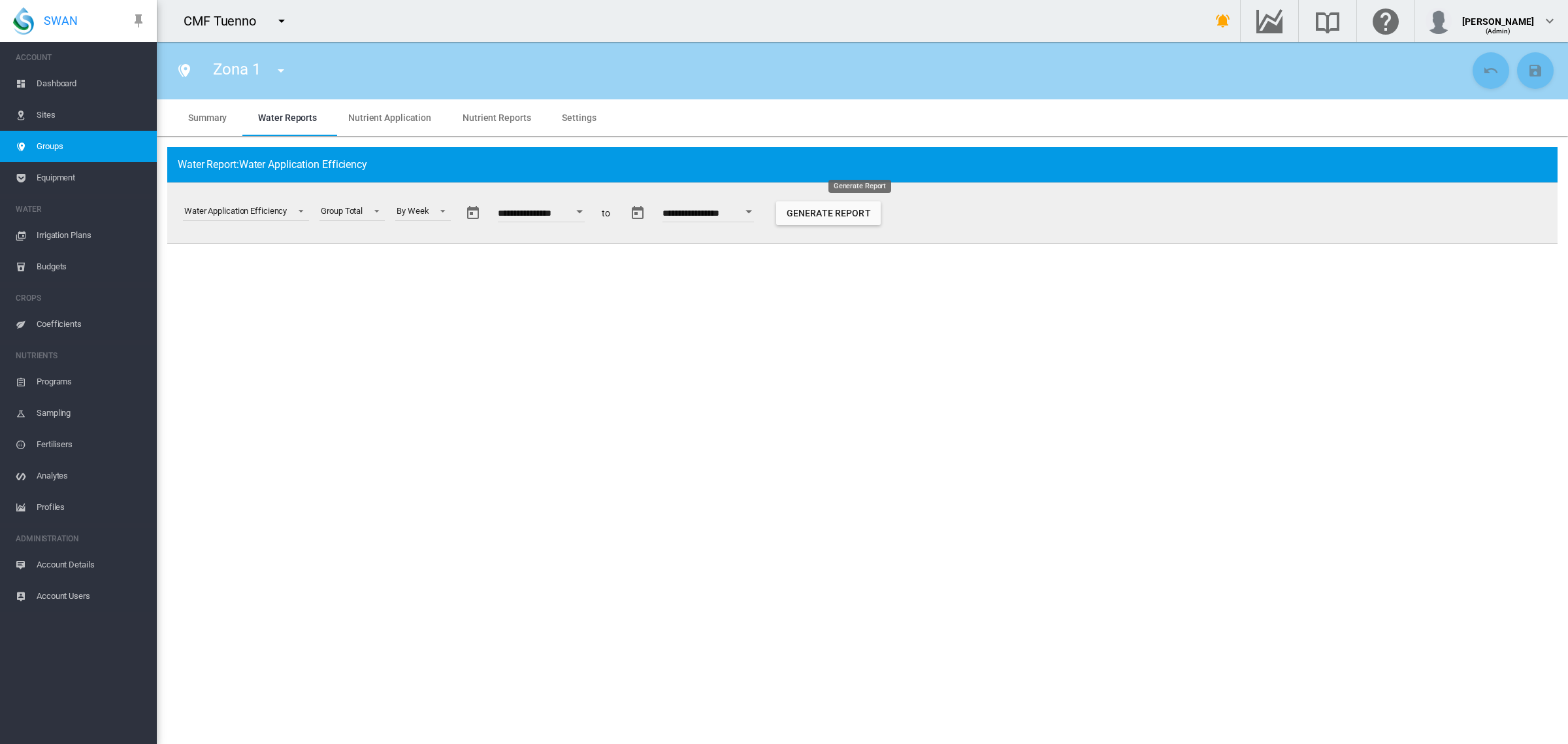
click at [881, 216] on button "Generate Report" at bounding box center [829, 213] width 105 height 24
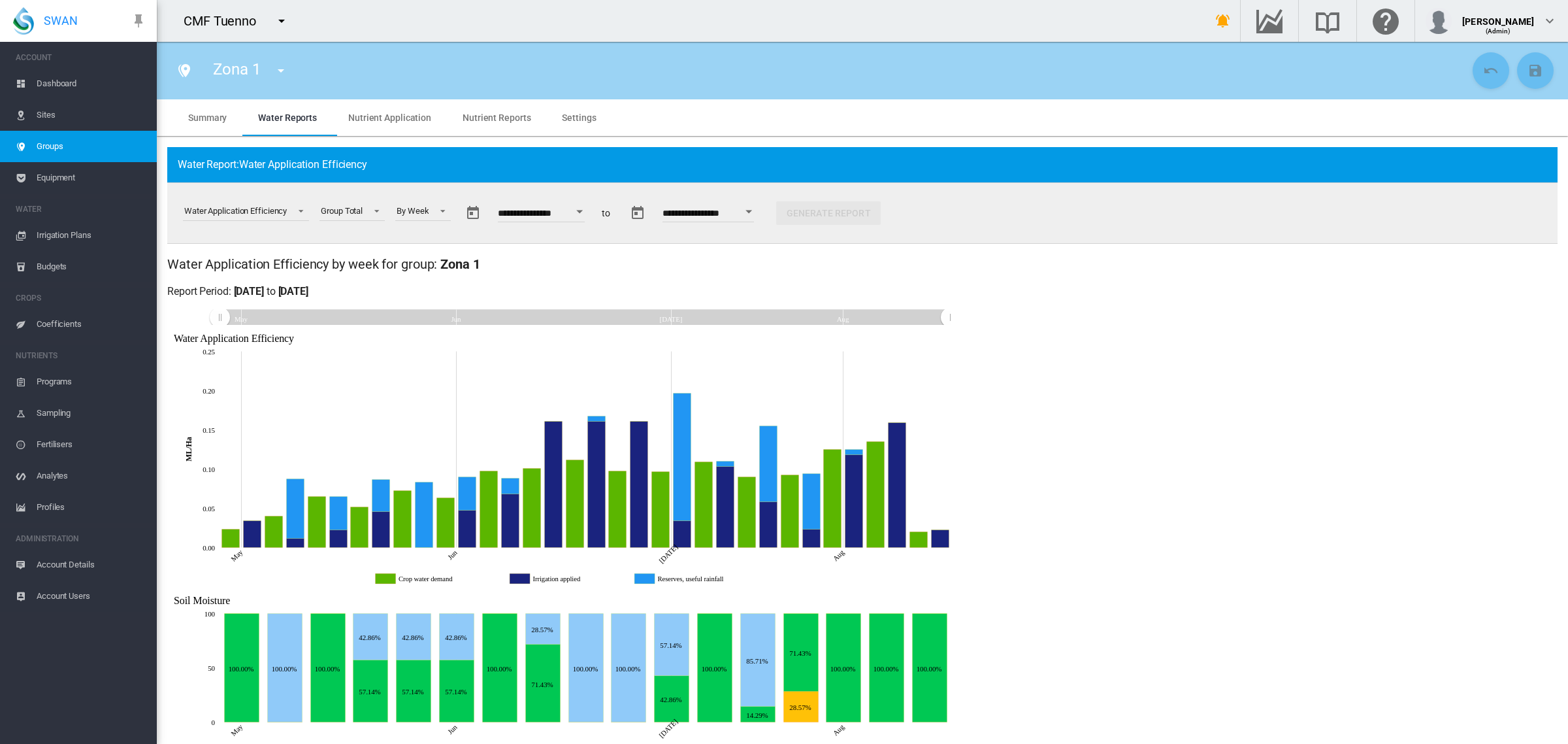
scroll to position [33, 0]
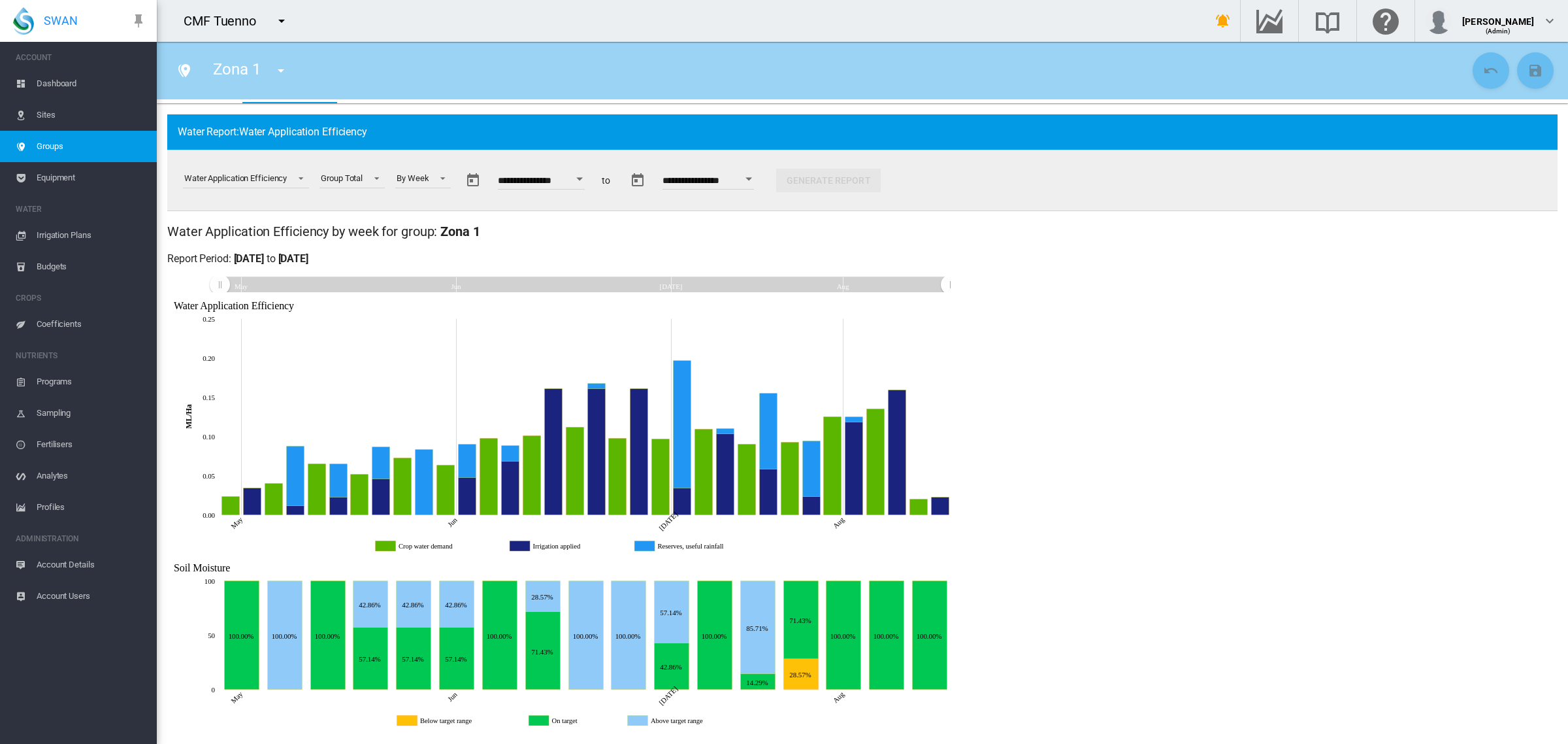
click at [49, 594] on span "Account Users" at bounding box center [91, 595] width 109 height 31
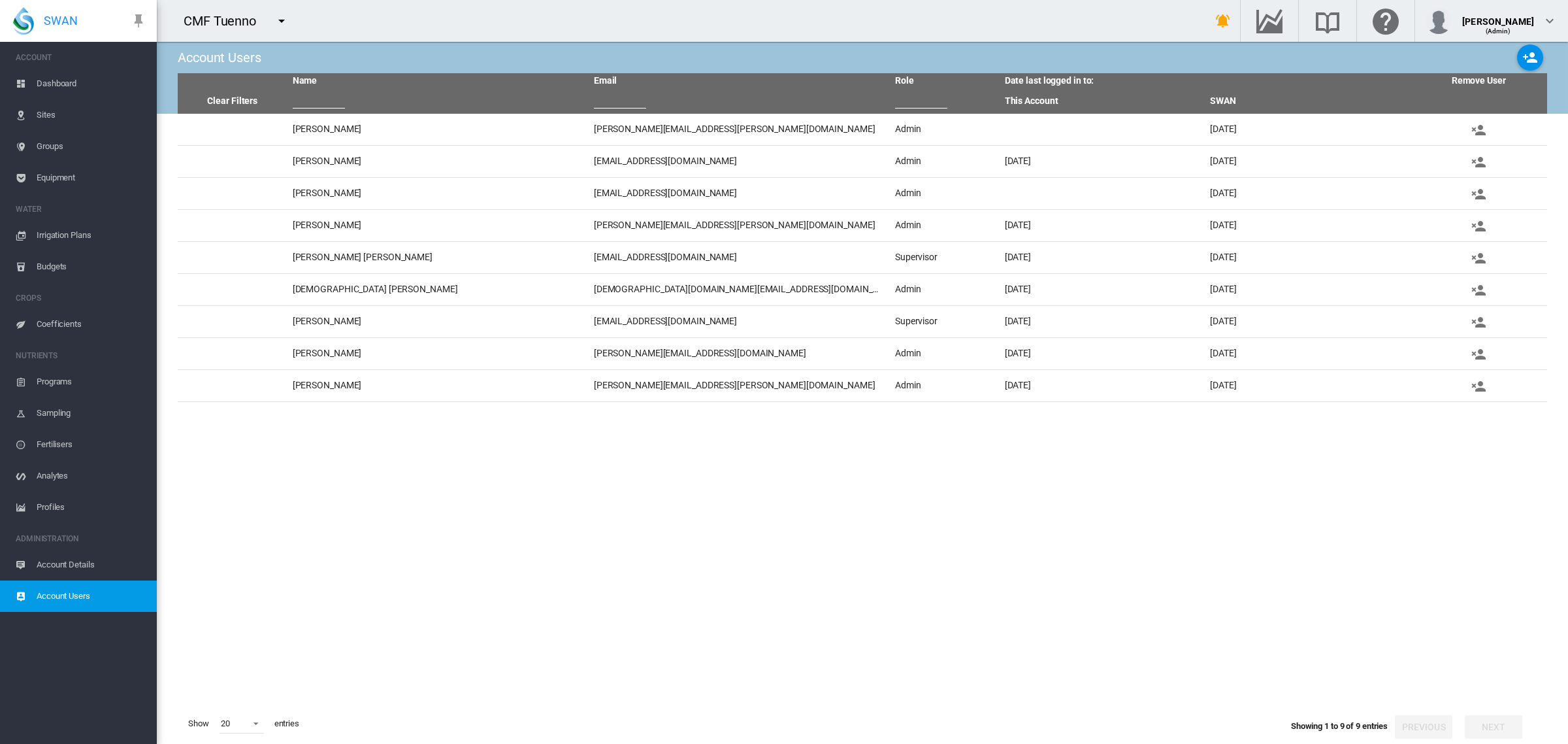
click at [285, 17] on md-icon "icon-menu-down" at bounding box center [281, 20] width 15 height 16
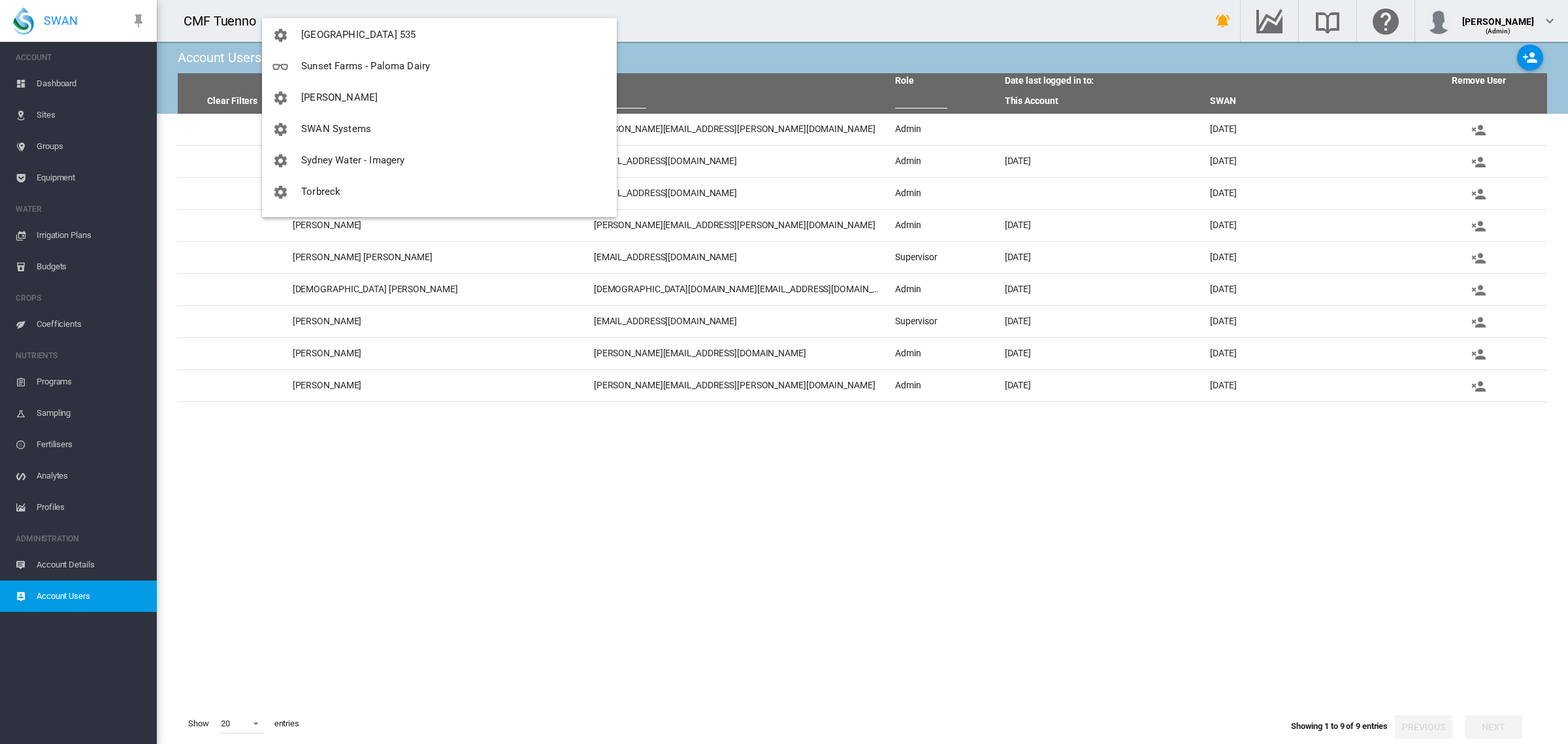
scroll to position [1849, 0]
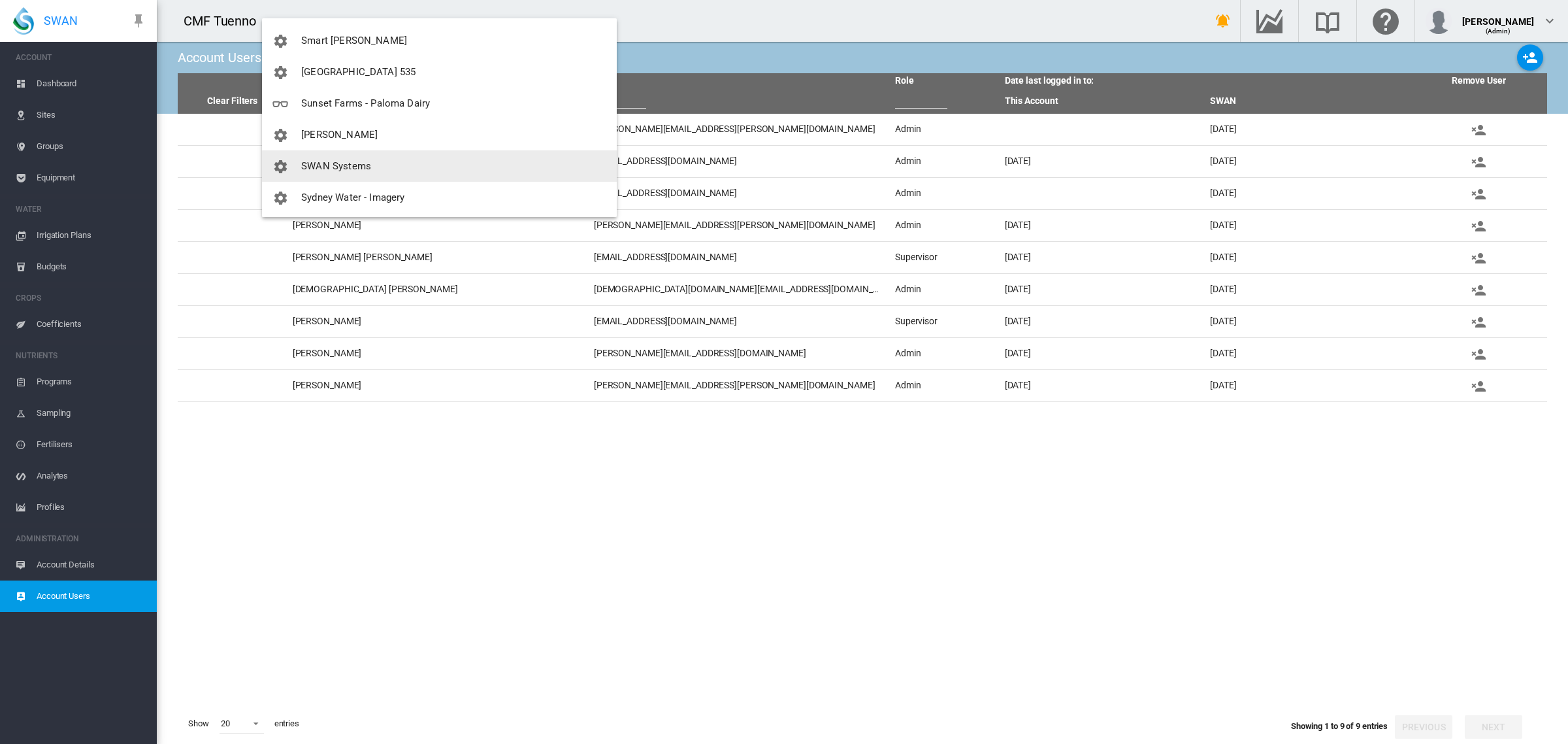
click at [800, 541] on md-backdrop at bounding box center [784, 372] width 1568 height 744
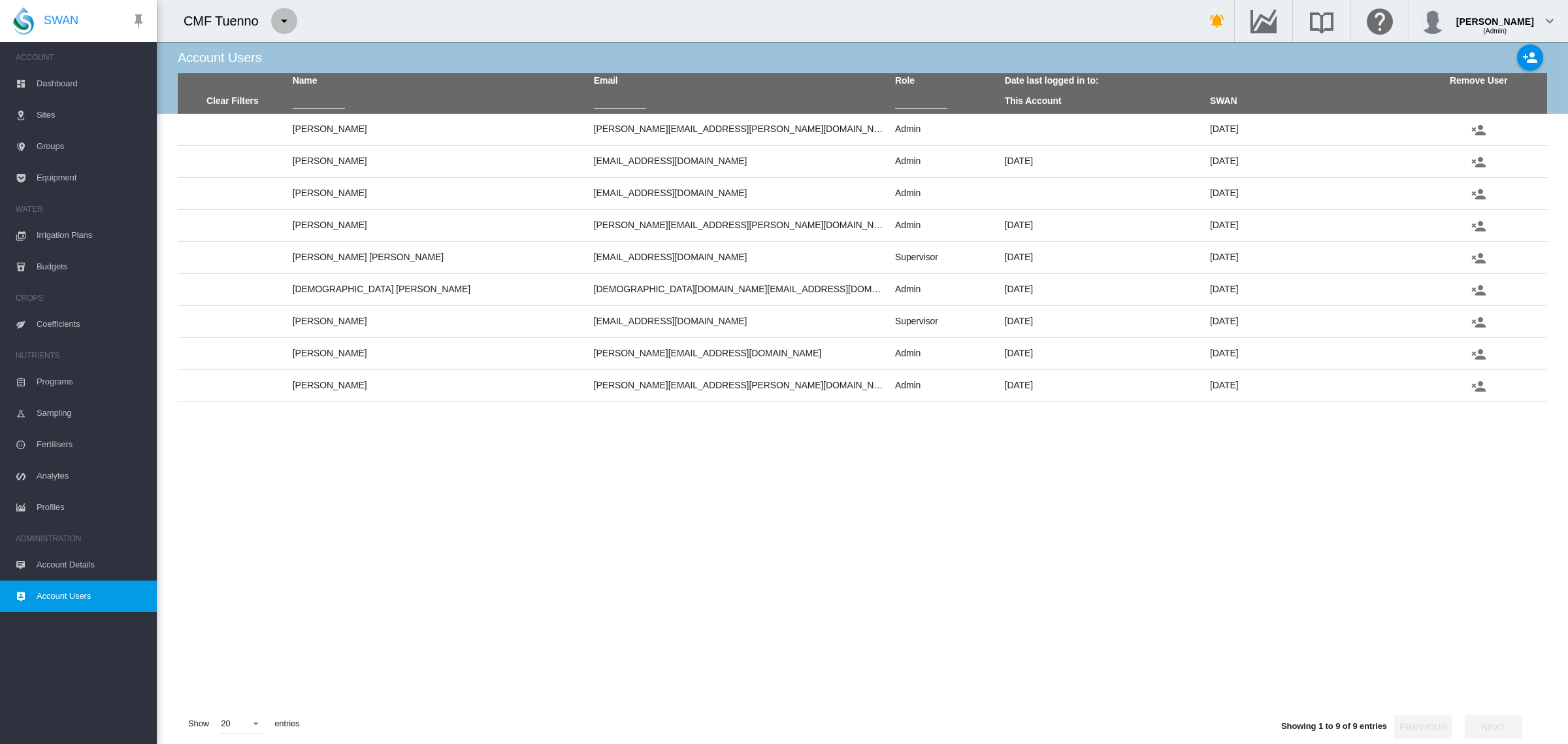
click at [282, 20] on md-icon "icon-menu-down" at bounding box center [284, 20] width 15 height 16
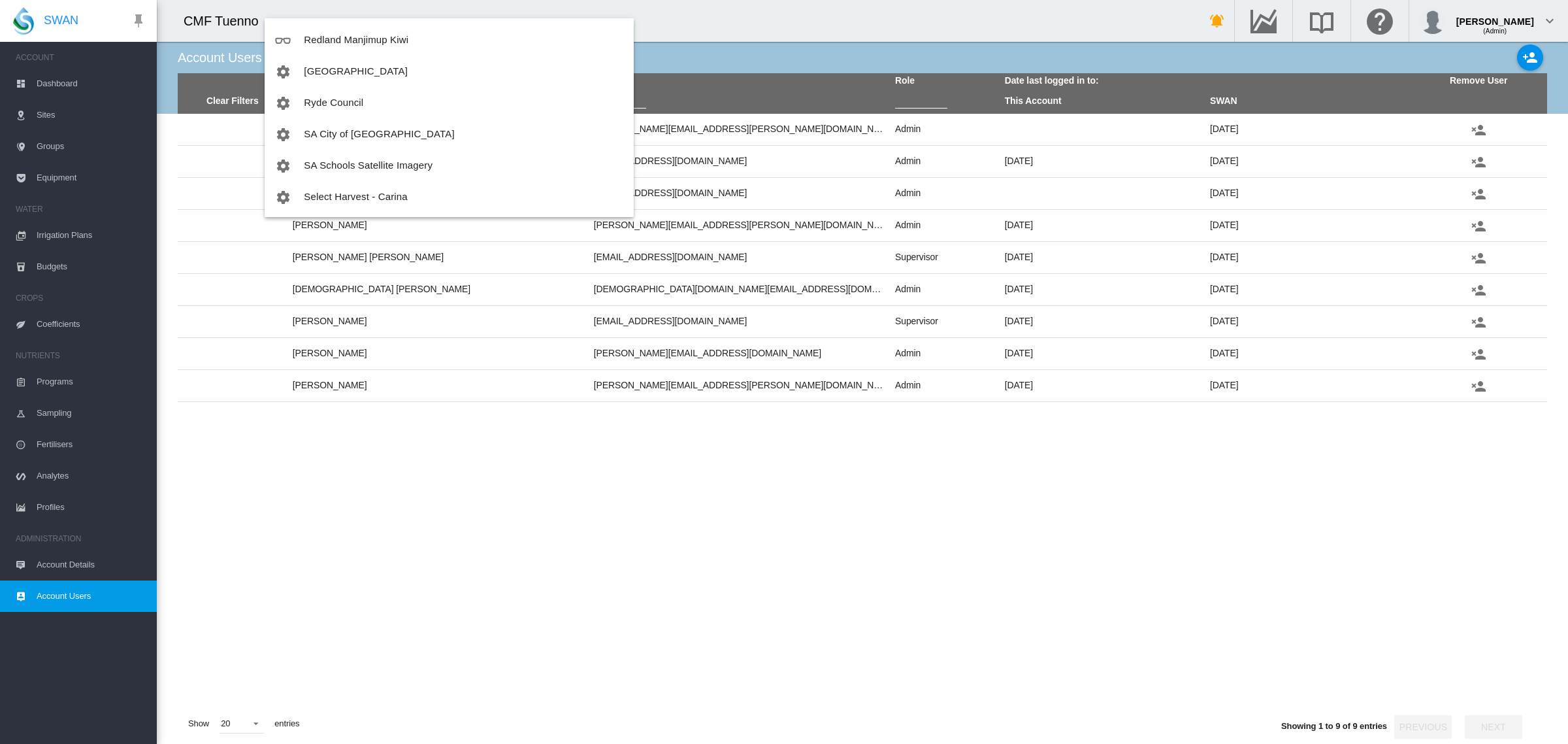
scroll to position [2289, 0]
click at [481, 105] on button "Veolia Agriculture [GEOGRAPHIC_DATA]" at bounding box center [449, 103] width 369 height 31
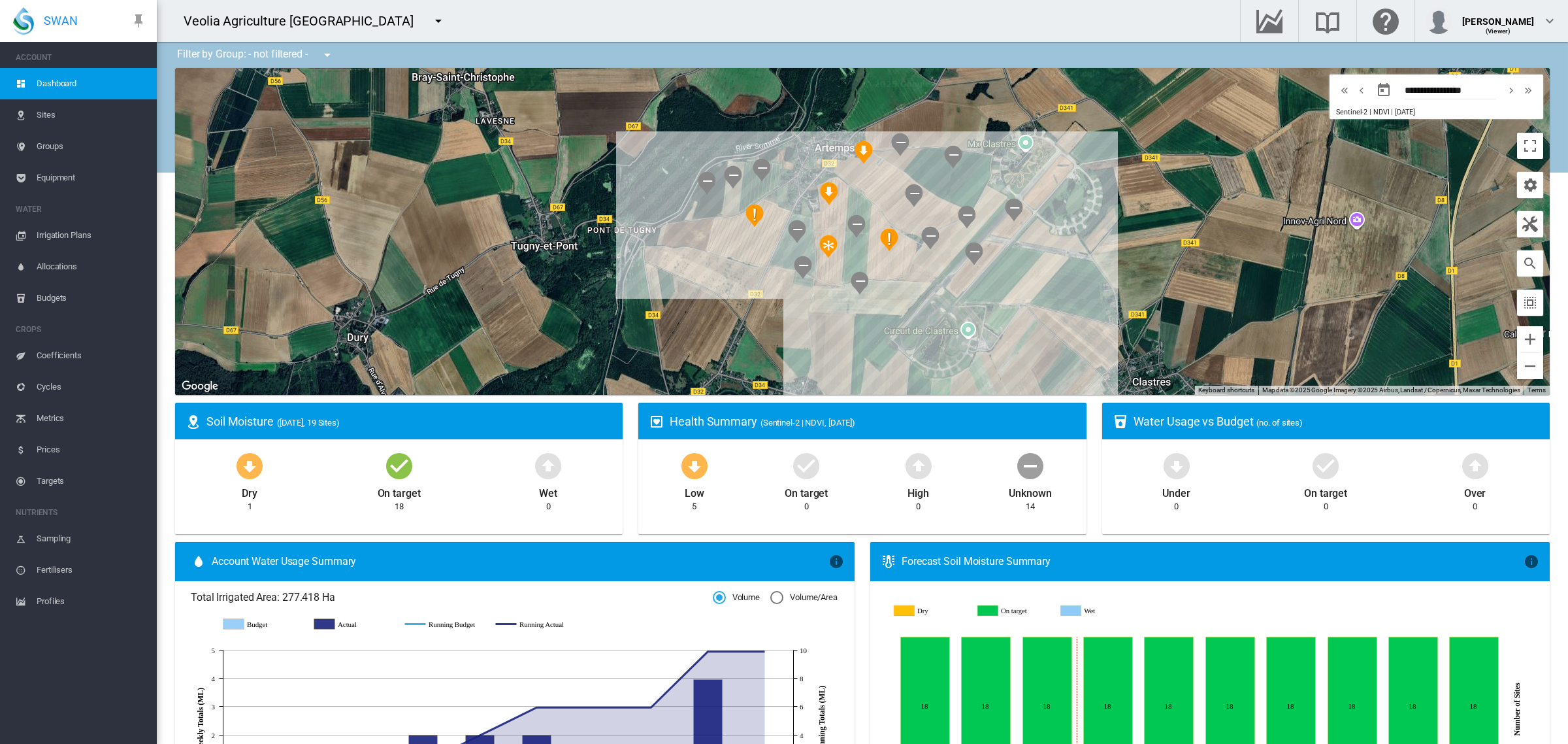
click at [56, 138] on span "Groups" at bounding box center [91, 146] width 109 height 31
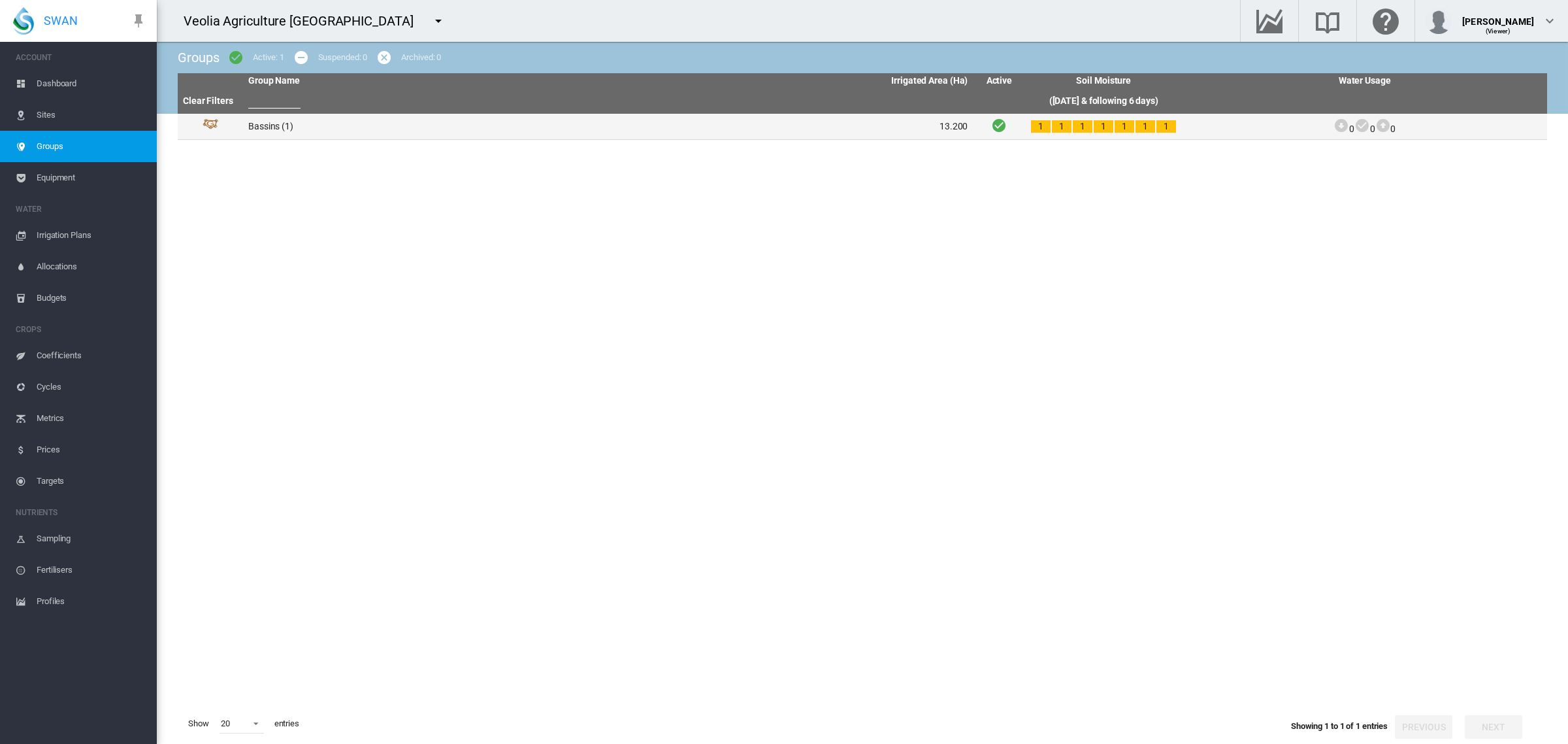
click at [265, 126] on td "Bassins (1)" at bounding box center [426, 127] width 366 height 26
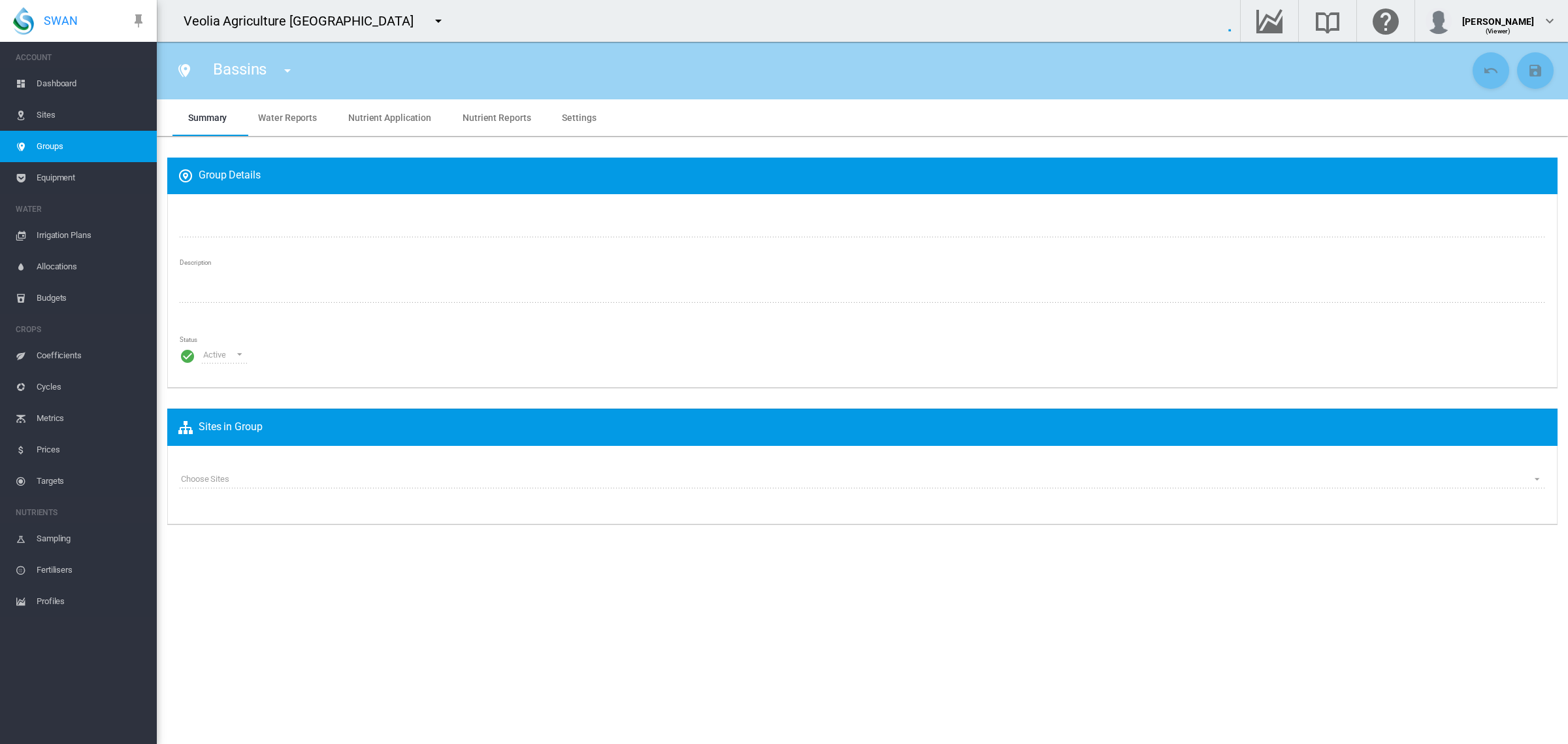
type input "*******"
type textarea "**********"
type input "*"
type input "**"
type input "*"
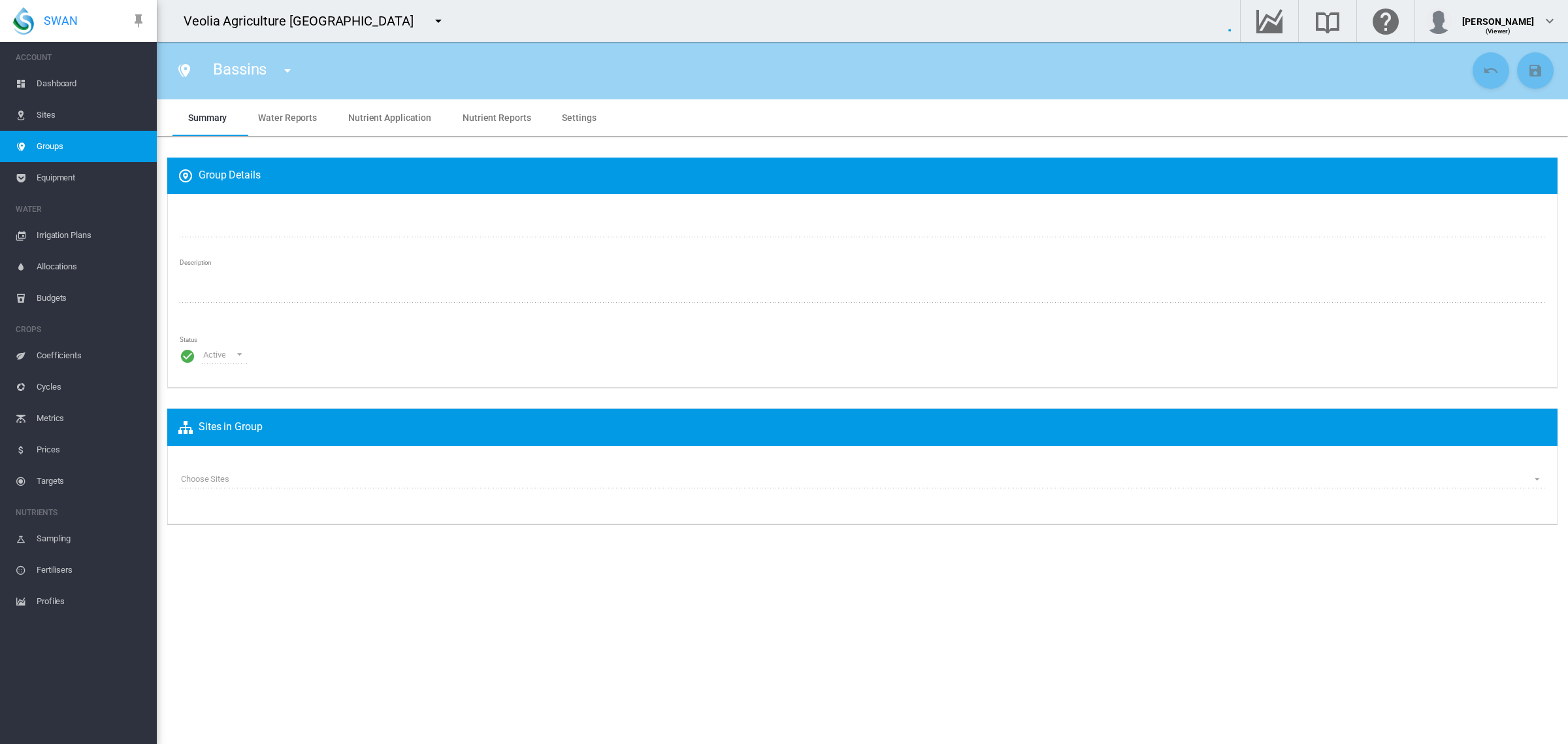
type input "***"
click at [288, 115] on span "Water Reports" at bounding box center [287, 117] width 59 height 10
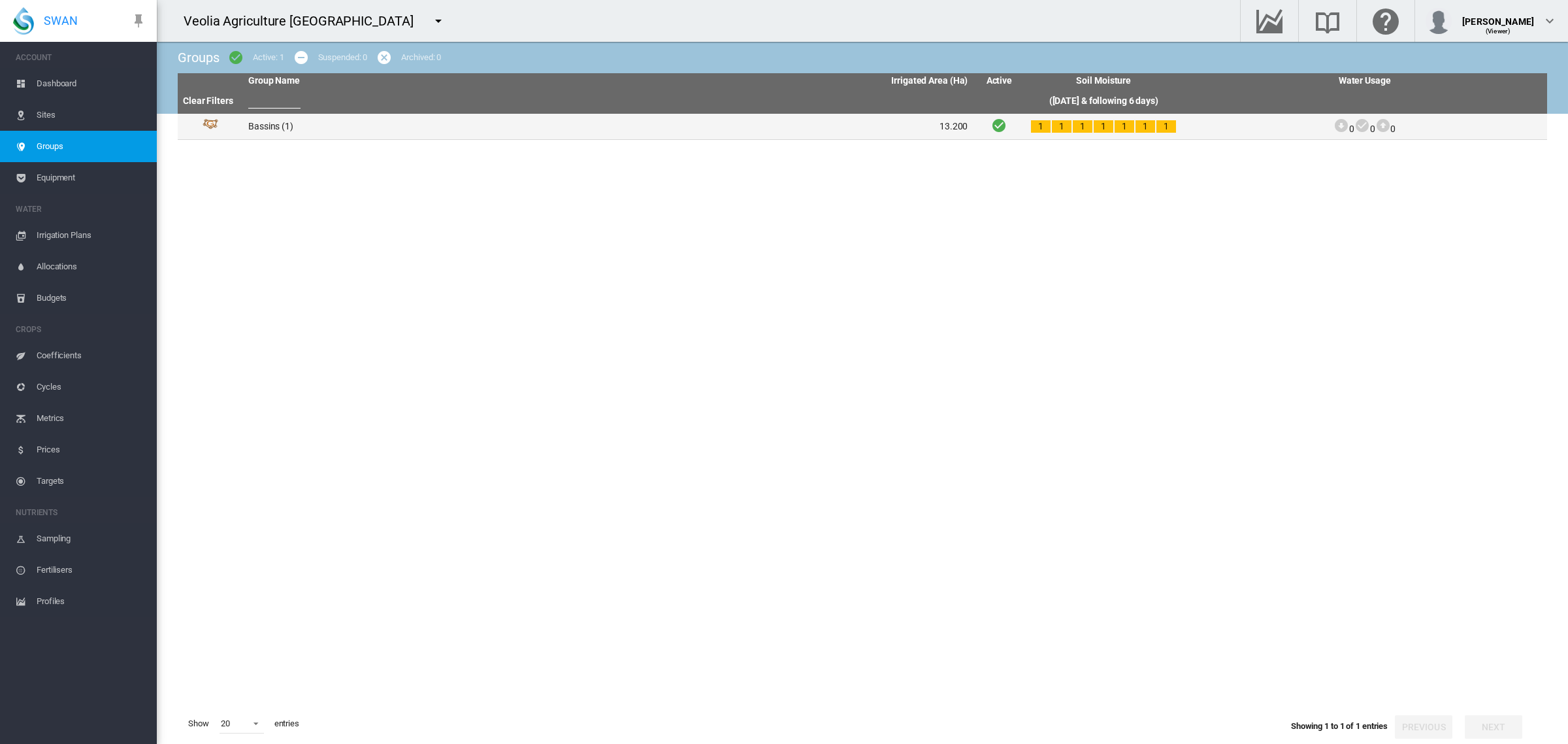
click at [270, 126] on td "Bassins (1)" at bounding box center [426, 127] width 366 height 26
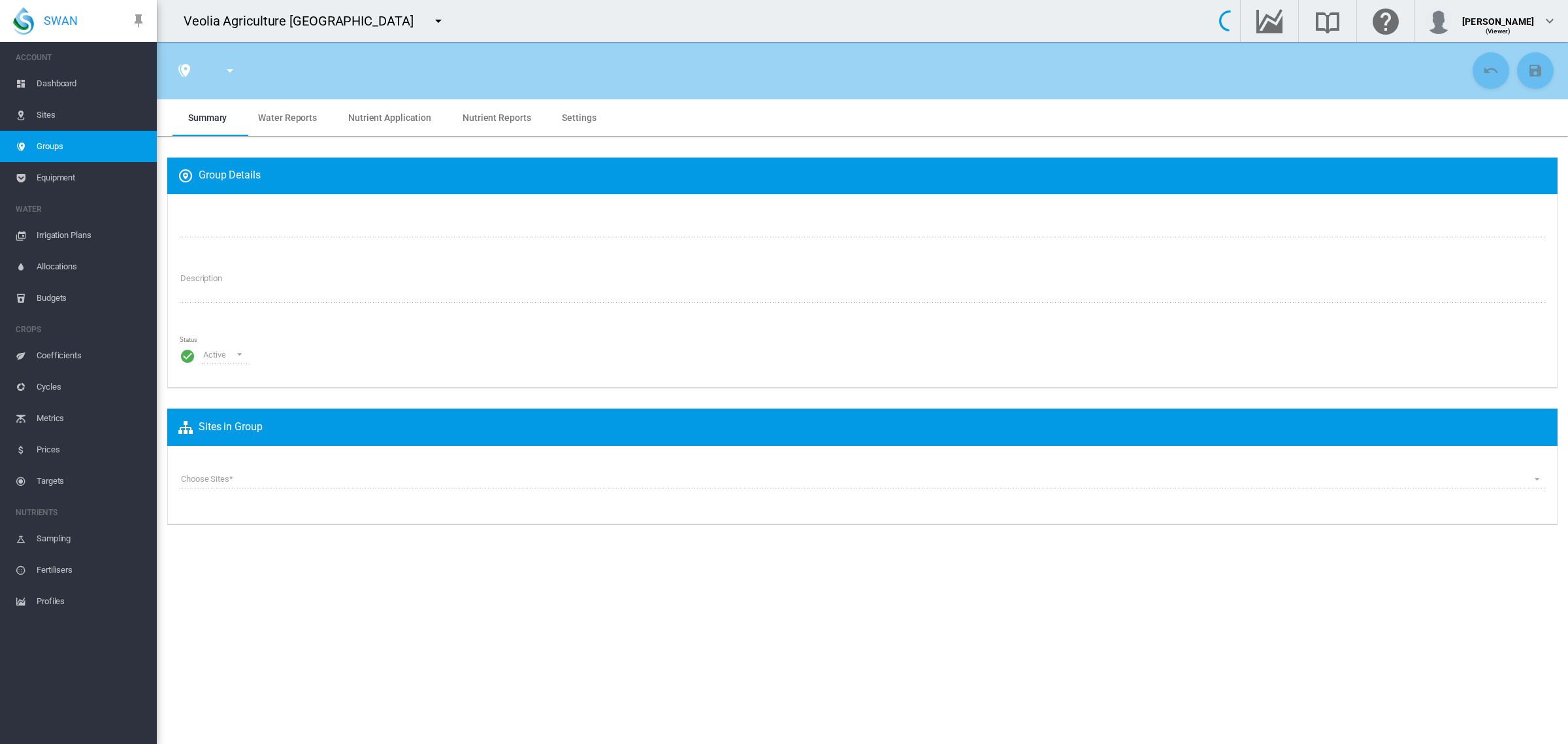
type input "*******"
type textarea "**********"
type input "*"
type input "**"
type input "*"
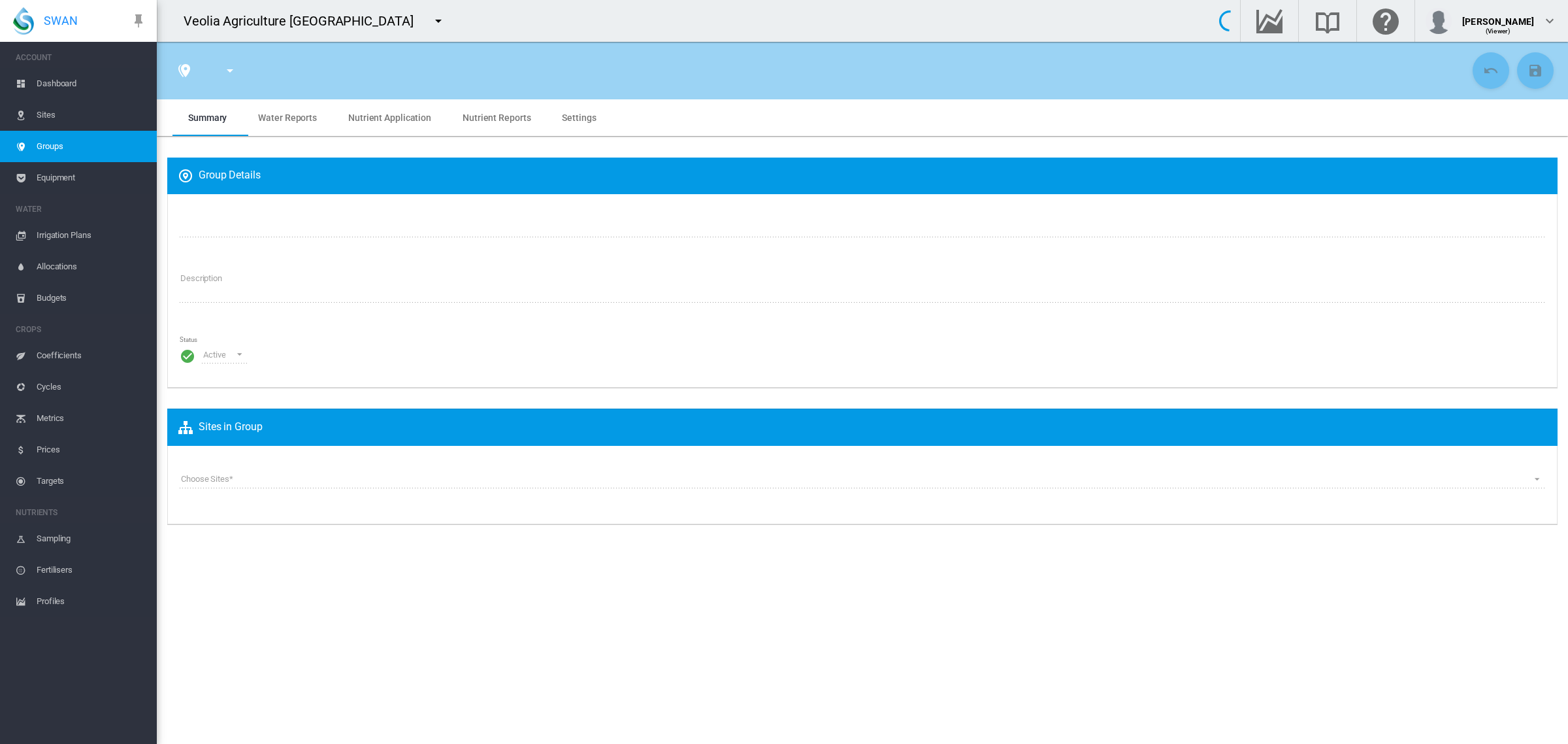
type input "***"
click at [47, 113] on span "Sites" at bounding box center [91, 115] width 109 height 31
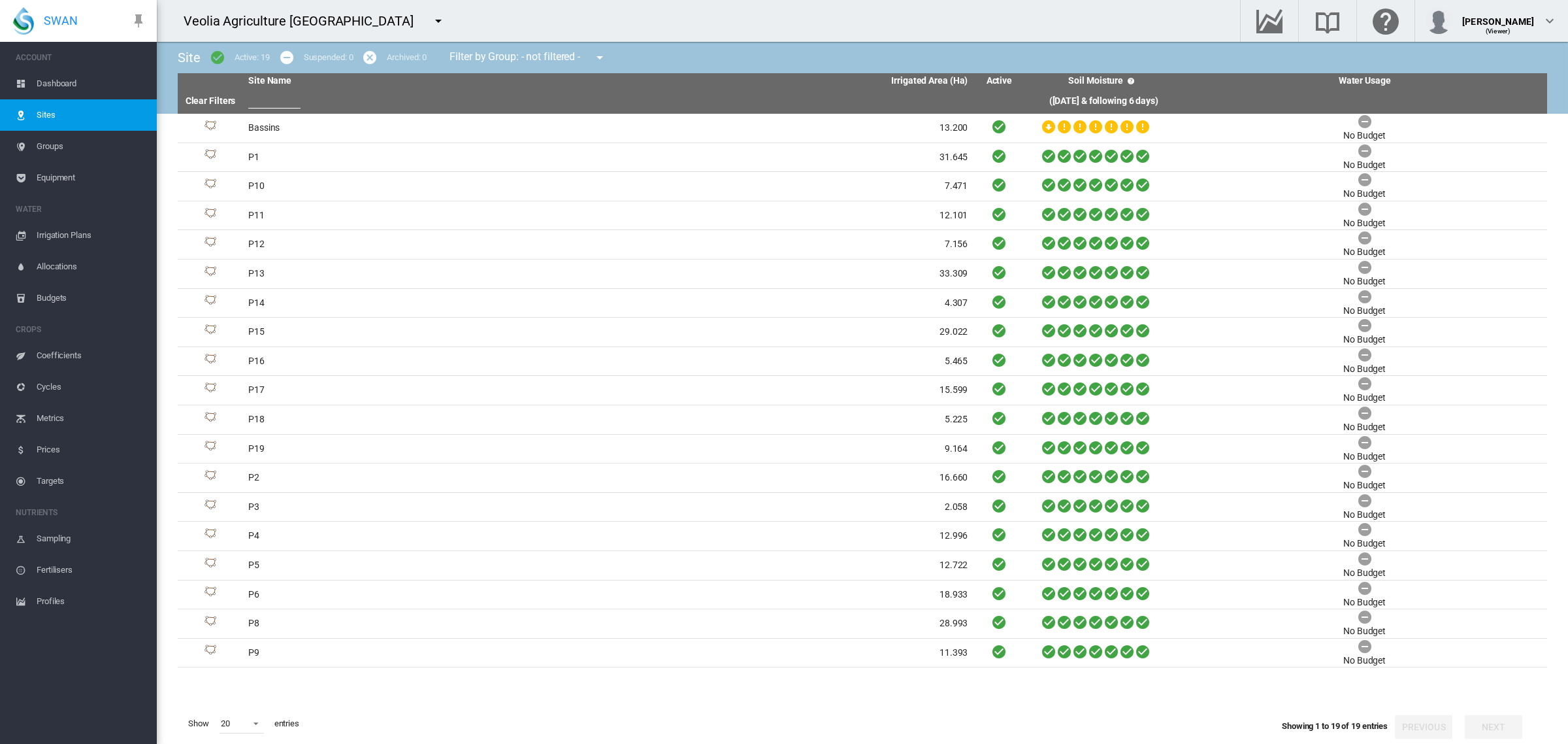
click at [598, 57] on md-icon "icon-menu-down" at bounding box center [599, 57] width 15 height 16
click at [632, 121] on span "Bassins" at bounding box center [627, 125] width 36 height 12
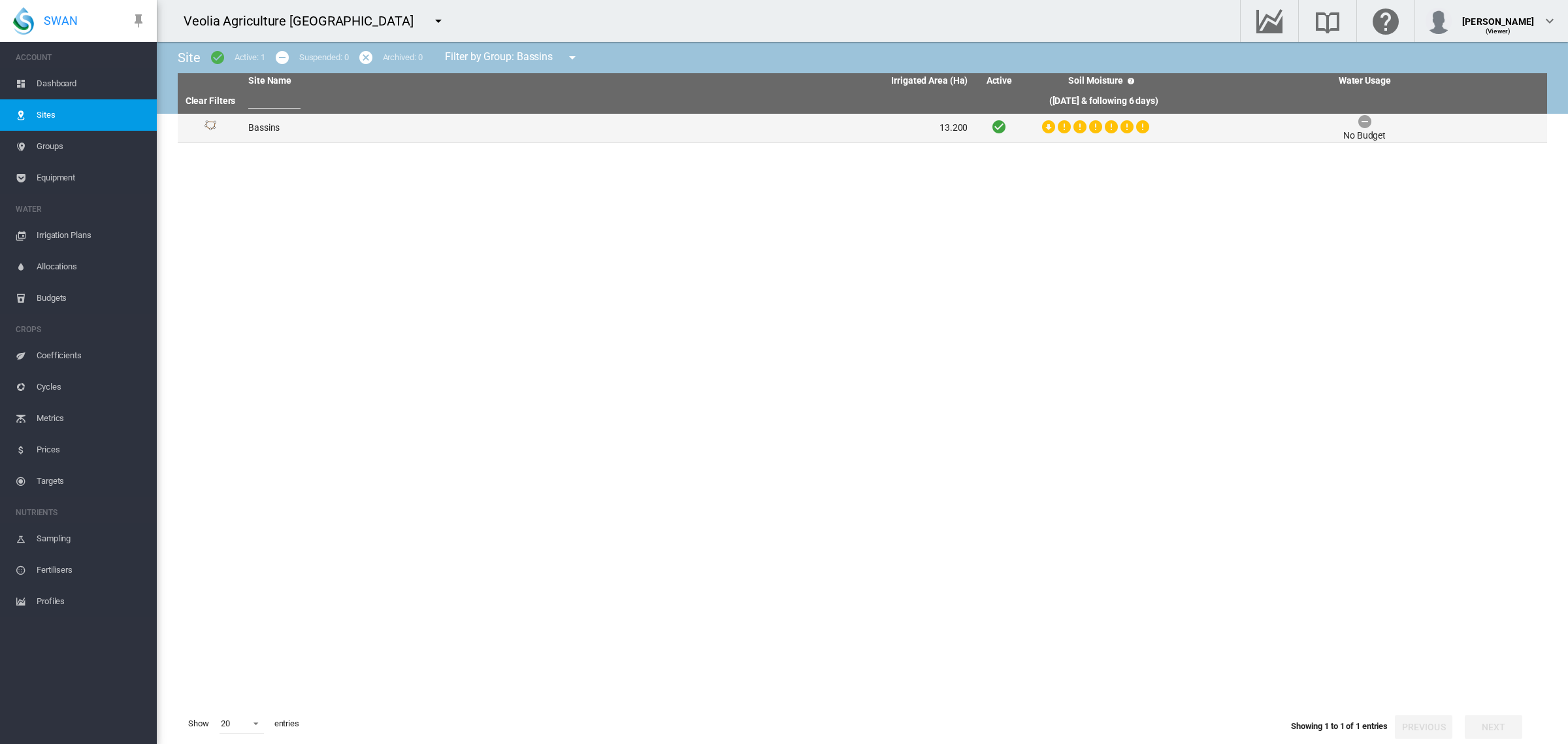
click at [255, 125] on td "Bassins" at bounding box center [426, 129] width 366 height 29
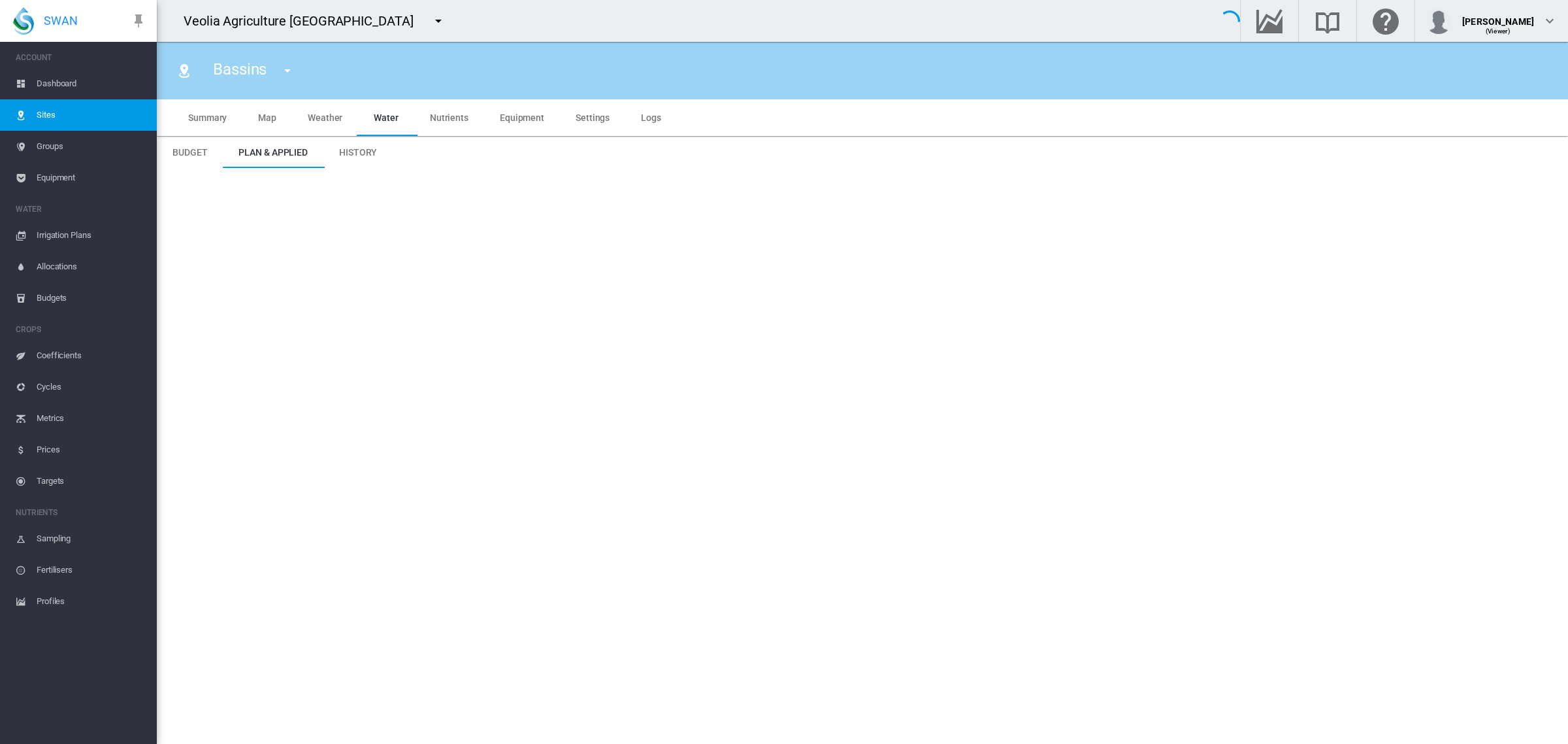
type input "******"
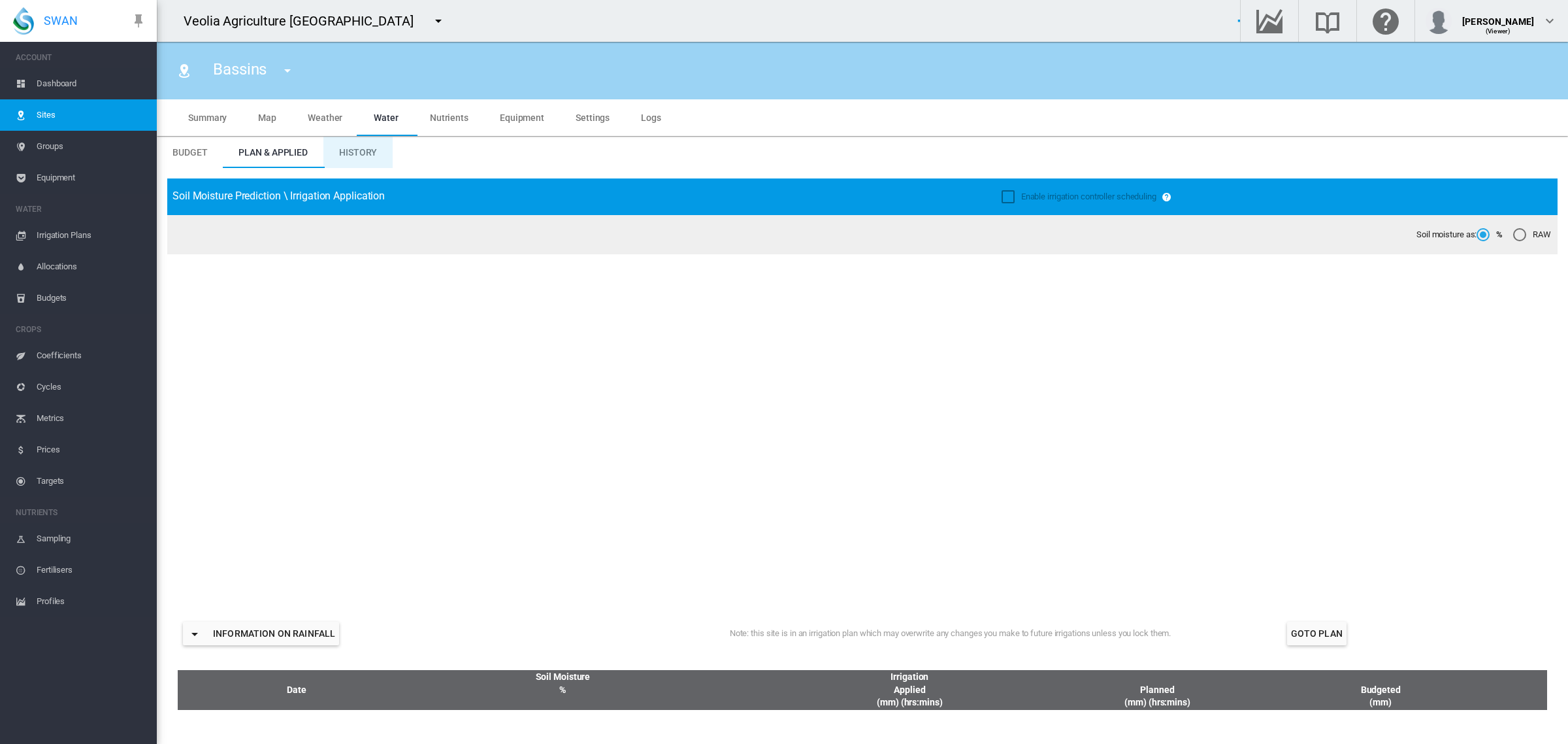
click at [358, 150] on span "History" at bounding box center [358, 151] width 38 height 10
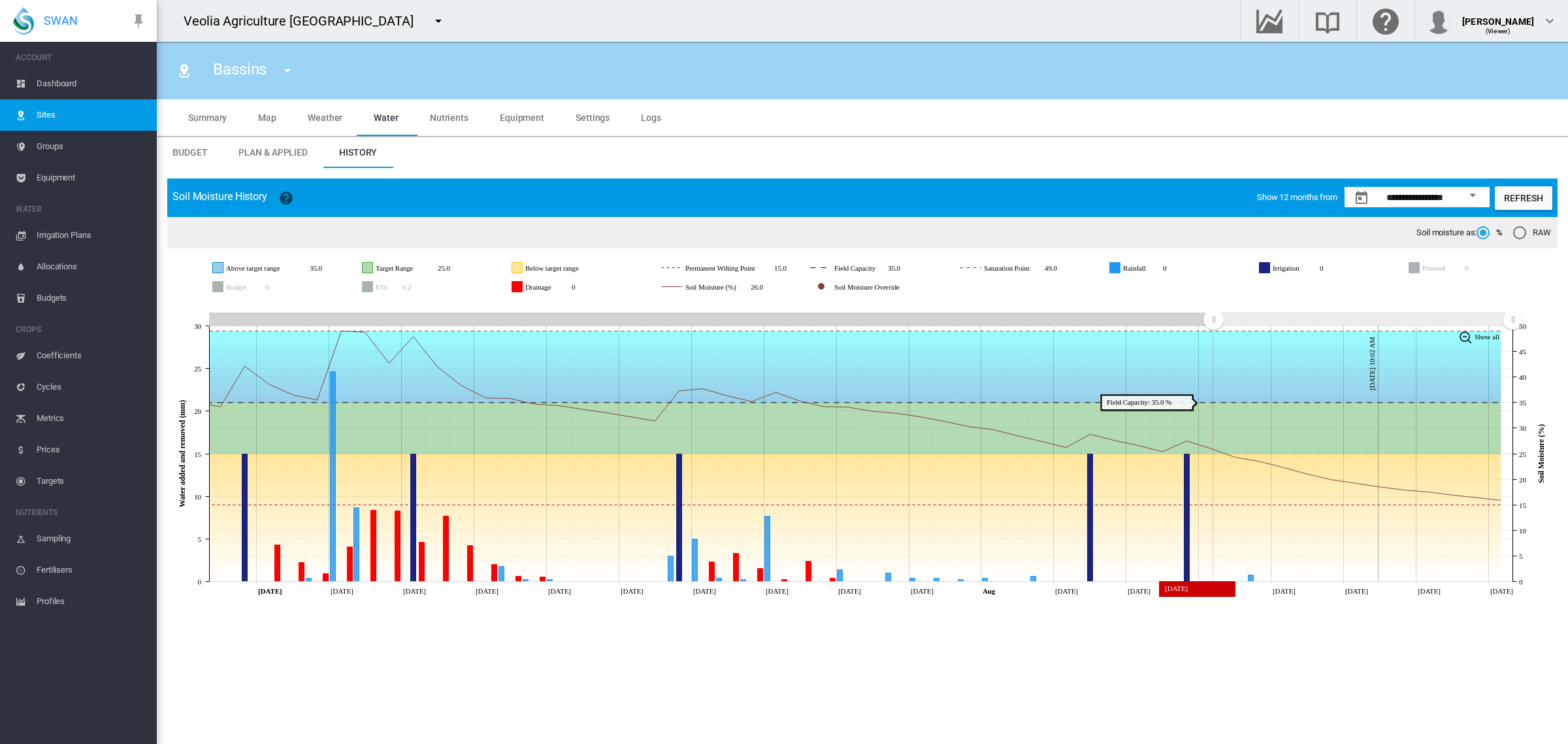
drag, startPoint x: 208, startPoint y: 322, endPoint x: 1208, endPoint y: 368, distance: 1001.1
click at [1213, 369] on icon "JavaScript chart by amCharts 3.21.15 Jul Jul 06 Jul 09 Jul 12 Jul 15 Jul 18 Jul…" at bounding box center [861, 450] width 1390 height 302
click at [54, 83] on span "Dashboard" at bounding box center [91, 84] width 109 height 31
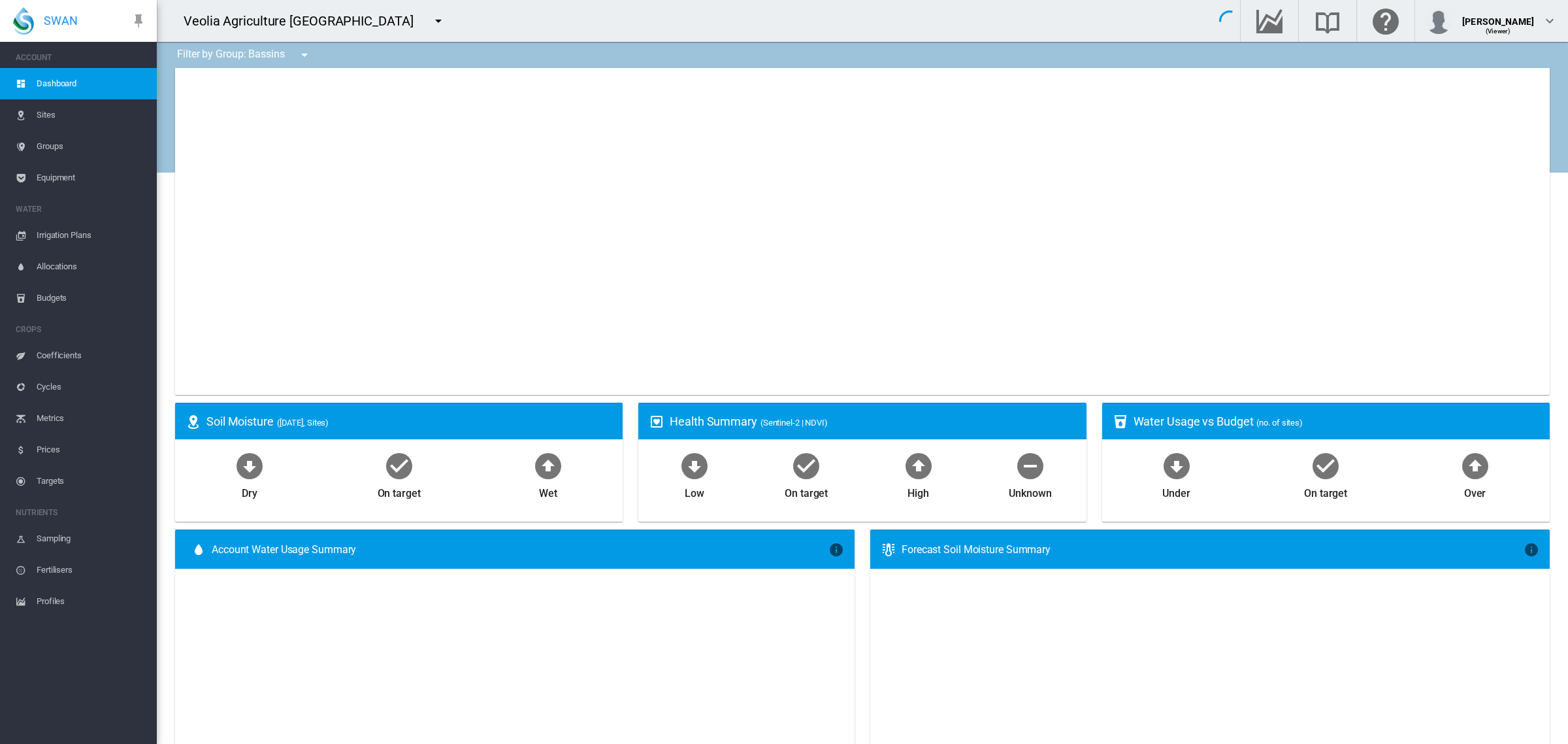
type input "**********"
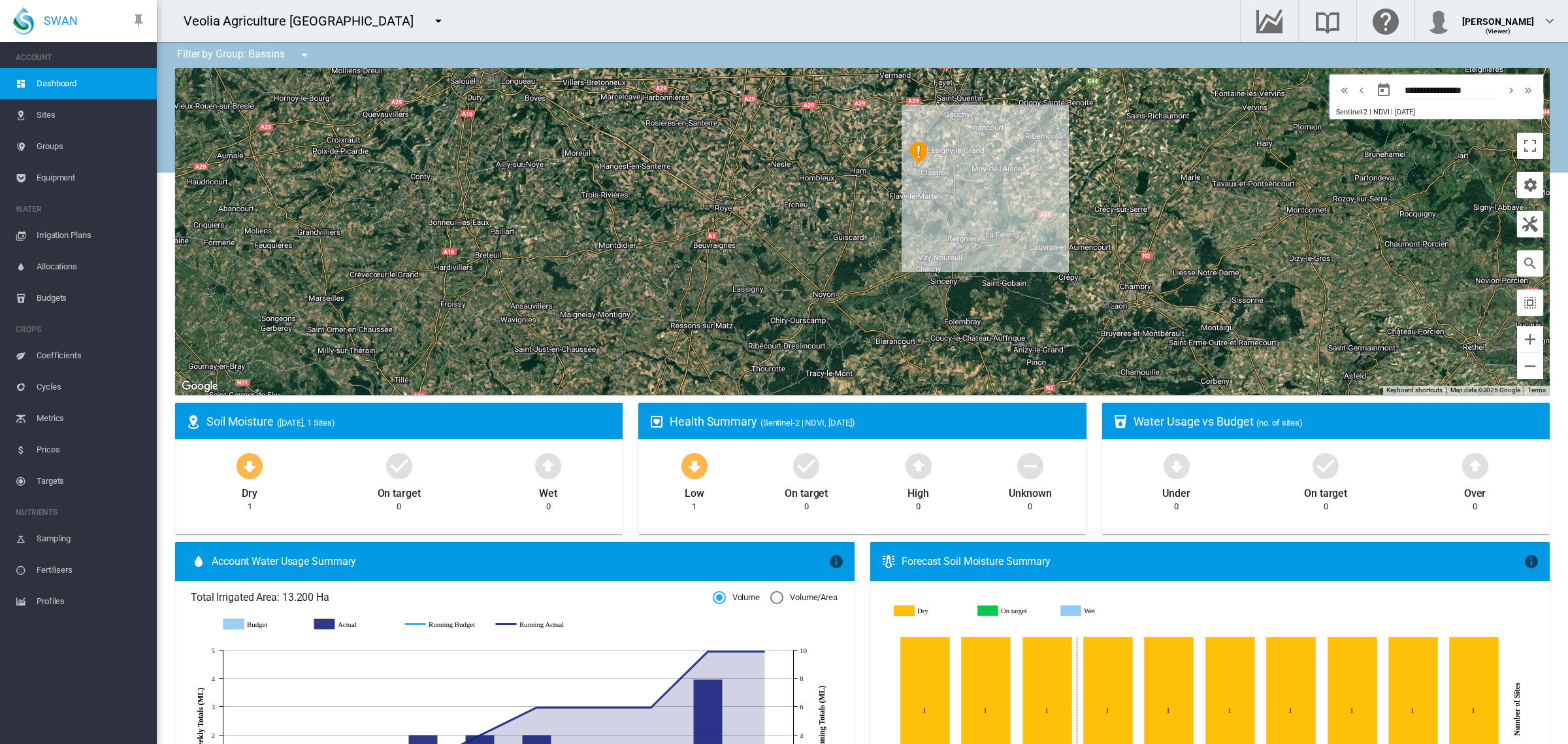
drag, startPoint x: 997, startPoint y: 347, endPoint x: 889, endPoint y: 218, distance: 168.2
click at [890, 214] on div "To navigate, press the arrow keys." at bounding box center [862, 232] width 1375 height 326
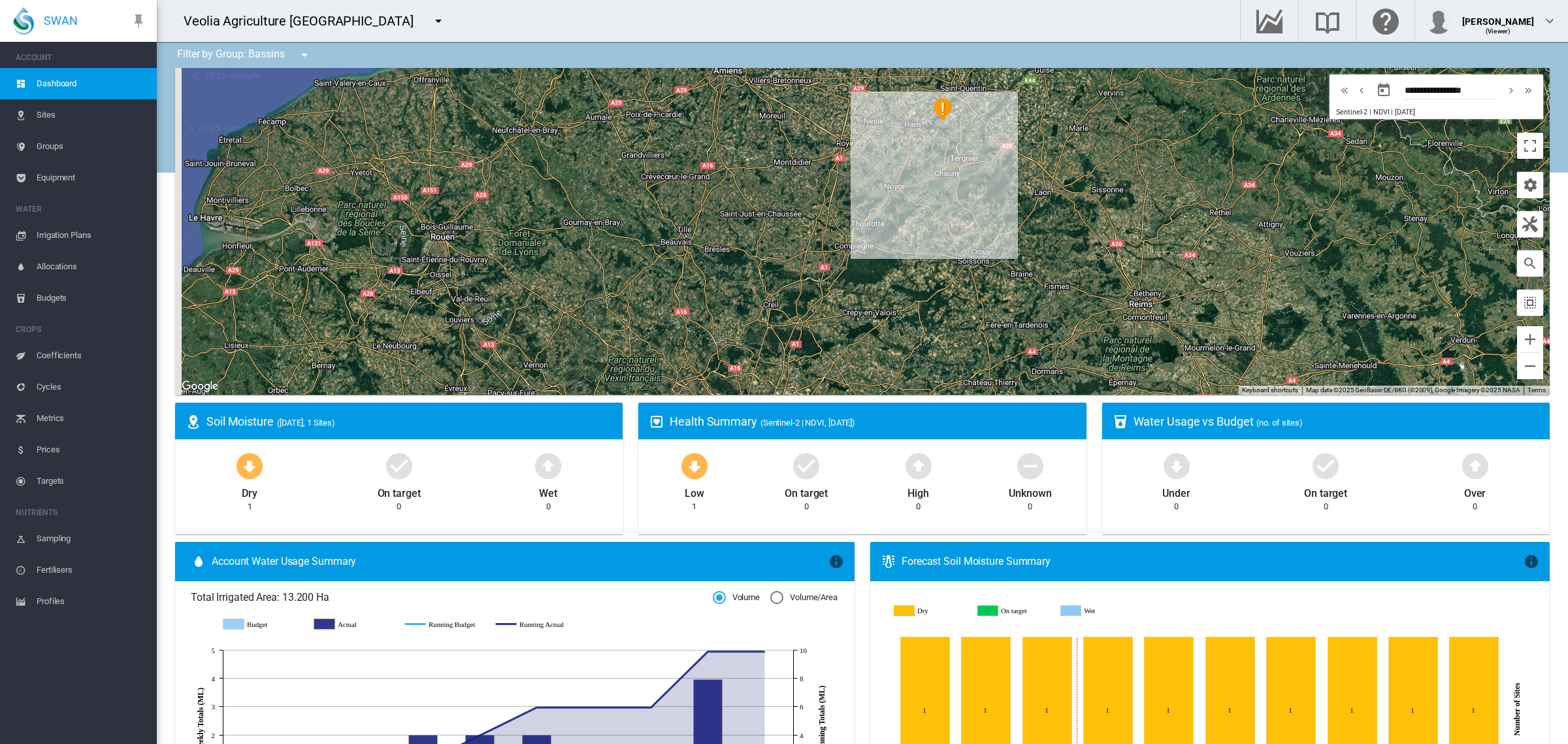
drag, startPoint x: 710, startPoint y: 318, endPoint x: 744, endPoint y: 248, distance: 77.8
click at [745, 247] on div "To navigate, press the arrow keys." at bounding box center [862, 232] width 1375 height 326
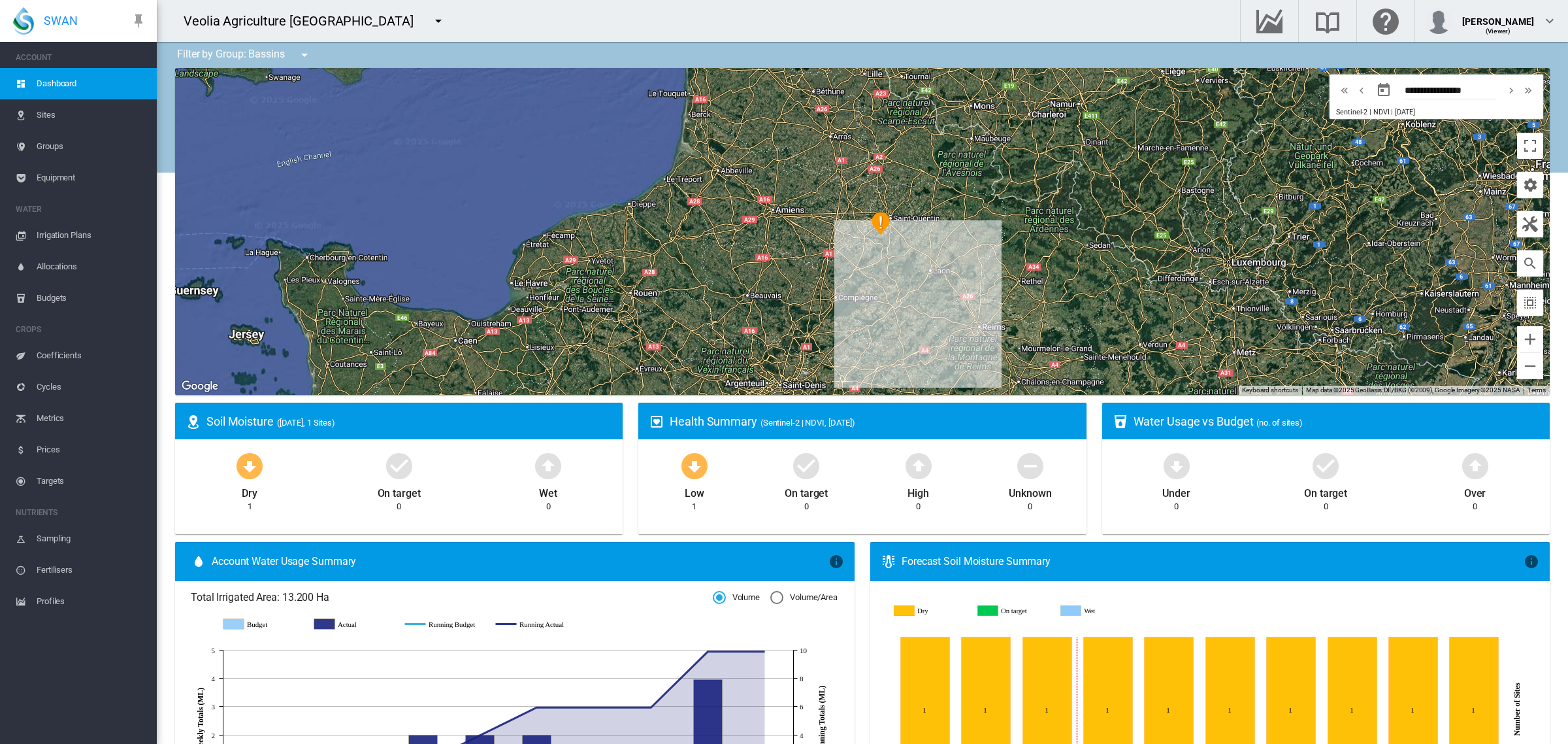
drag, startPoint x: 852, startPoint y: 270, endPoint x: 835, endPoint y: 338, distance: 70.1
click at [835, 338] on div "To navigate, press the arrow keys." at bounding box center [862, 232] width 1375 height 326
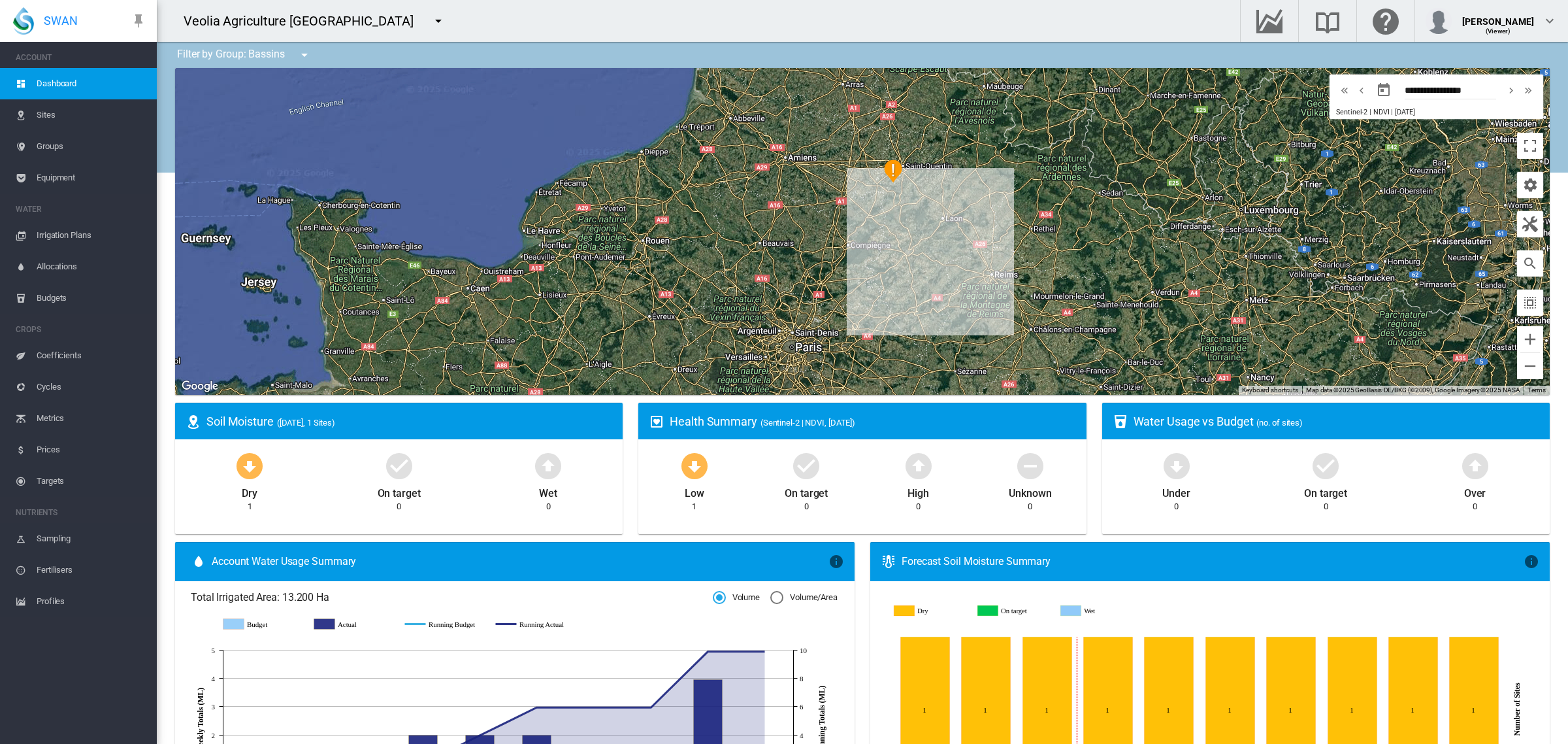
drag, startPoint x: 866, startPoint y: 305, endPoint x: 889, endPoint y: 224, distance: 84.2
click at [889, 224] on div "To navigate, press the arrow keys." at bounding box center [862, 232] width 1375 height 326
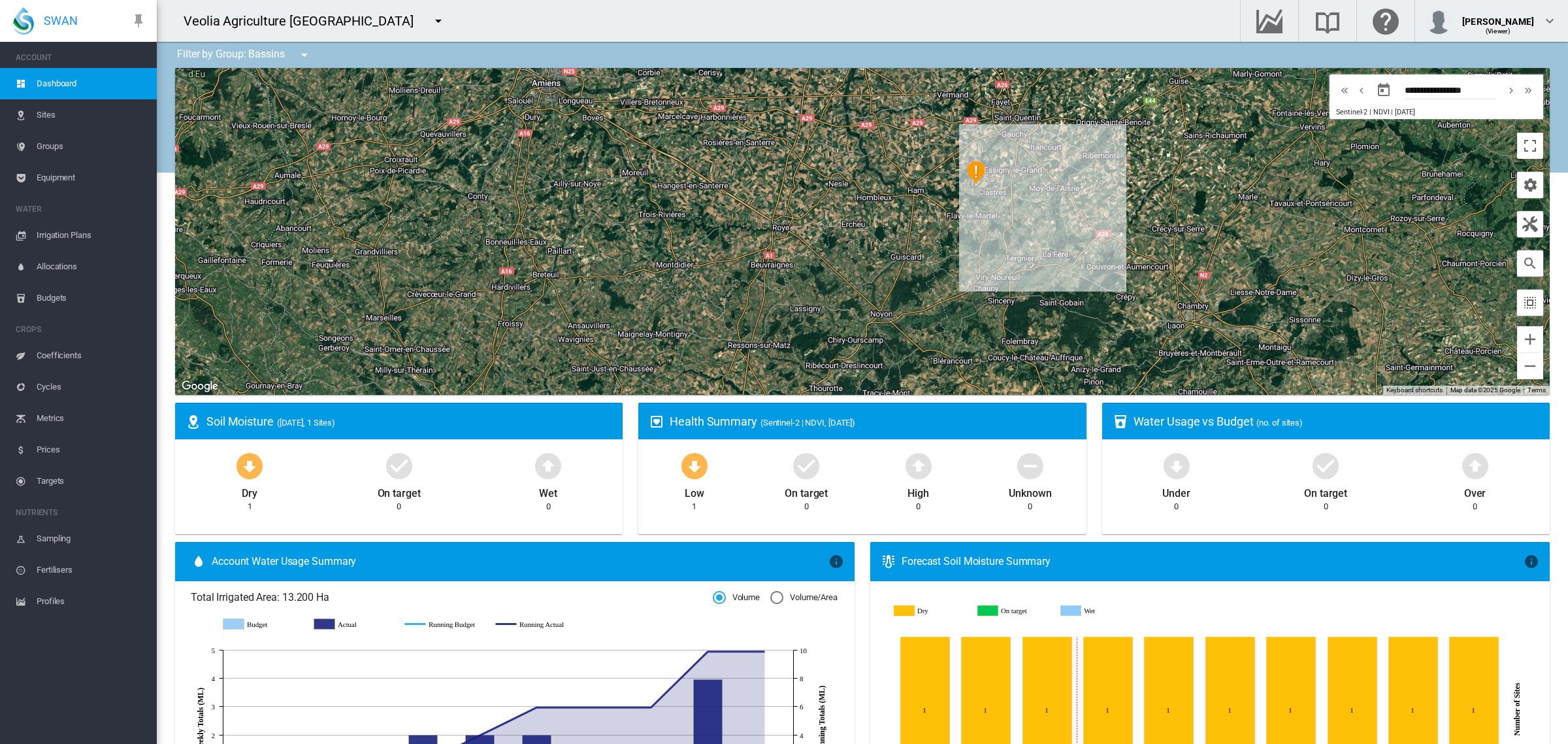
click at [917, 231] on div "To navigate, press the arrow keys." at bounding box center [862, 232] width 1375 height 326
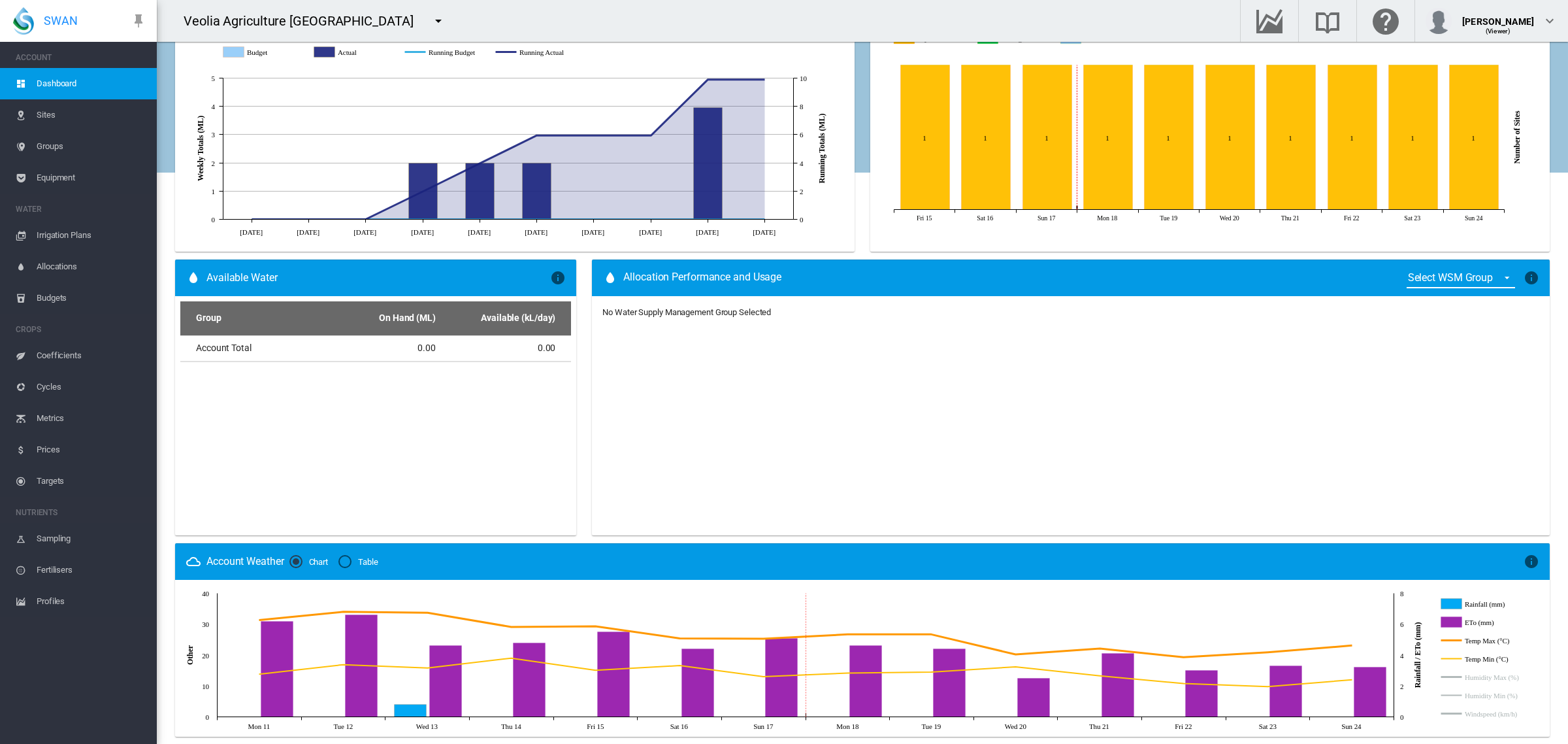
scroll to position [654, 0]
